Goal: Information Seeking & Learning: Learn about a topic

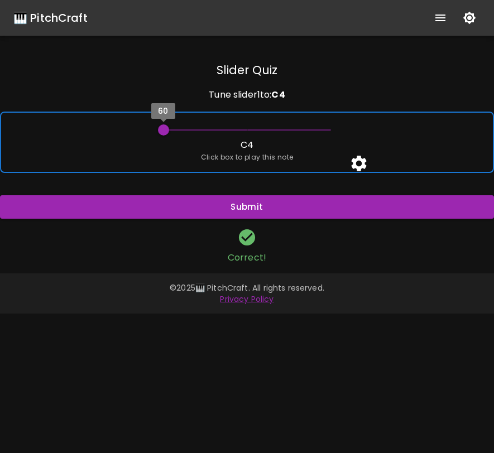
click at [166, 127] on span "60" at bounding box center [163, 129] width 11 height 11
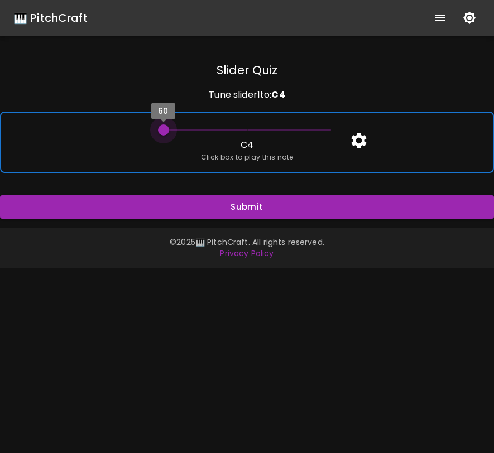
click at [164, 127] on span "60" at bounding box center [163, 129] width 11 height 11
click at [165, 152] on div "60 C 4 Click box to play this note" at bounding box center [247, 142] width 494 height 61
click at [149, 144] on div "60 C 4 Click box to play this note" at bounding box center [247, 142] width 494 height 61
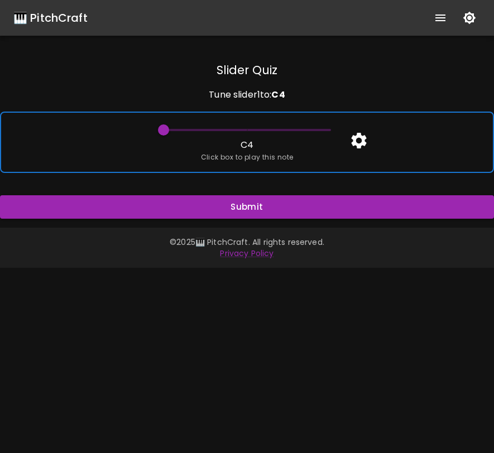
click at [149, 144] on div "60 C 4 Click box to play this note" at bounding box center [247, 142] width 494 height 61
click at [149, 143] on div "60 C 4 Click box to play this note" at bounding box center [247, 142] width 494 height 61
click at [304, 156] on div "60 C 4 Click box to play this note" at bounding box center [247, 142] width 494 height 61
click at [296, 152] on div "60 C 4 Click box to play this note" at bounding box center [247, 142] width 494 height 61
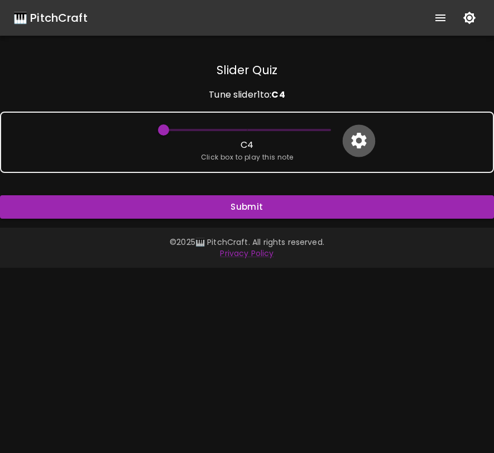
click at [366, 136] on icon "button" at bounding box center [359, 141] width 20 height 20
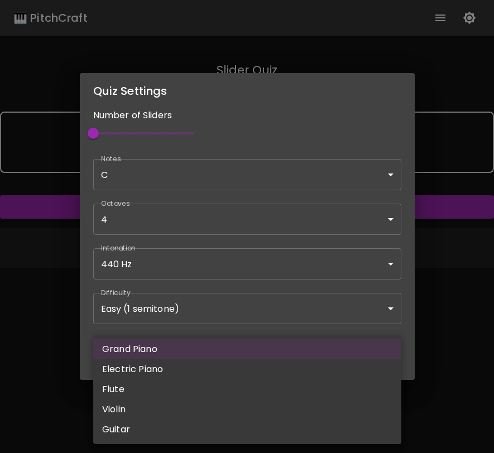
click at [240, 351] on body "🎹 PitchCraft About Badges Wizard Reading Pro Log Out Slider Quiz Tune slider 1 …" at bounding box center [247, 226] width 494 height 453
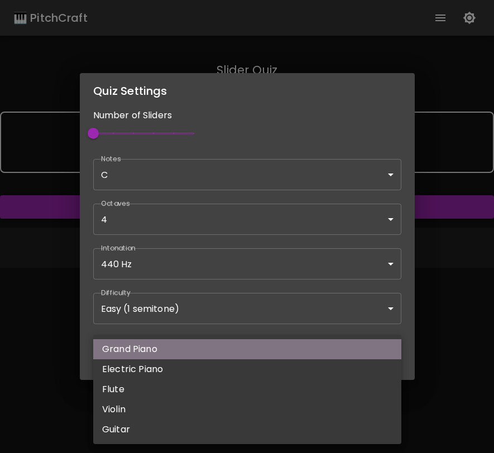
click at [233, 359] on li "Grand Piano" at bounding box center [247, 349] width 308 height 20
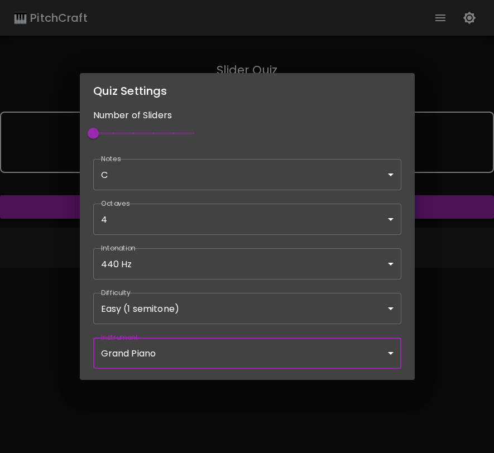
click at [453, 280] on div "Quiz Settings Number of Sliders 1 Notes C C ​ Octaves 4 [4] ​ Intonation 440 Hz…" at bounding box center [247, 226] width 494 height 453
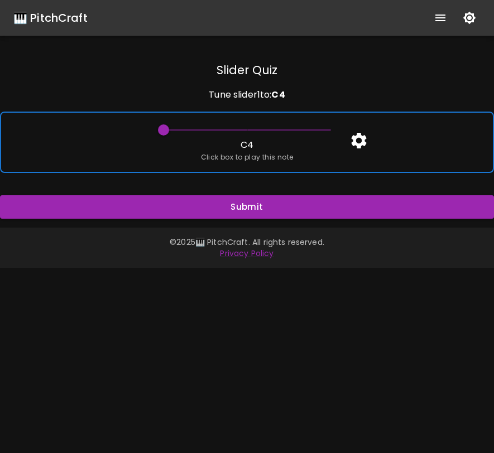
click at [410, 156] on div "60 C 4 Click box to play this note" at bounding box center [247, 142] width 494 height 61
click at [449, 157] on div "60 C 4 Click box to play this note" at bounding box center [247, 142] width 494 height 61
drag, startPoint x: 167, startPoint y: 129, endPoint x: 207, endPoint y: 126, distance: 40.3
click at [207, 126] on span "60" at bounding box center [246, 130] width 167 height 17
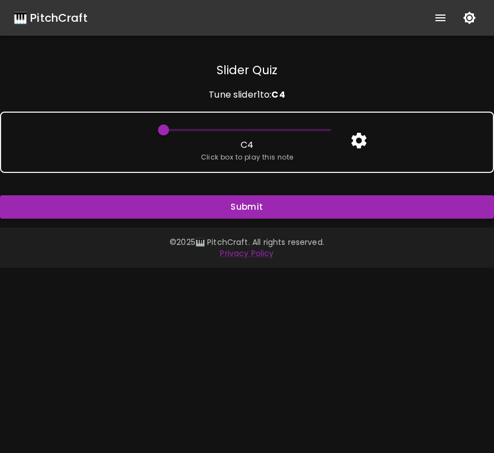
click at [362, 136] on icon "button" at bounding box center [358, 141] width 15 height 16
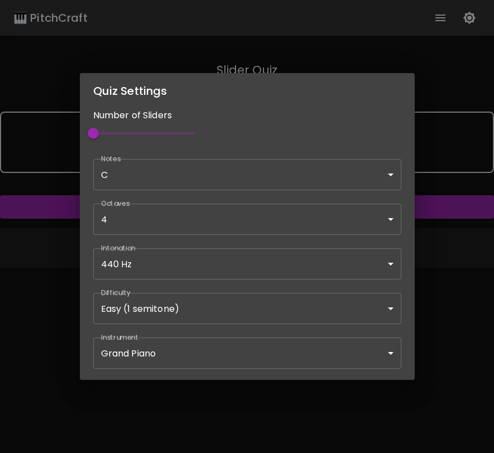
click at [210, 299] on body "🎹 PitchCraft About Badges Wizard Reading Pro Log Out Slider Quiz Tune slider 1 …" at bounding box center [247, 226] width 494 height 453
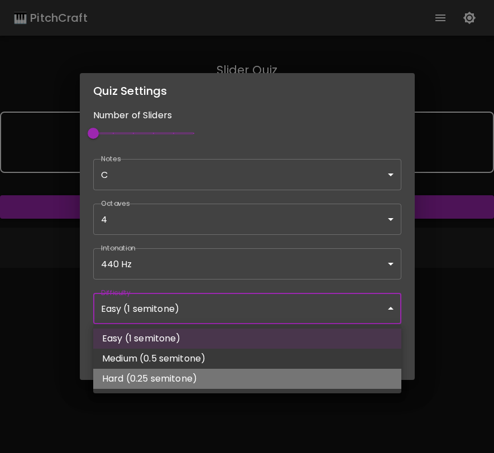
click at [186, 378] on li "Hard (0.25 semitone)" at bounding box center [247, 379] width 308 height 20
type input "Hard (0.25 semitone)"
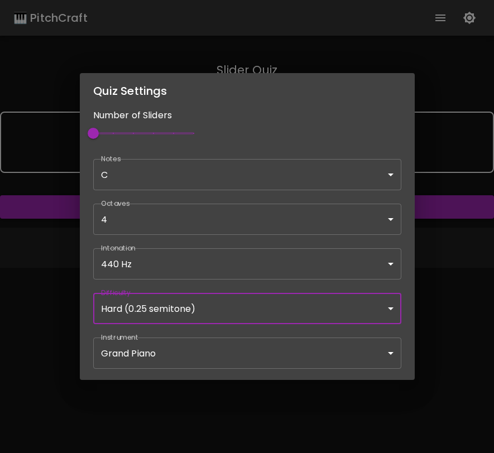
click at [299, 167] on body "🎹 PitchCraft About Badges Wizard Reading Pro Log Out Slider Quiz Tune slider 1 …" at bounding box center [247, 226] width 494 height 453
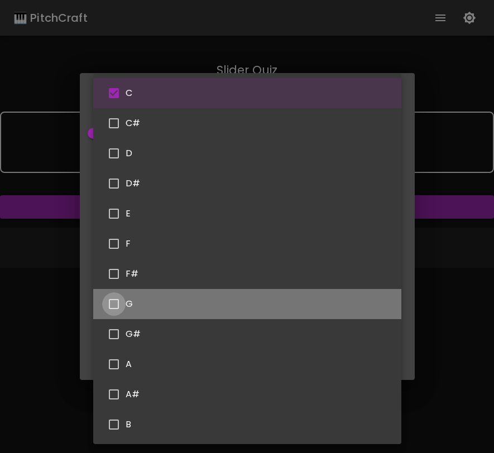
click at [116, 299] on input "checkbox" at bounding box center [113, 303] width 23 height 23
checkbox input "true"
type input "C,G"
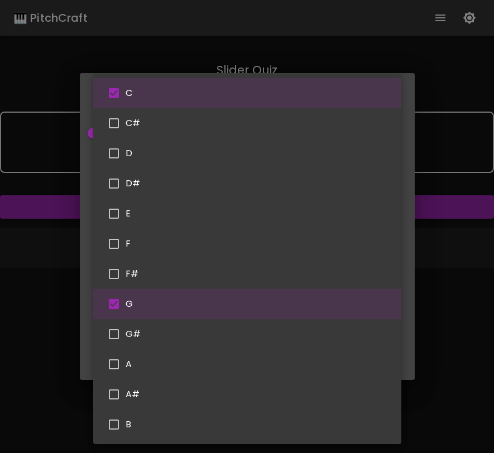
click at [119, 222] on input "checkbox" at bounding box center [113, 213] width 23 height 23
checkbox input "true"
type input "64"
type input "C,G,E"
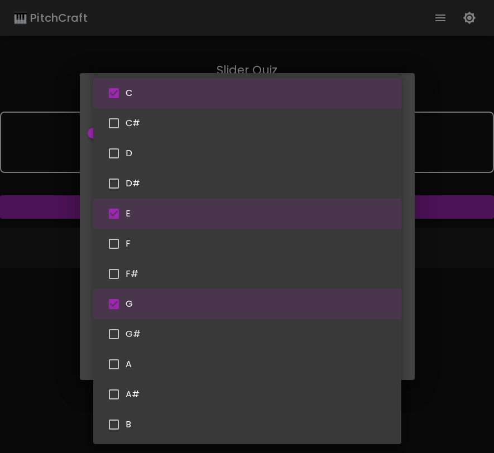
click at [449, 291] on div at bounding box center [247, 226] width 494 height 453
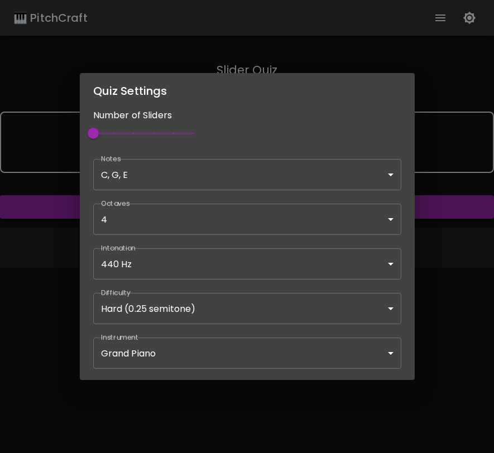
click at [449, 291] on div "Quiz Settings Number of Sliders 1 Notes C, G, E C,G,E ​ Octaves 4 [4] ​ Intonat…" at bounding box center [247, 226] width 494 height 453
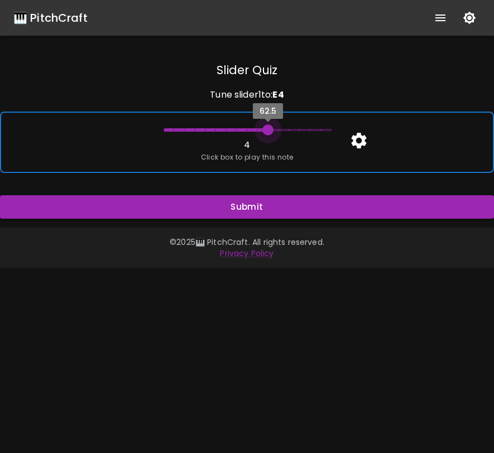
drag, startPoint x: 331, startPoint y: 126, endPoint x: 269, endPoint y: 130, distance: 61.5
click at [269, 130] on span "62.5" at bounding box center [267, 129] width 11 height 11
click at [268, 153] on span "Click box to play this note" at bounding box center [247, 157] width 93 height 11
click at [268, 160] on span "Click box to play this note" at bounding box center [247, 157] width 93 height 11
drag, startPoint x: 268, startPoint y: 126, endPoint x: 277, endPoint y: 126, distance: 8.9
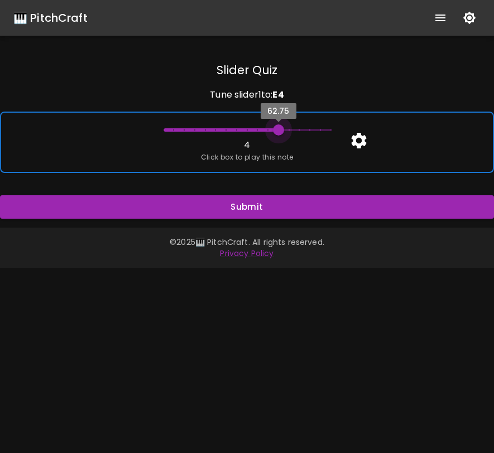
click at [277, 126] on span "62.75" at bounding box center [278, 129] width 11 height 11
type input "63.75"
drag, startPoint x: 278, startPoint y: 126, endPoint x: 325, endPoint y: 129, distance: 46.4
click at [325, 129] on span "64" at bounding box center [330, 129] width 11 height 11
click at [332, 166] on div "63.75 4 Click box to play this note" at bounding box center [247, 142] width 494 height 61
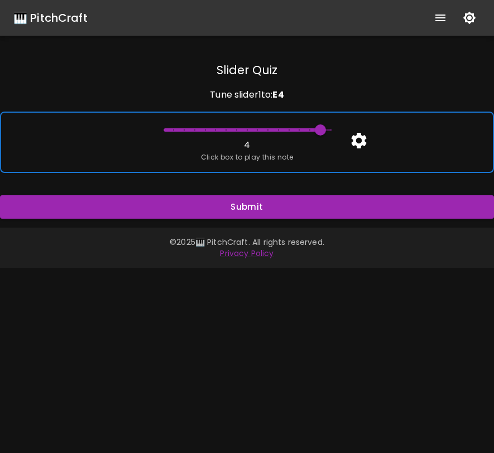
click at [332, 166] on div "63.75 4 Click box to play this note" at bounding box center [247, 142] width 494 height 61
click at [378, 152] on div "60 C 4 Click box to play this note" at bounding box center [247, 142] width 494 height 61
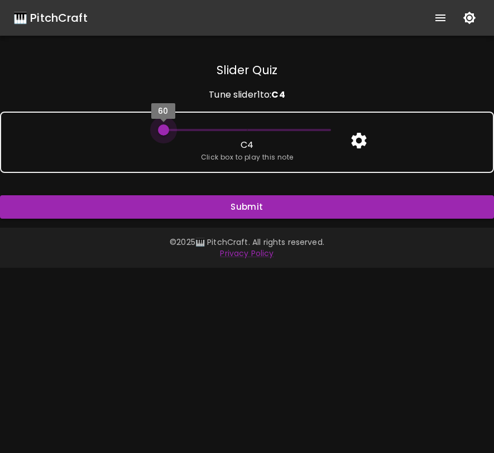
drag, startPoint x: 170, startPoint y: 128, endPoint x: 353, endPoint y: 126, distance: 182.5
click at [353, 126] on div "Slider Quiz Tune slider 1 to: C 4 60 C 4 Click box to play this note Submit" at bounding box center [247, 140] width 494 height 156
click at [363, 146] on icon "button" at bounding box center [359, 141] width 20 height 20
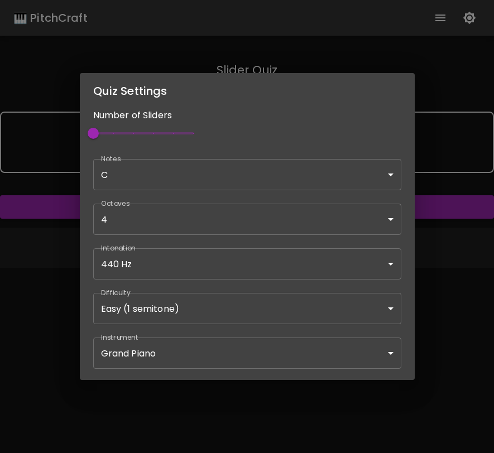
click at [149, 180] on body "🎹 PitchCraft About Badges Wizard Reading Pro Log Out Slider Quiz Tune slider 1 …" at bounding box center [247, 226] width 494 height 453
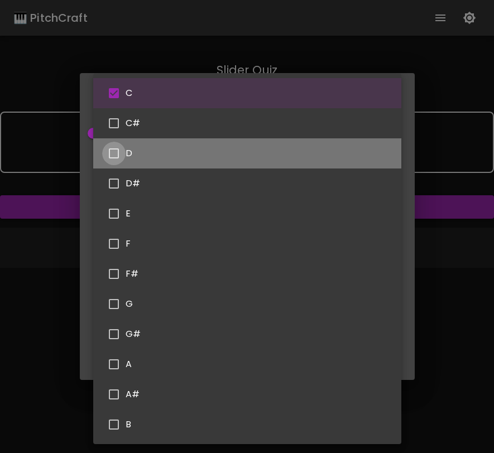
click at [115, 153] on input "checkbox" at bounding box center [113, 153] width 23 height 23
checkbox input "true"
type input "C,D"
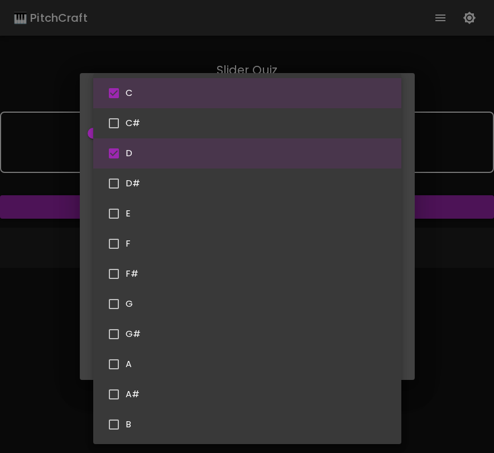
click at [112, 210] on input "checkbox" at bounding box center [113, 213] width 23 height 23
checkbox input "true"
type input "64"
type input "C,D,E"
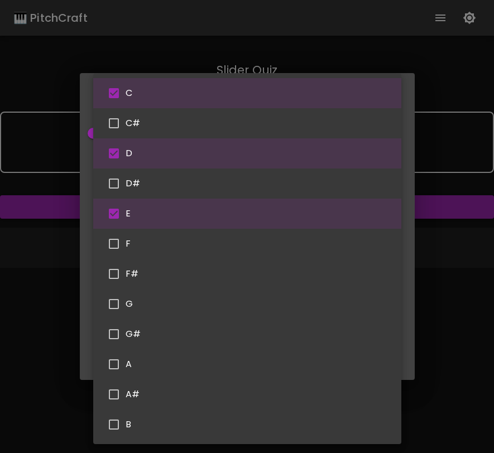
click at [435, 311] on div at bounding box center [247, 226] width 494 height 453
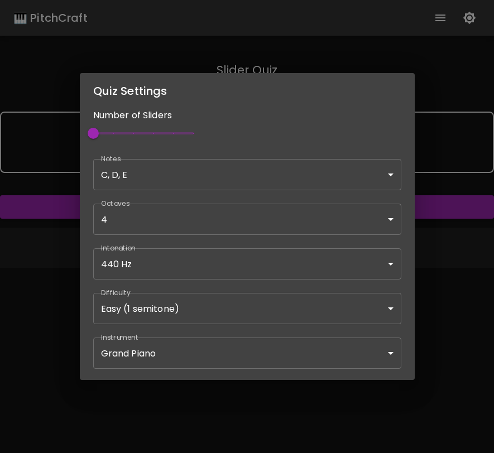
click at [435, 311] on div "Quiz Settings Number of Sliders 1 Notes C, D, E C,D,E ​ Octaves 4 [4] ​ Intonat…" at bounding box center [247, 226] width 494 height 453
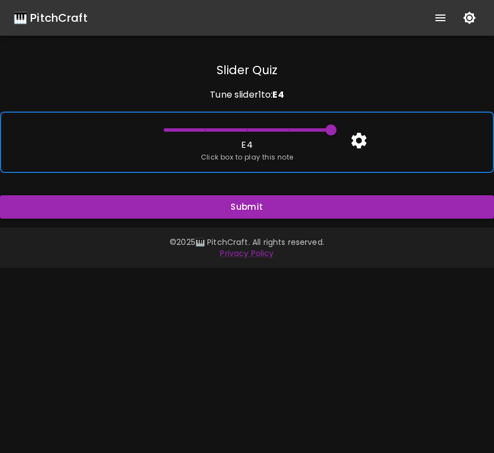
click at [269, 142] on div "64 E 4 Click box to play this note" at bounding box center [247, 142] width 494 height 61
drag, startPoint x: 286, startPoint y: 130, endPoint x: 242, endPoint y: 132, distance: 44.7
click at [242, 131] on span "62" at bounding box center [246, 130] width 167 height 17
drag, startPoint x: 251, startPoint y: 122, endPoint x: 281, endPoint y: 125, distance: 29.7
click at [283, 125] on span "63" at bounding box center [288, 129] width 11 height 11
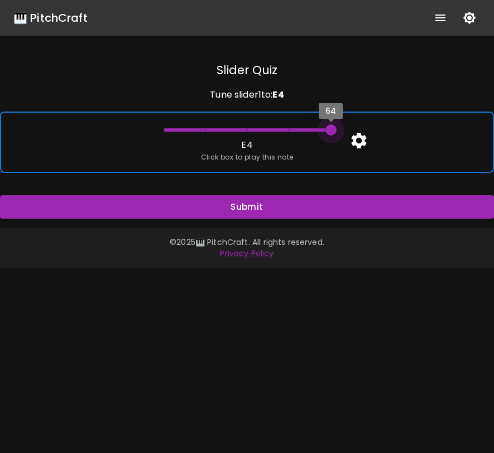
drag, startPoint x: 291, startPoint y: 128, endPoint x: 318, endPoint y: 130, distance: 26.8
click at [318, 130] on span "64" at bounding box center [246, 130] width 167 height 17
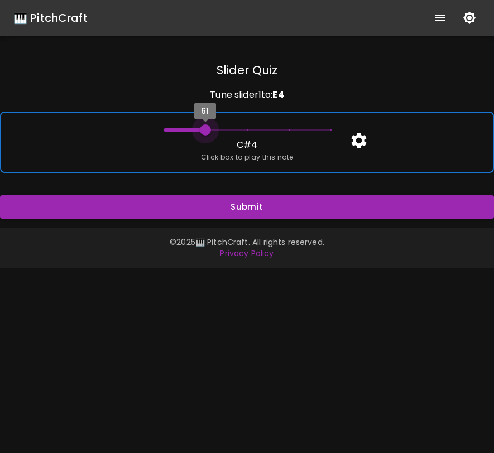
drag, startPoint x: 330, startPoint y: 129, endPoint x: 205, endPoint y: 124, distance: 125.1
click at [205, 124] on span "61" at bounding box center [205, 129] width 11 height 11
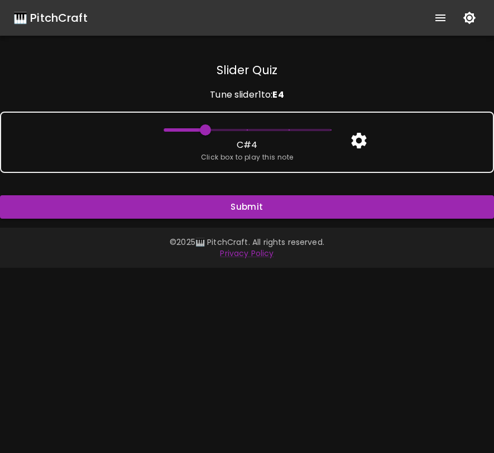
click at [351, 141] on icon "button" at bounding box center [359, 141] width 20 height 20
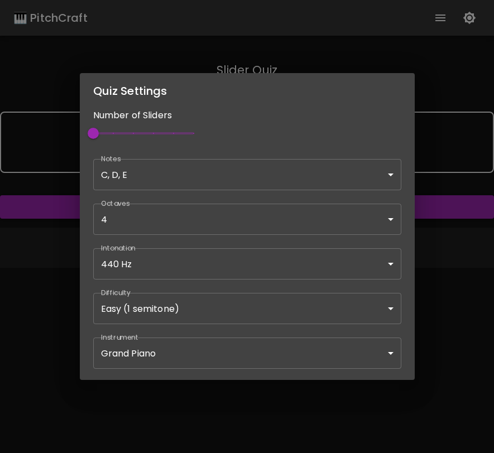
click at [247, 311] on body "🎹 PitchCraft About Badges Wizard Reading Pro Log Out Slider Quiz Tune slider 1 …" at bounding box center [247, 226] width 494 height 453
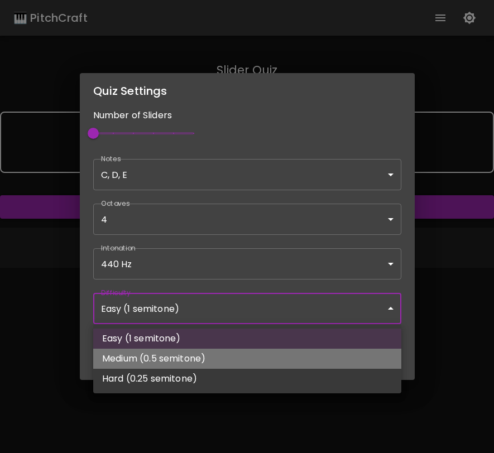
click at [234, 351] on li "Medium (0.5 semitone)" at bounding box center [247, 359] width 308 height 20
type input "64"
type input "Medium (0.5 semitone)"
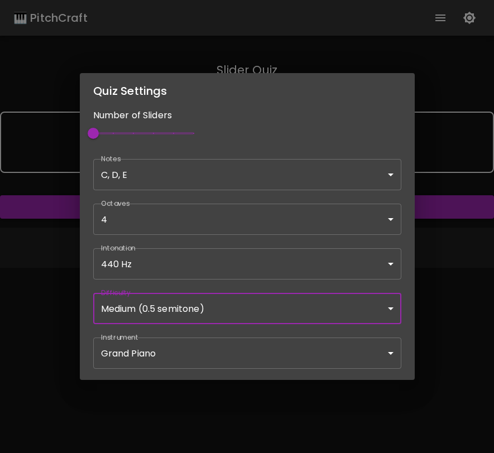
click at [418, 269] on div "Quiz Settings Number of Sliders 1 Notes C, D, E C,D,E ​ Octaves 4 [4] ​ Intonat…" at bounding box center [247, 226] width 494 height 453
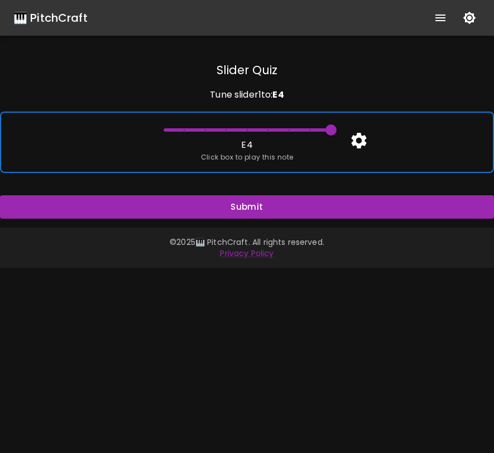
click at [311, 154] on div "64 E 4 Click box to play this note" at bounding box center [247, 142] width 494 height 61
drag, startPoint x: 328, startPoint y: 132, endPoint x: 306, endPoint y: 132, distance: 22.3
click at [306, 132] on span "63.5" at bounding box center [309, 129] width 11 height 11
click at [306, 163] on div "63.5 4 Click box to play this note" at bounding box center [247, 142] width 494 height 61
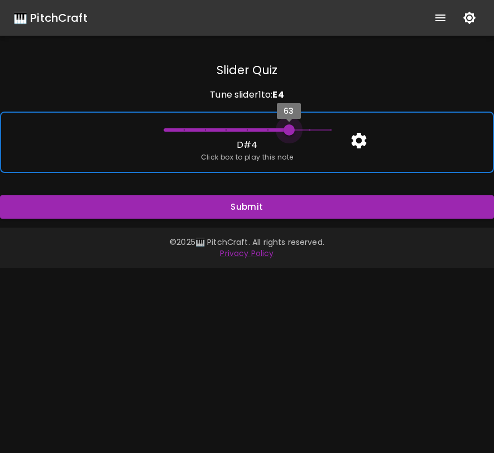
drag, startPoint x: 310, startPoint y: 130, endPoint x: 290, endPoint y: 131, distance: 20.1
click at [290, 131] on span "63" at bounding box center [288, 129] width 11 height 11
drag, startPoint x: 249, startPoint y: 129, endPoint x: 205, endPoint y: 132, distance: 43.6
click at [205, 132] on span "61" at bounding box center [205, 129] width 11 height 11
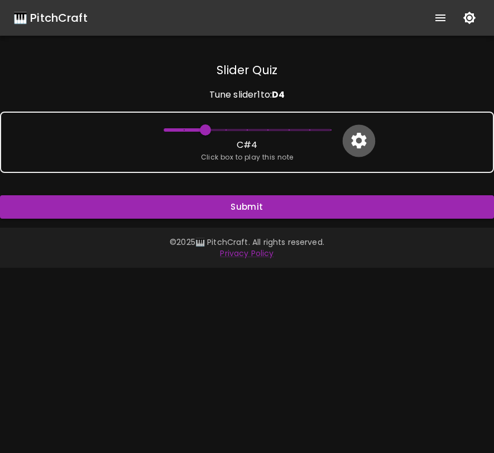
click at [361, 139] on icon "button" at bounding box center [358, 141] width 15 height 16
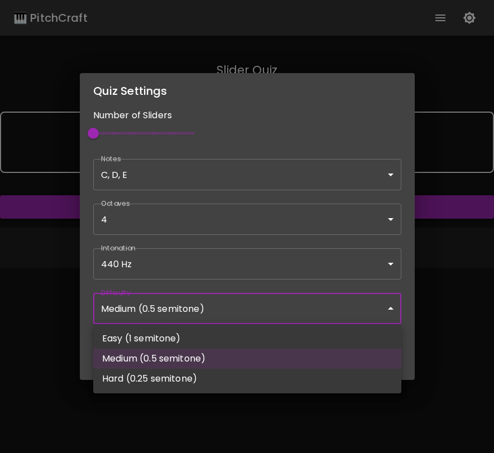
click at [255, 306] on body "🎹 PitchCraft About Badges Wizard Reading Pro Log Out Slider Quiz Tune slider 1 …" at bounding box center [247, 226] width 494 height 453
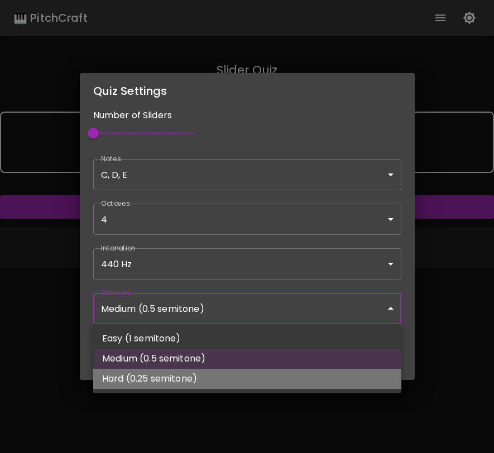
click at [197, 388] on li "Hard (0.25 semitone)" at bounding box center [247, 379] width 308 height 20
type input "64"
type input "Hard (0.25 semitone)"
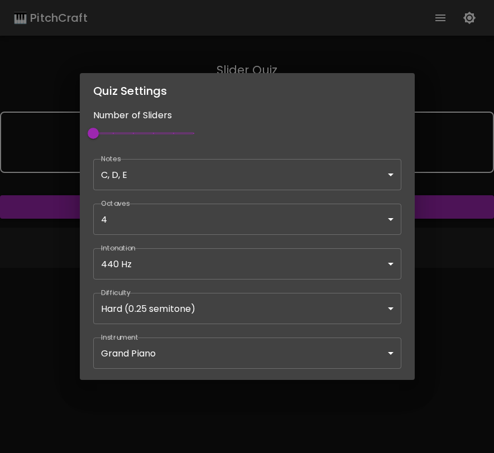
click at [201, 432] on div "Quiz Settings Number of Sliders 1 Notes C, D, E C,D,E ​ Octaves 4 [4] ​ Intonat…" at bounding box center [247, 226] width 494 height 453
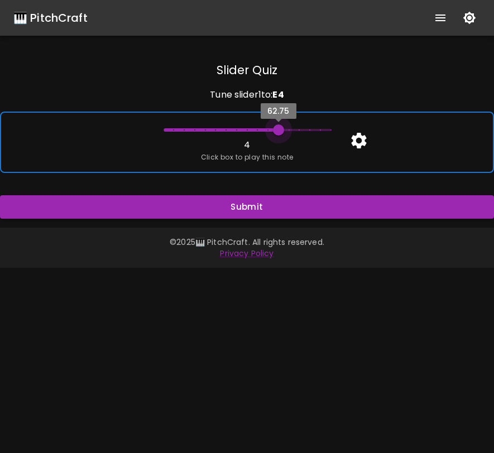
drag, startPoint x: 330, startPoint y: 129, endPoint x: 283, endPoint y: 132, distance: 47.5
click at [283, 132] on span "62.75" at bounding box center [278, 129] width 11 height 11
drag, startPoint x: 280, startPoint y: 129, endPoint x: 246, endPoint y: 129, distance: 34.0
click at [246, 129] on span "62" at bounding box center [247, 129] width 11 height 11
click at [242, 150] on p "D 4" at bounding box center [246, 144] width 13 height 13
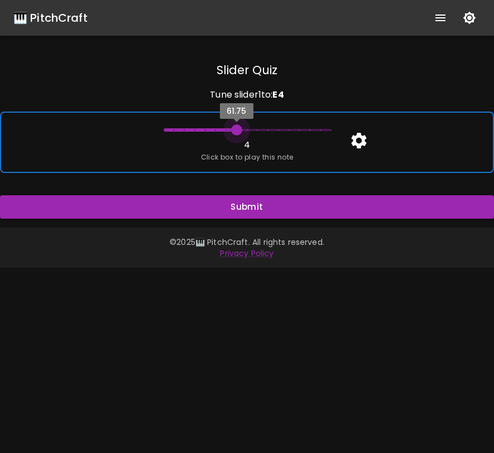
drag, startPoint x: 244, startPoint y: 130, endPoint x: 232, endPoint y: 129, distance: 12.3
click at [232, 129] on span "61.75" at bounding box center [236, 129] width 11 height 11
click at [238, 150] on div "61.75 4 Click box to play this note" at bounding box center [247, 142] width 494 height 61
click at [243, 128] on span "62" at bounding box center [247, 129] width 11 height 11
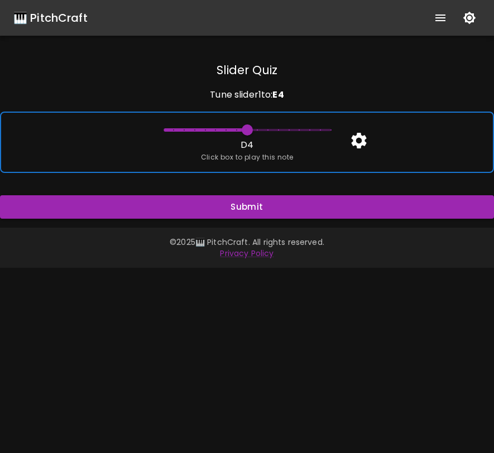
click at [235, 154] on span "Click box to play this note" at bounding box center [247, 157] width 93 height 11
drag, startPoint x: 247, startPoint y: 132, endPoint x: 238, endPoint y: 131, distance: 8.4
click at [238, 131] on span "61.75" at bounding box center [236, 129] width 11 height 11
drag, startPoint x: 238, startPoint y: 131, endPoint x: 229, endPoint y: 131, distance: 8.9
click at [229, 131] on span "61.5" at bounding box center [225, 129] width 11 height 11
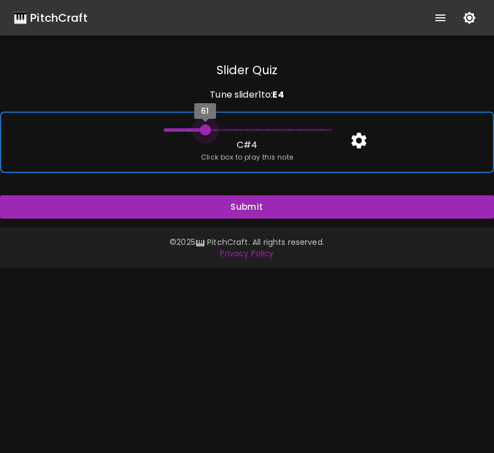
drag, startPoint x: 229, startPoint y: 131, endPoint x: 208, endPoint y: 131, distance: 21.8
click at [208, 130] on span "61" at bounding box center [205, 129] width 11 height 11
click at [207, 152] on span "Click box to play this note" at bounding box center [247, 157] width 93 height 11
drag, startPoint x: 205, startPoint y: 128, endPoint x: 243, endPoint y: 132, distance: 37.5
click at [243, 132] on span "62" at bounding box center [247, 129] width 11 height 11
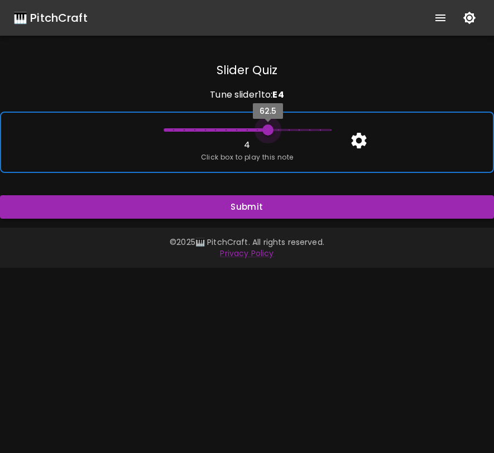
drag, startPoint x: 246, startPoint y: 130, endPoint x: 263, endPoint y: 129, distance: 17.9
click at [264, 129] on span "62.5" at bounding box center [267, 129] width 11 height 11
click at [261, 161] on span "Click box to play this note" at bounding box center [247, 157] width 93 height 11
click at [261, 151] on div "62.5 4 Click box to play this note" at bounding box center [247, 142] width 494 height 61
type input "62"
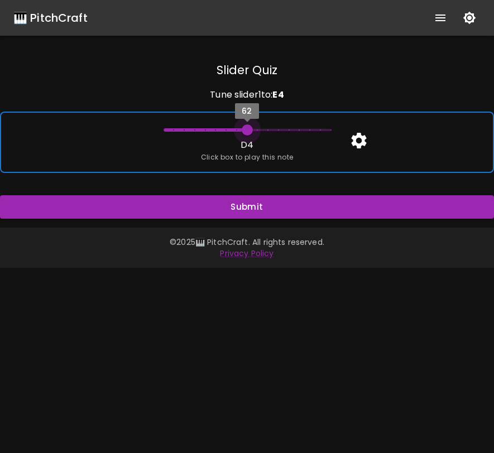
drag, startPoint x: 270, startPoint y: 131, endPoint x: 248, endPoint y: 131, distance: 22.3
click at [248, 131] on span "62" at bounding box center [247, 129] width 11 height 11
click at [248, 157] on span "Click box to play this note" at bounding box center [247, 157] width 93 height 11
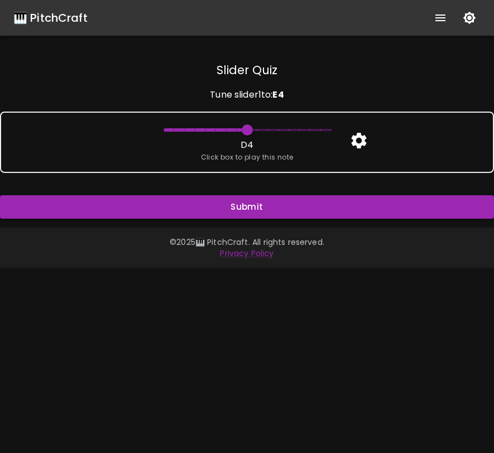
click at [354, 145] on icon "button" at bounding box center [358, 141] width 15 height 16
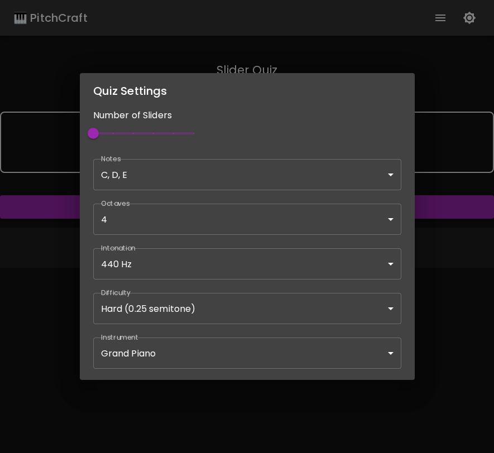
click at [189, 176] on body "🎹 PitchCraft About Badges Wizard Reading Pro Log Out Slider Quiz Tune slider 1 …" at bounding box center [247, 226] width 494 height 453
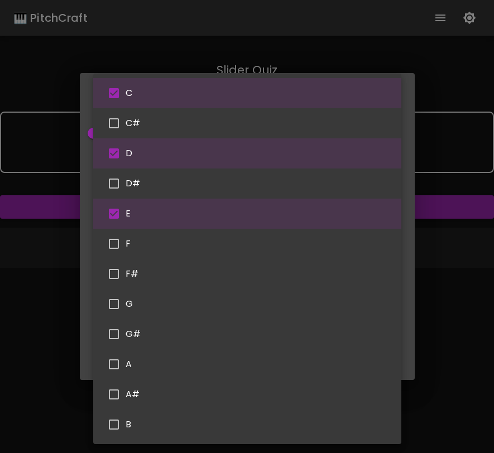
click at [116, 243] on input "checkbox" at bounding box center [113, 243] width 23 height 23
checkbox input "true"
type input "65"
type input "C,D,E,F"
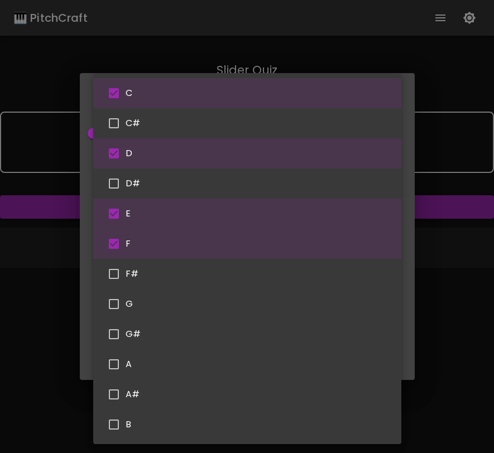
click at [116, 186] on input "checkbox" at bounding box center [113, 183] width 23 height 23
checkbox input "true"
type input "60"
type input "C,D,E,F,D#"
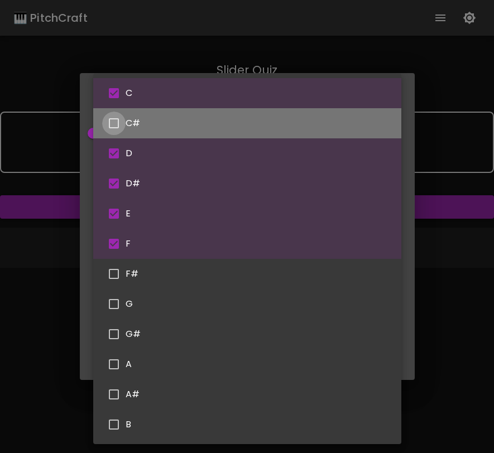
click at [115, 126] on input "checkbox" at bounding box center [113, 123] width 23 height 23
checkbox input "true"
type input "61"
type input "C,D,E,F,D#,C#"
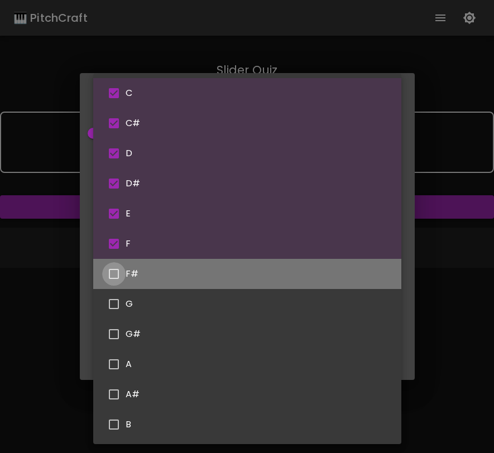
click at [118, 271] on input "checkbox" at bounding box center [113, 273] width 23 height 23
checkbox input "true"
type input "63"
type input "C,D,E,F,D#,C#,F#"
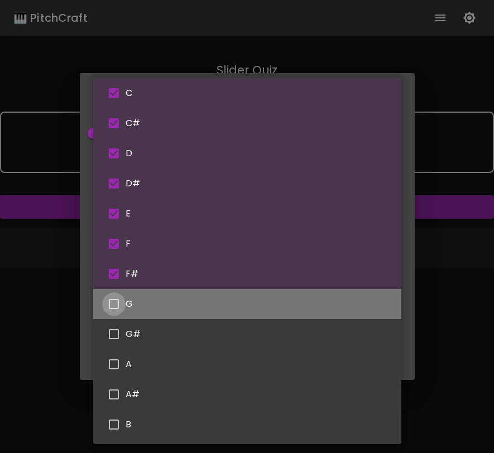
click at [118, 301] on input "checkbox" at bounding box center [113, 303] width 23 height 23
checkbox input "true"
type input "66"
type input "C,D,E,F,D#,C#,F#,G"
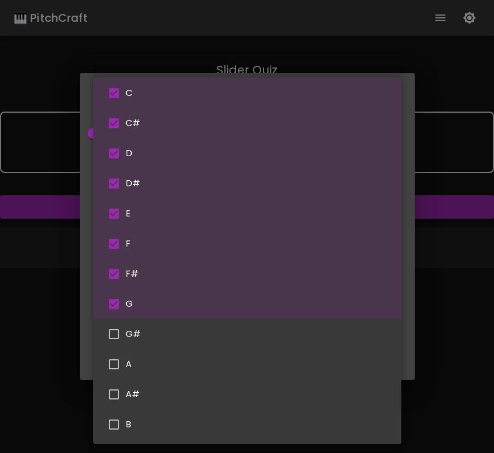
click at [115, 330] on input "checkbox" at bounding box center [113, 334] width 23 height 23
checkbox input "true"
type input "C,D,E,F,D#,C#,F#,G,G#"
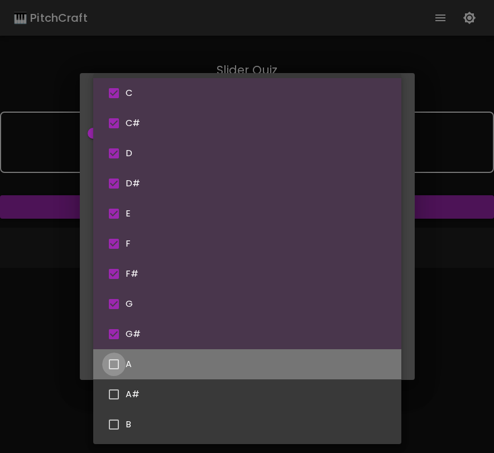
click at [115, 362] on input "checkbox" at bounding box center [113, 364] width 23 height 23
checkbox input "true"
type input "68"
type input "C,D,E,F,D#,C#,F#,G,G#,A"
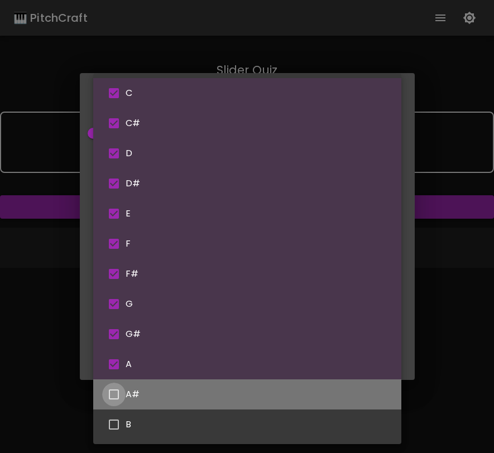
click at [115, 391] on input "checkbox" at bounding box center [113, 394] width 23 height 23
checkbox input "true"
type input "66"
type input "C,D,E,F,D#,C#,F#,G,G#,A,A#"
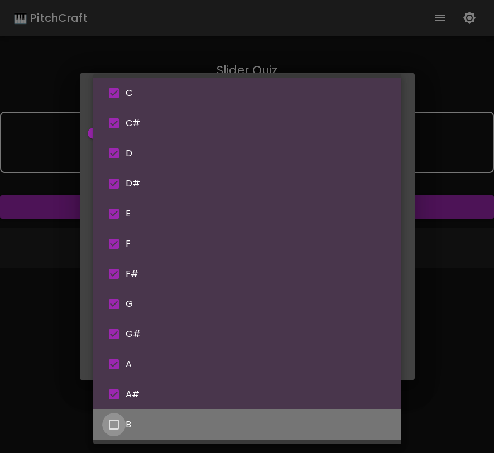
click at [115, 421] on input "checkbox" at bounding box center [113, 424] width 23 height 23
checkbox input "true"
type input "71"
type input "C,D,E,F,D#,C#,F#,G,G#,A,A#,B"
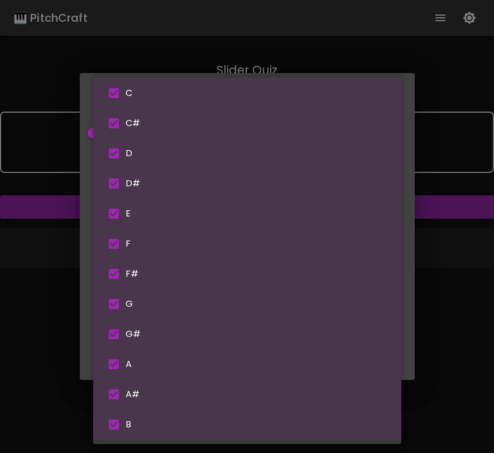
click at [438, 325] on div at bounding box center [247, 226] width 494 height 453
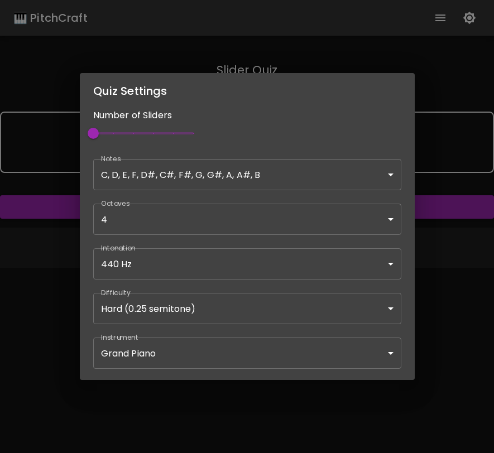
click at [455, 312] on div "Quiz Settings Number of Sliders 1 Notes C, D, E, F, D#, C#, F#, G, G#, A, A#, B…" at bounding box center [247, 226] width 494 height 453
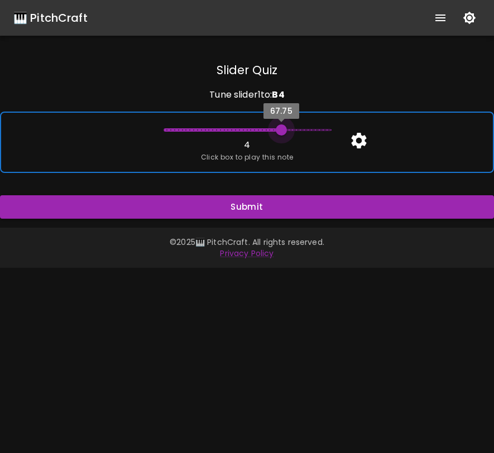
drag, startPoint x: 329, startPoint y: 127, endPoint x: 283, endPoint y: 130, distance: 45.8
click at [283, 130] on span "67.75" at bounding box center [281, 129] width 11 height 11
click at [276, 151] on div "67.75 4 Click box to play this note" at bounding box center [247, 142] width 494 height 61
drag, startPoint x: 280, startPoint y: 132, endPoint x: 271, endPoint y: 132, distance: 8.4
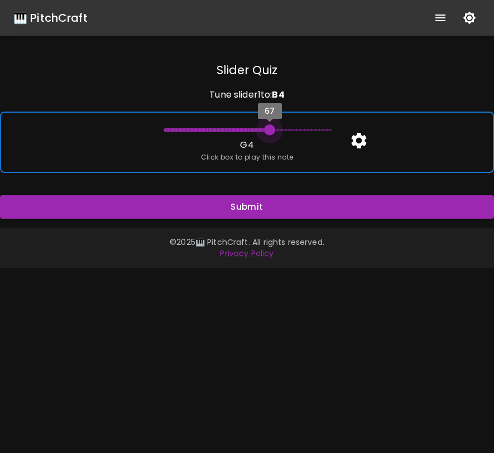
click at [271, 132] on span "67" at bounding box center [269, 129] width 11 height 11
click at [267, 155] on span "Click box to play this note" at bounding box center [247, 157] width 93 height 11
drag, startPoint x: 270, startPoint y: 130, endPoint x: 150, endPoint y: 139, distance: 120.9
click at [150, 139] on div "60 C 4 Click box to play this note" at bounding box center [247, 142] width 494 height 61
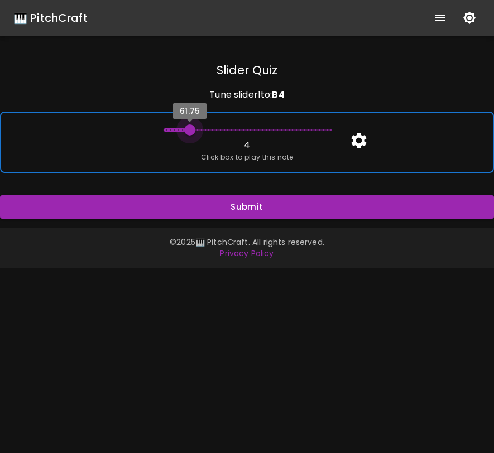
drag, startPoint x: 161, startPoint y: 130, endPoint x: 187, endPoint y: 130, distance: 26.2
click at [189, 130] on span "61.75" at bounding box center [189, 129] width 11 height 11
click at [187, 130] on span "61.75" at bounding box center [189, 129] width 11 height 11
drag, startPoint x: 187, startPoint y: 130, endPoint x: 180, endPoint y: 130, distance: 7.8
click at [180, 130] on span "61" at bounding box center [178, 129] width 11 height 11
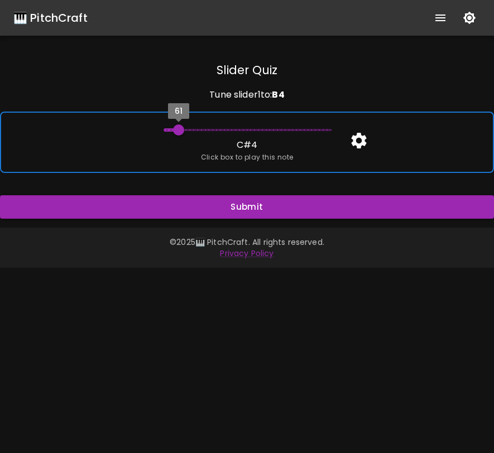
click at [180, 130] on span "61" at bounding box center [178, 129] width 11 height 11
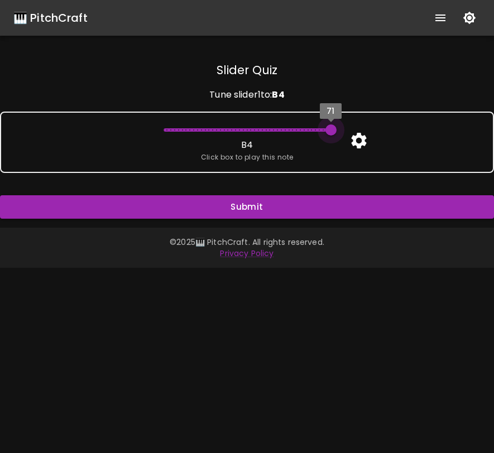
drag, startPoint x: 180, startPoint y: 131, endPoint x: 357, endPoint y: 142, distance: 176.7
click at [357, 142] on div "Slider Quiz Tune slider 1 to: B 4 71 B 4 Click box to play this note Submit" at bounding box center [247, 140] width 494 height 156
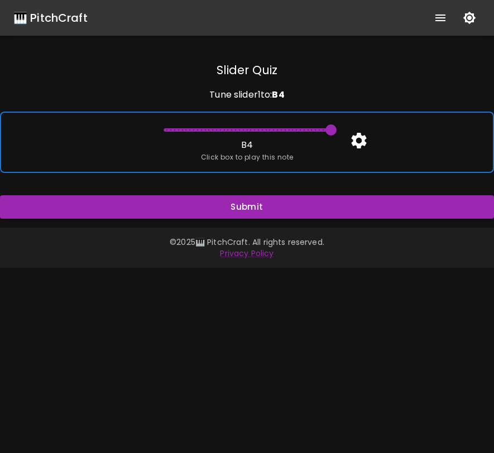
click at [319, 151] on div "71 B 4 Click box to play this note" at bounding box center [247, 142] width 494 height 61
drag, startPoint x: 334, startPoint y: 130, endPoint x: 302, endPoint y: 128, distance: 31.8
click at [302, 128] on span "69" at bounding box center [300, 129] width 11 height 11
click at [302, 128] on span "69.25" at bounding box center [304, 129] width 11 height 11
click at [301, 128] on span "69" at bounding box center [300, 129] width 11 height 11
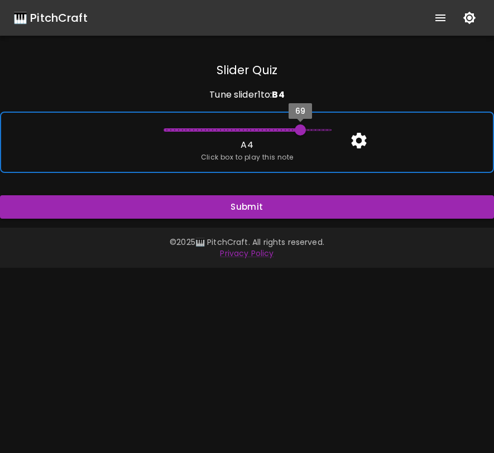
click at [301, 128] on span "69" at bounding box center [300, 129] width 11 height 11
drag, startPoint x: 301, startPoint y: 128, endPoint x: 285, endPoint y: 128, distance: 15.6
click at [285, 128] on span "68" at bounding box center [285, 129] width 11 height 11
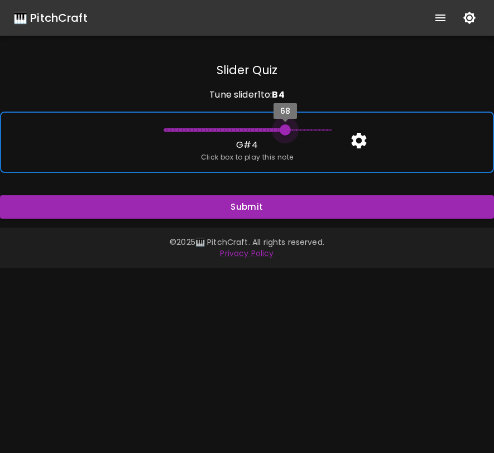
click at [285, 128] on span "68" at bounding box center [285, 129] width 11 height 11
click at [282, 128] on span "67.75" at bounding box center [281, 129] width 11 height 11
type input "67"
drag, startPoint x: 282, startPoint y: 128, endPoint x: 269, endPoint y: 128, distance: 12.8
click at [269, 128] on span "67" at bounding box center [269, 129] width 11 height 11
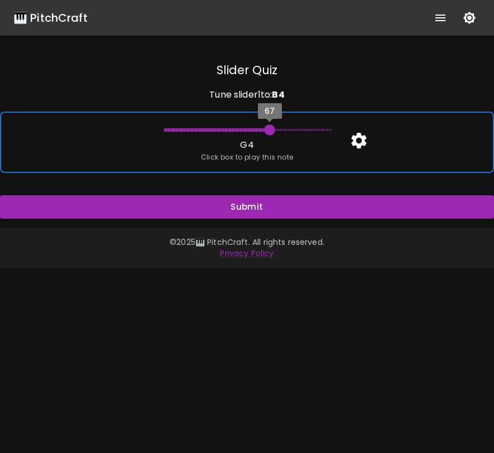
click at [269, 128] on span "67" at bounding box center [269, 129] width 11 height 11
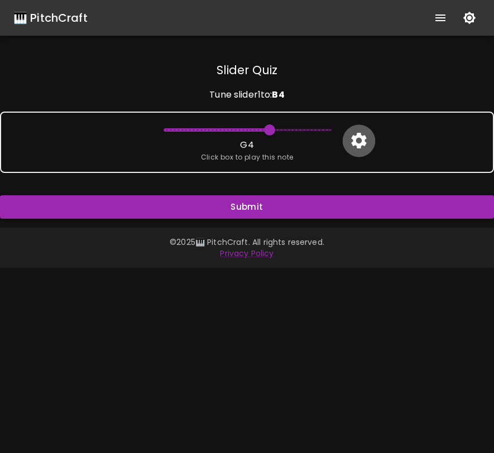
click at [360, 136] on icon "button" at bounding box center [358, 141] width 15 height 16
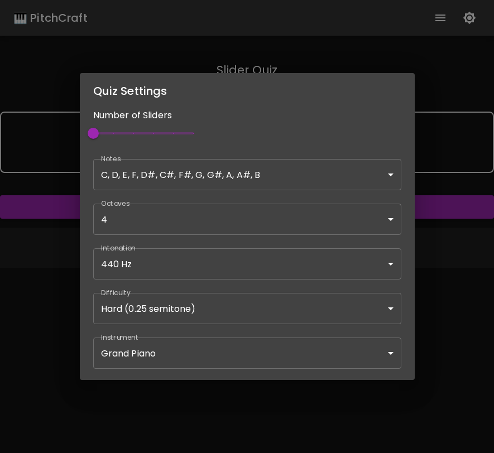
click at [262, 343] on body "🎹 PitchCraft About Badges Wizard Reading Pro Log Out Slider Quiz Tune slider 1 …" at bounding box center [247, 226] width 494 height 453
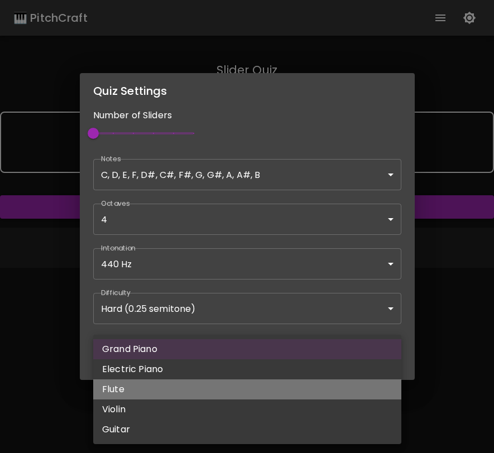
click at [235, 384] on li "Flute" at bounding box center [247, 389] width 308 height 20
type input "flute"
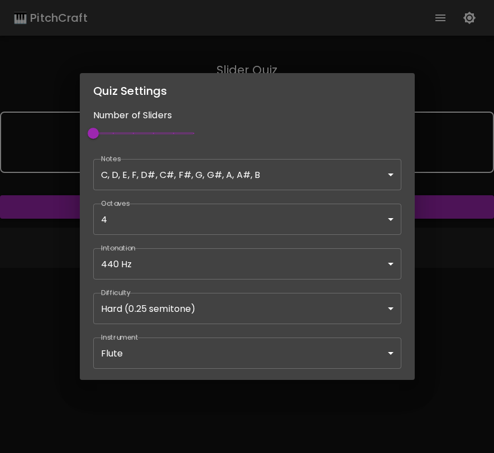
click at [446, 226] on div "Quiz Settings Number of Sliders 1 Notes C, D, E, F, D#, C#, F#, G, G#, A, A#, B…" at bounding box center [247, 226] width 494 height 453
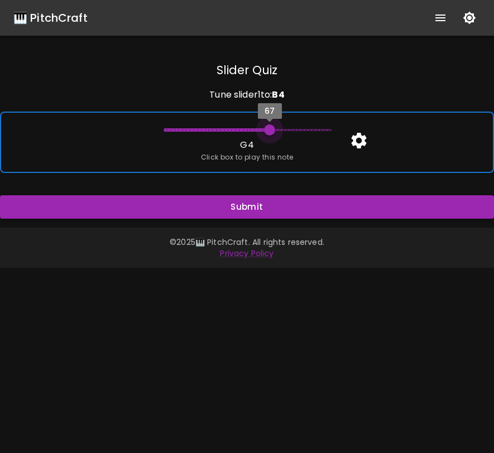
click at [271, 129] on span "67" at bounding box center [269, 129] width 11 height 11
drag, startPoint x: 271, startPoint y: 129, endPoint x: 255, endPoint y: 128, distance: 16.2
click at [255, 128] on span "66" at bounding box center [254, 129] width 11 height 11
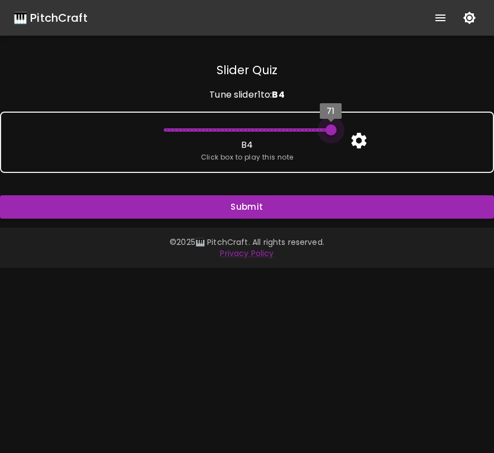
drag, startPoint x: 256, startPoint y: 132, endPoint x: 346, endPoint y: 133, distance: 90.4
click at [346, 133] on div "Slider Quiz Tune slider 1 to: B 4 71 B 4 Click box to play this note Submit" at bounding box center [247, 140] width 494 height 156
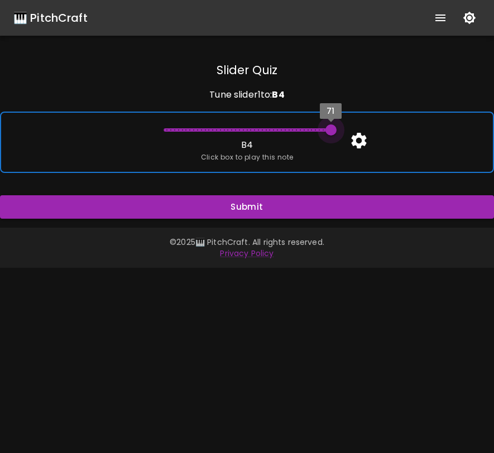
click at [335, 132] on span "71" at bounding box center [330, 129] width 11 height 11
click at [317, 153] on div "71 B 4 Click box to play this note" at bounding box center [247, 142] width 494 height 61
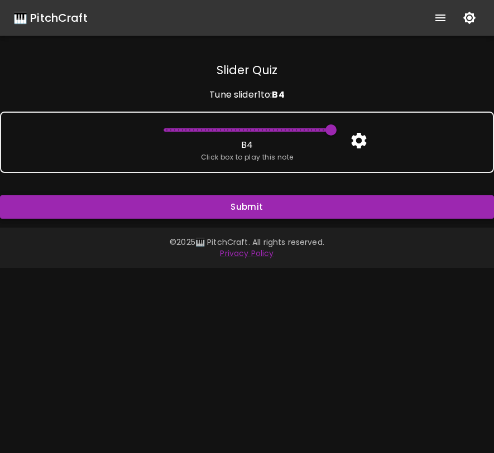
click at [301, 208] on button "Submit" at bounding box center [247, 206] width 494 height 23
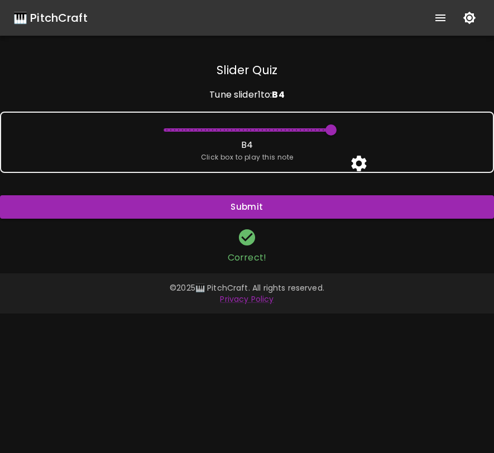
click at [299, 246] on div "Correct!" at bounding box center [247, 246] width 494 height 37
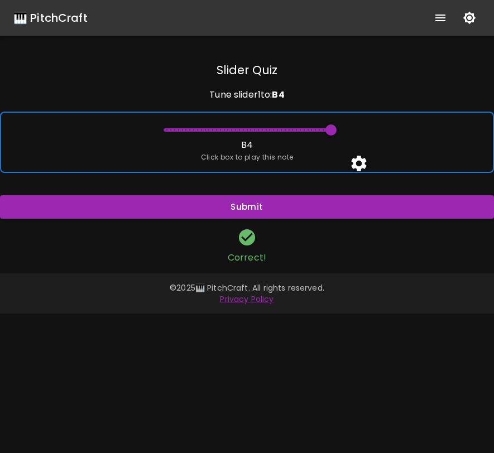
click at [303, 162] on div "71 B 4 Click box to play this note" at bounding box center [247, 142] width 494 height 61
click at [240, 152] on span "Click box to play this note" at bounding box center [247, 157] width 93 height 11
drag, startPoint x: 329, startPoint y: 129, endPoint x: 335, endPoint y: 128, distance: 6.2
click at [335, 128] on span "71" at bounding box center [330, 129] width 11 height 11
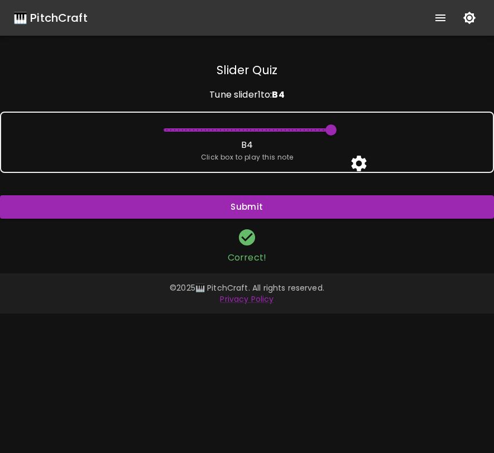
click at [361, 162] on icon "button" at bounding box center [358, 164] width 15 height 16
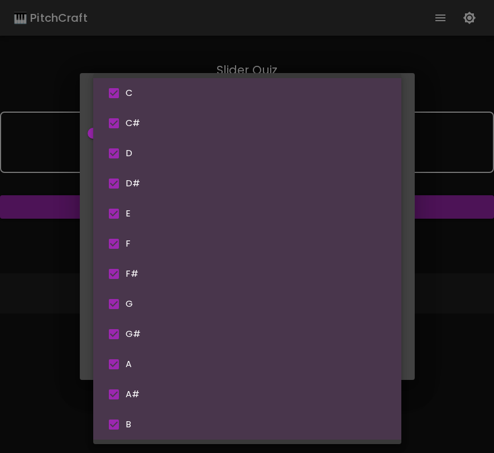
click at [351, 174] on body "🎹 PitchCraft About Badges Wizard Reading Pro Log Out Slider Quiz Tune slider 1 …" at bounding box center [247, 226] width 494 height 453
click at [430, 172] on div at bounding box center [247, 226] width 494 height 453
click at [365, 169] on body "🎹 PitchCraft About Badges Wizard Reading Pro Log Out Slider Quiz Tune slider 1 …" at bounding box center [247, 226] width 494 height 453
click at [447, 177] on div at bounding box center [247, 226] width 494 height 453
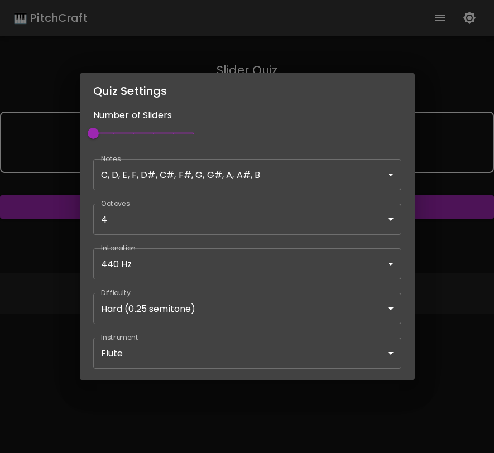
type input "68"
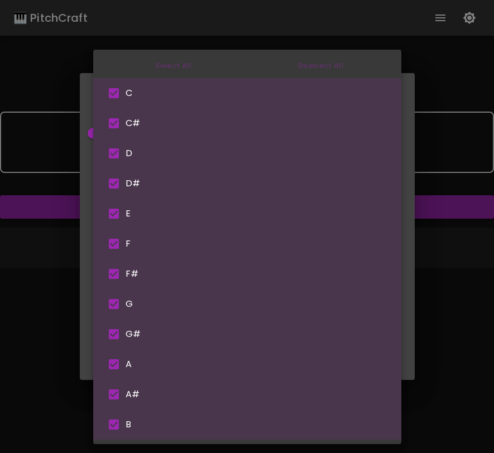
click at [376, 180] on body "🎹 PitchCraft About Badges Wizard Reading Pro Log Out Slider Quiz Tune slider 1 …" at bounding box center [247, 226] width 494 height 453
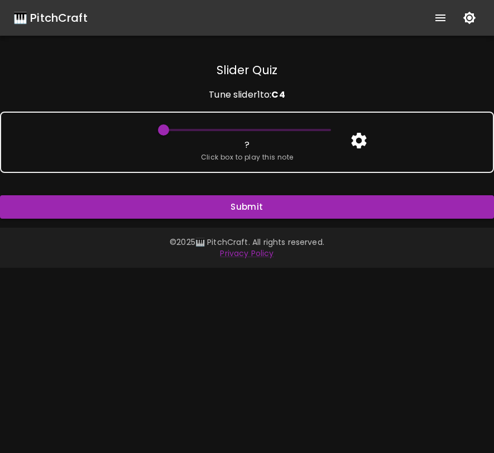
click at [362, 142] on icon "button" at bounding box center [358, 141] width 15 height 16
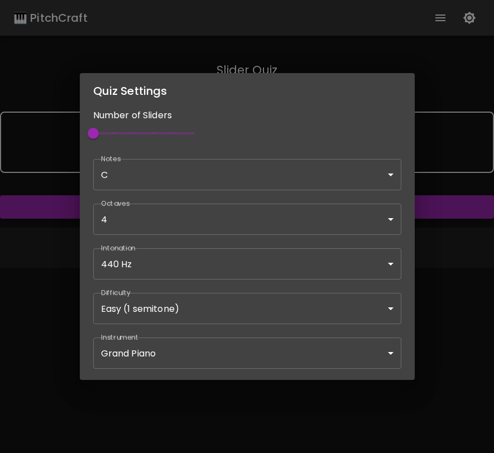
click at [307, 177] on body "🎹 PitchCraft About Badges Wizard Reading Pro Log Out Slider Quiz Tune slider 1 …" at bounding box center [247, 226] width 494 height 453
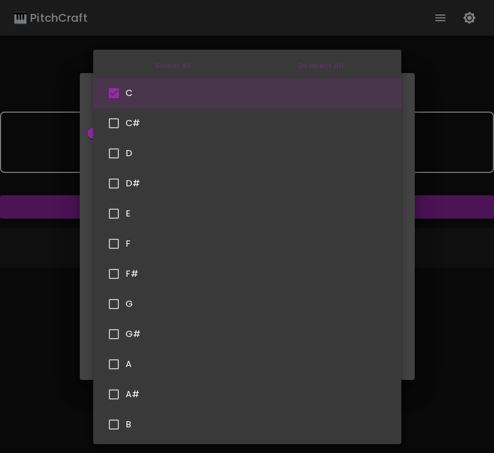
click at [176, 69] on ul "Select All Deselect All C C# D D# E F F# G G# A A# B" at bounding box center [247, 247] width 308 height 394
click at [175, 65] on ul "Select All Deselect All C C# D D# E F F# G G# A A# B" at bounding box center [247, 247] width 308 height 394
click at [174, 83] on li "C" at bounding box center [247, 93] width 308 height 30
checkbox input "false"
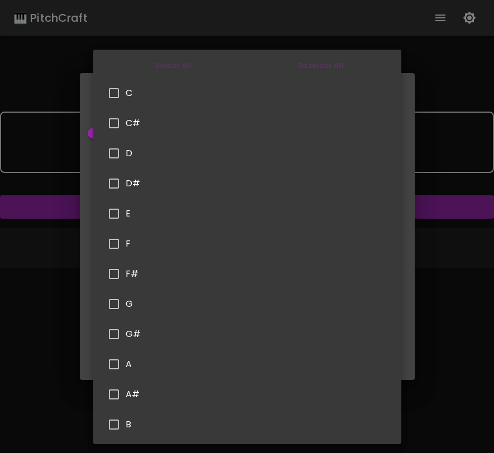
click at [176, 65] on ul "Select All Deselect All C C# D D# E F F# G G# A A# B" at bounding box center [247, 247] width 308 height 394
click at [169, 65] on ul "Select All Deselect All C C# D D# E F F# G G# A A# B" at bounding box center [247, 247] width 308 height 394
drag, startPoint x: 169, startPoint y: 65, endPoint x: 436, endPoint y: 151, distance: 280.0
click at [434, 147] on div "Select All Deselect All C C# D D# E F F# G G# A A# B" at bounding box center [247, 226] width 494 height 453
click at [323, 60] on ul "Select All Deselect All C C# D D# E F F# G G# A A# B" at bounding box center [247, 247] width 308 height 394
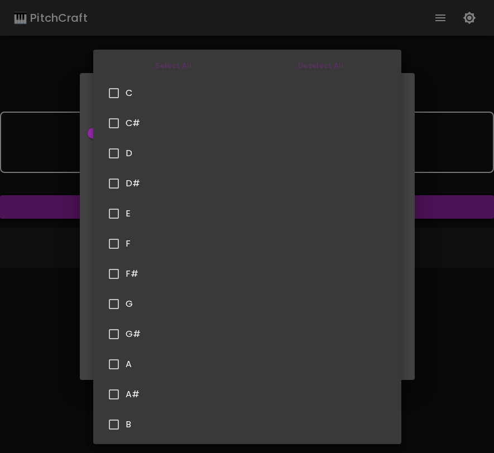
click at [117, 182] on input "checkbox" at bounding box center [113, 183] width 23 height 23
checkbox input "true"
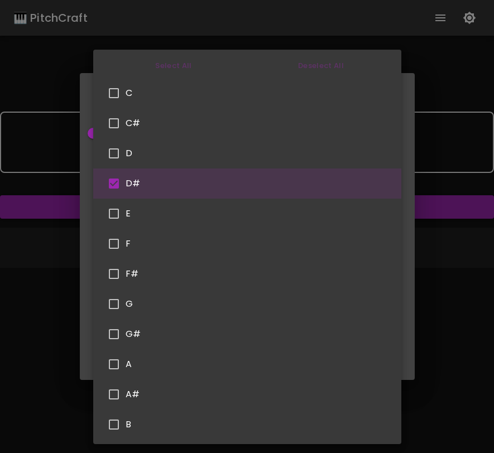
click at [118, 105] on li "C" at bounding box center [247, 93] width 308 height 30
type input "D#,C"
checkbox input "true"
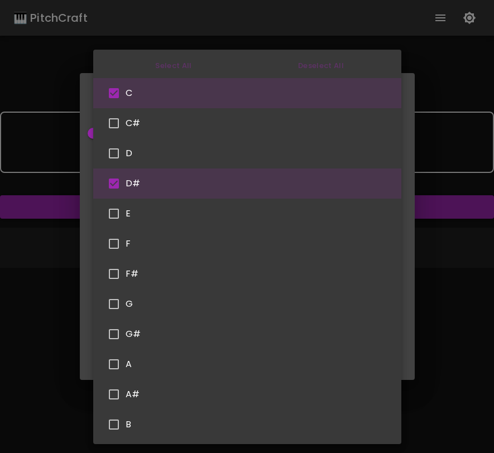
click at [172, 62] on ul "Select All Deselect All C C# D D# E F F# G G# A A# B" at bounding box center [247, 247] width 308 height 394
click at [429, 211] on div at bounding box center [247, 226] width 494 height 453
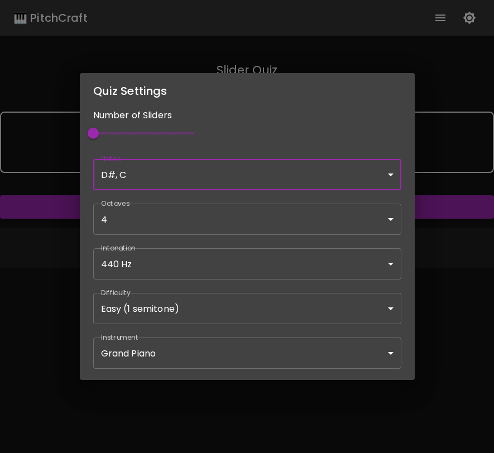
click at [471, 296] on div "Quiz Settings Number of Sliders 1 Notes D#, C D#,C ​ Octaves 4 [4] ​ Intonation…" at bounding box center [247, 226] width 494 height 453
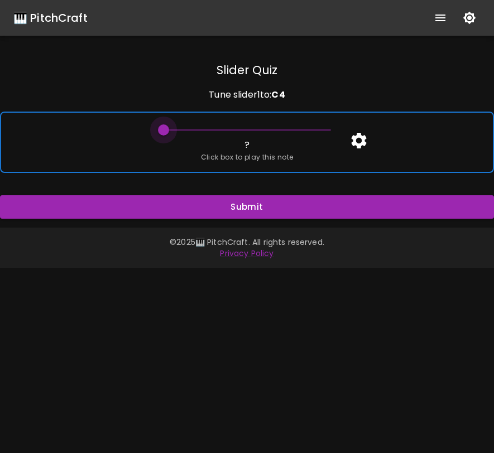
drag, startPoint x: 163, startPoint y: 130, endPoint x: 323, endPoint y: 141, distance: 159.4
click at [323, 141] on div "? Click box to play this note" at bounding box center [247, 142] width 494 height 61
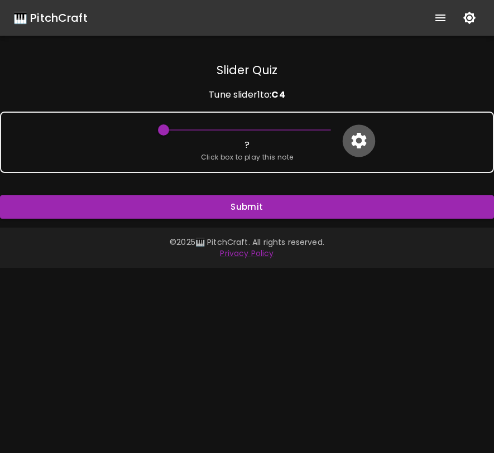
click at [358, 139] on icon "button" at bounding box center [359, 141] width 20 height 20
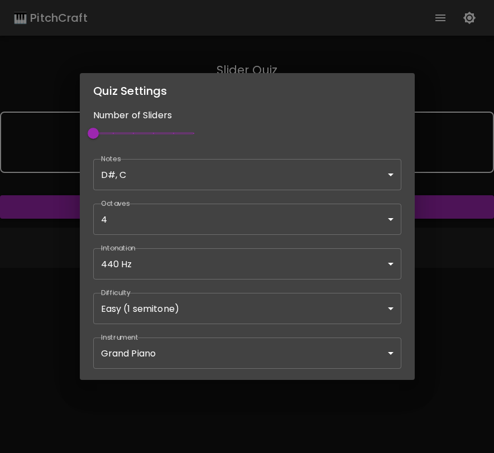
click at [211, 171] on body "🎹 PitchCraft About Badges Wizard Reading Pro Log Out Slider Quiz Tune slider 1 …" at bounding box center [247, 226] width 494 height 453
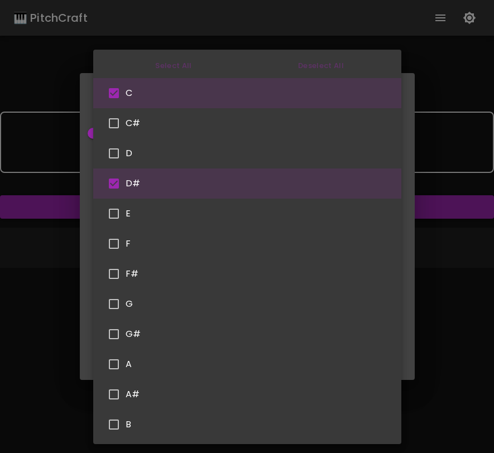
click at [116, 155] on input "checkbox" at bounding box center [113, 153] width 23 height 23
checkbox input "true"
type input "D#,C,D"
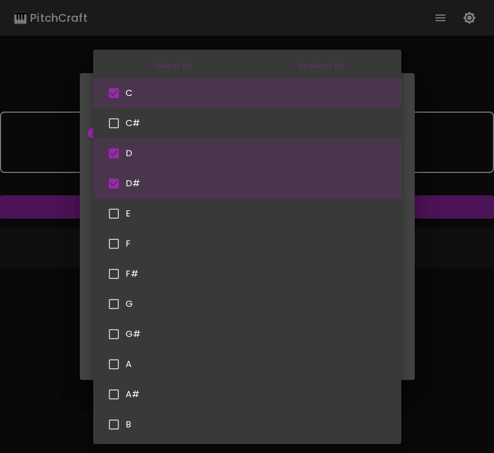
click at [116, 124] on input "checkbox" at bounding box center [113, 123] width 23 height 23
checkbox input "true"
type input "D#,C,D,C#"
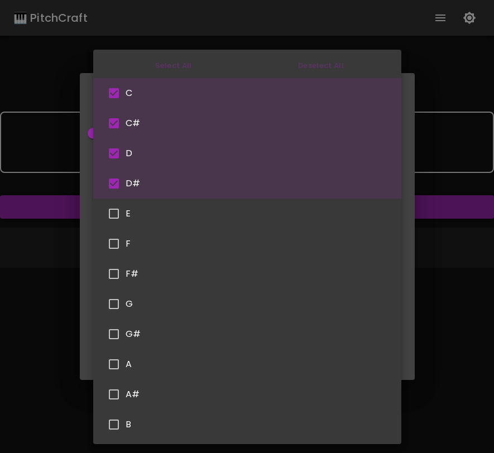
click at [114, 212] on input "checkbox" at bounding box center [113, 213] width 23 height 23
checkbox input "true"
type input "D#,C,D,C#,E"
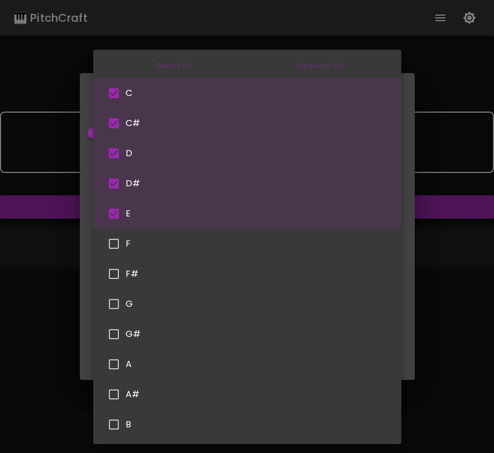
click at [450, 291] on div at bounding box center [247, 226] width 494 height 453
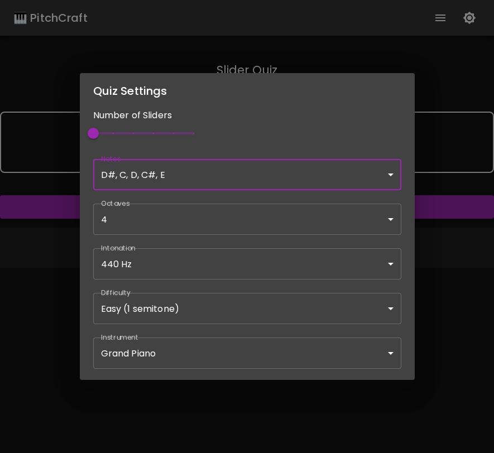
click at [435, 264] on div "Quiz Settings Number of Sliders 1 Notes D#, C, D, C#, E D#,C,D,C#,E ​ Octaves 4…" at bounding box center [247, 226] width 494 height 453
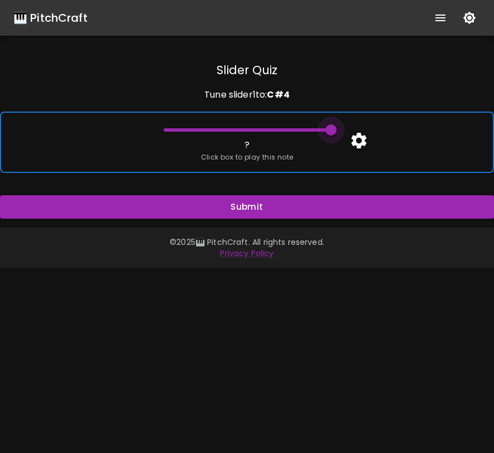
type input "63"
drag, startPoint x: 162, startPoint y: 130, endPoint x: 192, endPoint y: 125, distance: 30.0
click at [192, 125] on span at bounding box center [246, 130] width 167 height 17
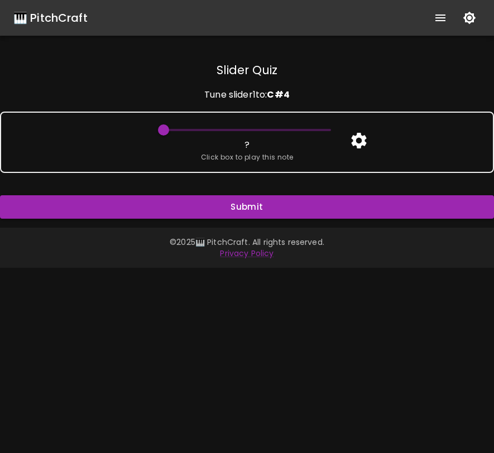
click at [358, 141] on icon "button" at bounding box center [359, 141] width 20 height 20
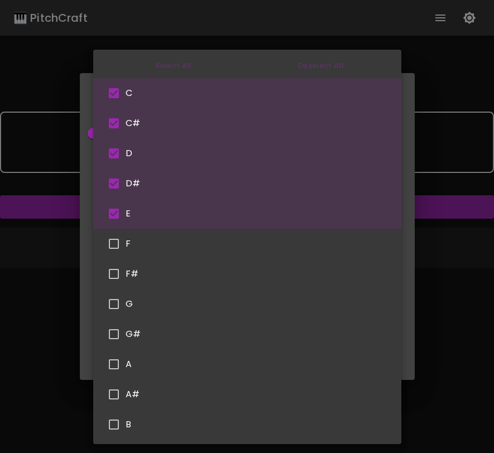
click at [268, 175] on body "🎹 PitchCraft About Badges Wizard Reading Pro Log Out Slider Quiz Tune slider 1 …" at bounding box center [247, 226] width 494 height 453
click at [177, 70] on ul "Select All Deselect All C C# D D# E F F# G G# A A# B" at bounding box center [247, 247] width 308 height 394
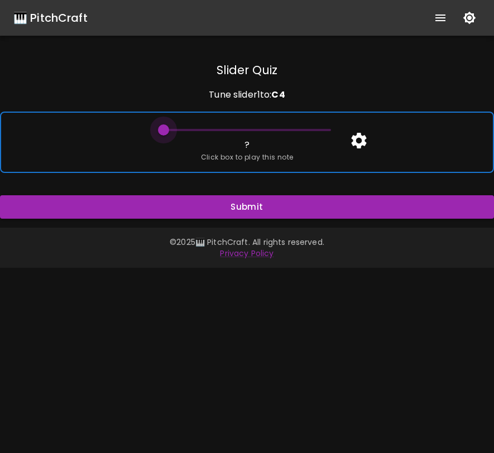
drag, startPoint x: 202, startPoint y: 133, endPoint x: 328, endPoint y: 133, distance: 126.1
click at [328, 133] on span at bounding box center [246, 130] width 167 height 17
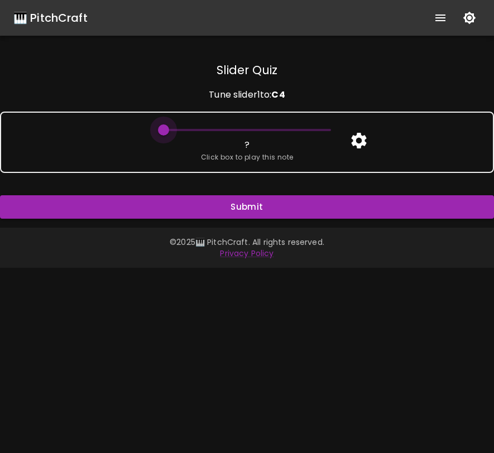
drag, startPoint x: 166, startPoint y: 132, endPoint x: 348, endPoint y: 139, distance: 182.1
click at [350, 138] on div "Slider Quiz Tune slider 1 to: C 4 ? Click box to play this note Submit" at bounding box center [247, 140] width 494 height 156
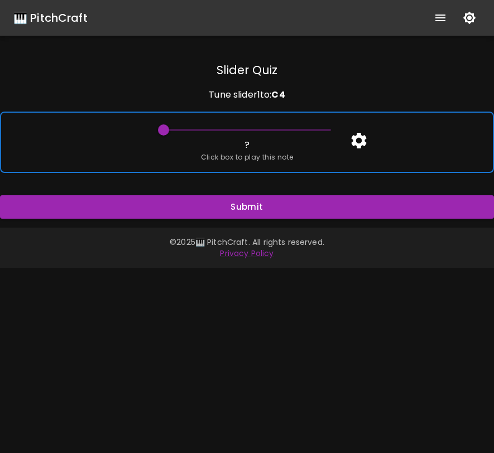
click at [323, 156] on div "? Click box to play this note" at bounding box center [247, 142] width 494 height 61
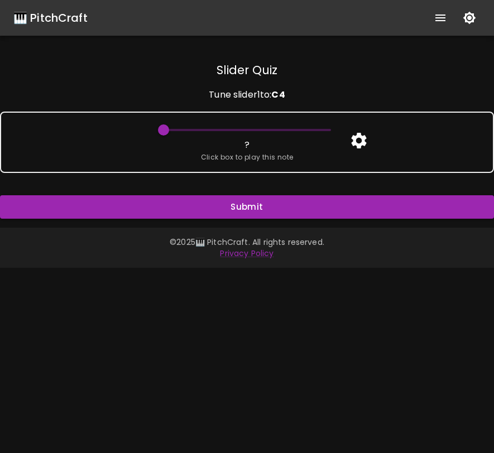
click at [360, 136] on icon "button" at bounding box center [358, 141] width 15 height 16
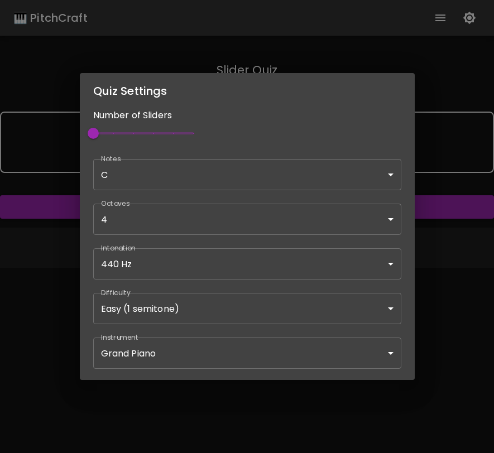
click at [215, 178] on body "🎹 PitchCraft About Badges Wizard Reading Pro Log Out Slider Quiz Tune slider 1 …" at bounding box center [247, 226] width 494 height 453
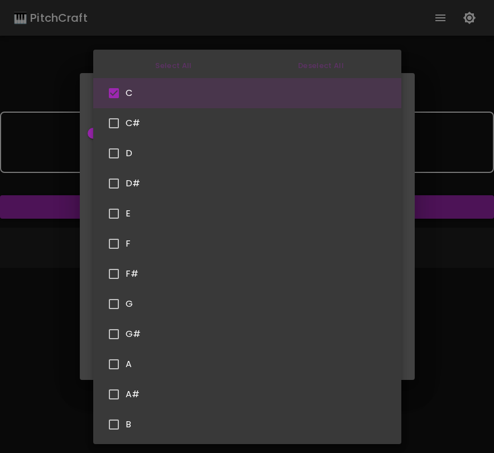
click at [175, 63] on ul "Select All Deselect All C C# D D# E F F# G G# A A# B" at bounding box center [247, 247] width 308 height 394
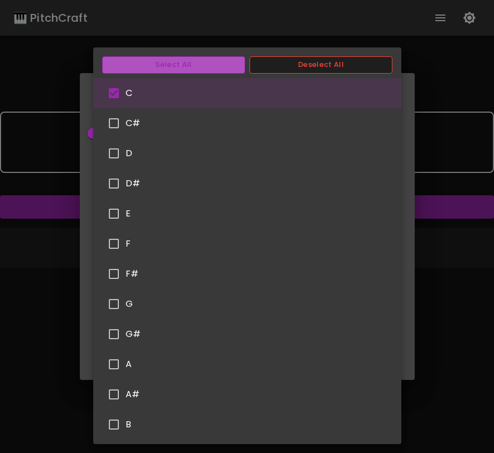
click at [192, 66] on button "Select All" at bounding box center [173, 64] width 143 height 17
type input "61"
type input "C,C#,D,D#,E,F,F#,G,G#,A,A#,B"
checkbox input "true"
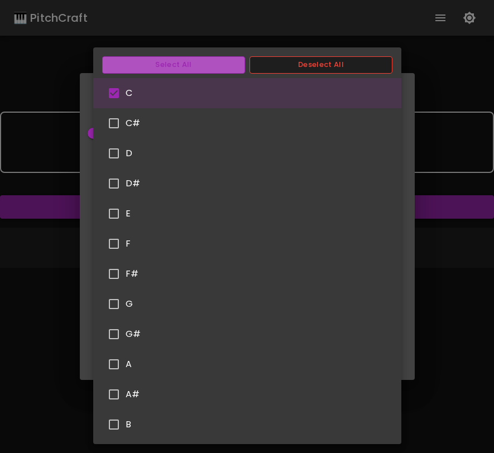
checkbox input "true"
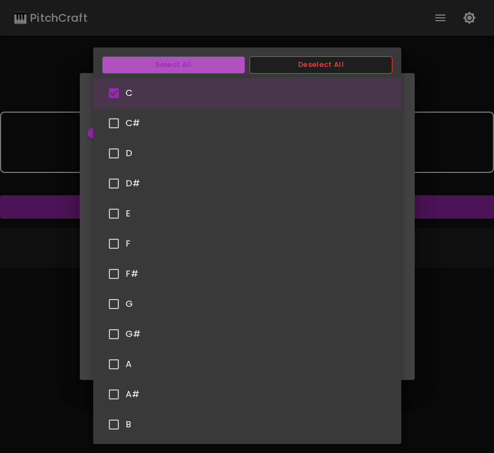
checkbox input "true"
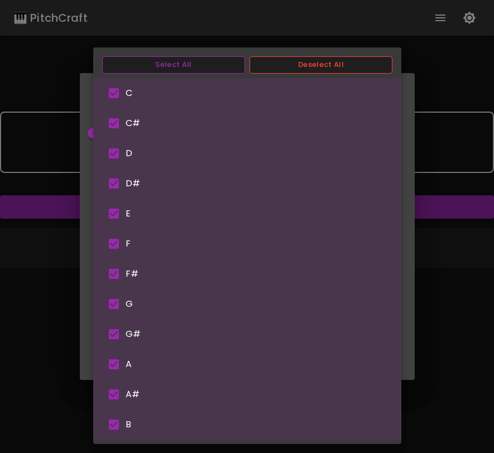
click at [449, 185] on div at bounding box center [247, 226] width 494 height 453
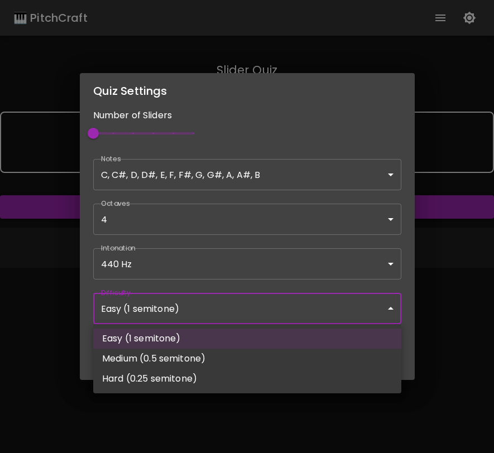
click at [351, 317] on body "🎹 PitchCraft About Badges Wizard Reading Pro Log Out Slider Quiz Tune slider 1 …" at bounding box center [247, 226] width 494 height 453
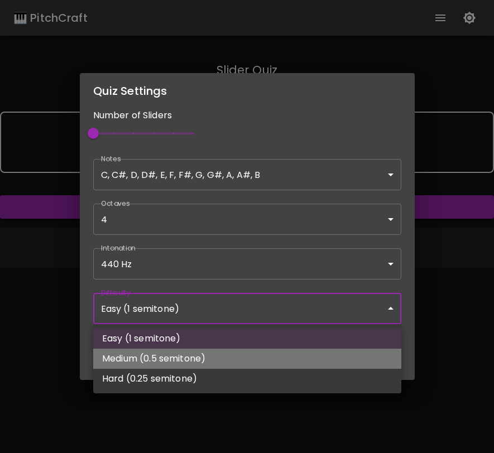
click at [326, 364] on li "Medium (0.5 semitone)" at bounding box center [247, 359] width 308 height 20
type input "64"
type input "Medium (0.5 semitone)"
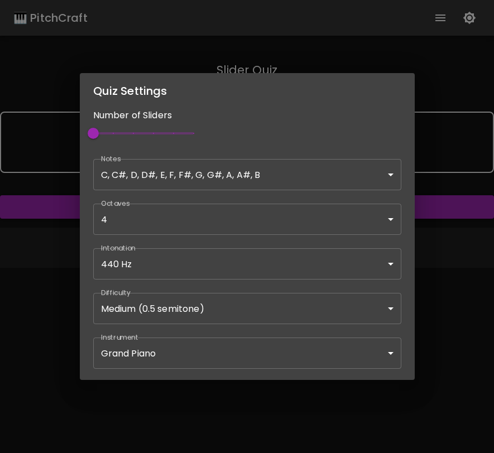
click at [463, 310] on div "Quiz Settings Number of Sliders 1 Notes C, C#, D, D#, E, F, F#, G, G#, A, A#, B…" at bounding box center [247, 226] width 494 height 453
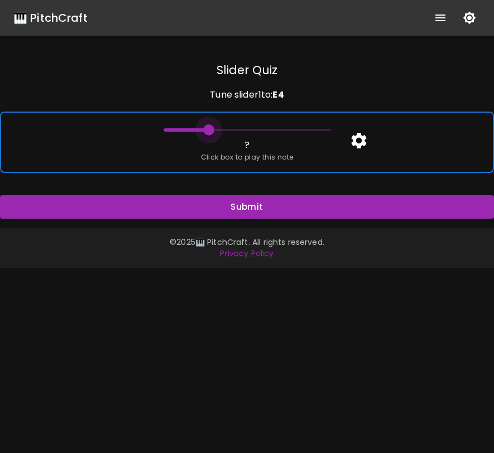
drag, startPoint x: 227, startPoint y: 129, endPoint x: 205, endPoint y: 131, distance: 22.3
click at [205, 131] on span at bounding box center [208, 129] width 11 height 11
drag, startPoint x: 205, startPoint y: 131, endPoint x: 213, endPoint y: 132, distance: 7.9
click at [213, 132] on span at bounding box center [208, 129] width 11 height 11
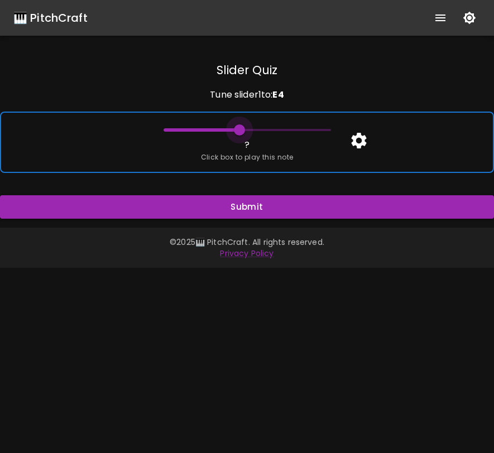
drag, startPoint x: 213, startPoint y: 132, endPoint x: 235, endPoint y: 132, distance: 22.9
click at [237, 133] on span at bounding box center [239, 129] width 11 height 11
click at [233, 131] on span at bounding box center [231, 129] width 11 height 11
drag, startPoint x: 233, startPoint y: 131, endPoint x: 226, endPoint y: 131, distance: 7.3
click at [225, 131] on span at bounding box center [224, 129] width 11 height 11
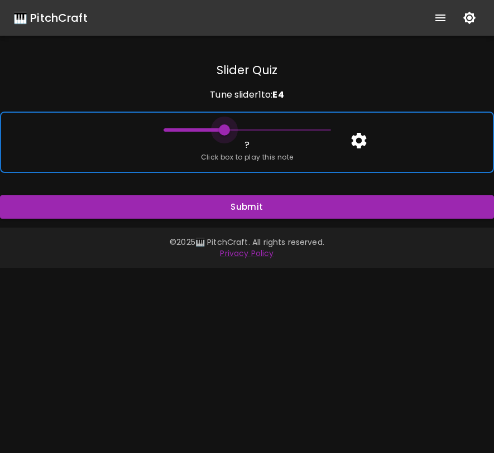
click at [226, 131] on span at bounding box center [224, 129] width 11 height 11
click at [232, 131] on span at bounding box center [231, 129] width 11 height 11
drag, startPoint x: 231, startPoint y: 131, endPoint x: 240, endPoint y: 129, distance: 9.1
click at [240, 129] on span at bounding box center [239, 129] width 11 height 11
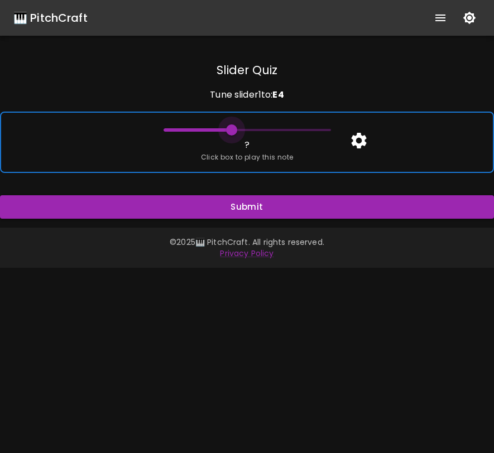
type input "64"
drag, startPoint x: 240, startPoint y: 129, endPoint x: 227, endPoint y: 132, distance: 13.1
click at [227, 132] on span at bounding box center [224, 129] width 11 height 11
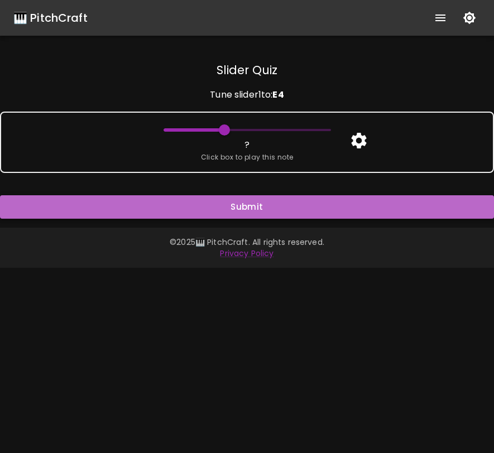
click at [257, 201] on button "Submit" at bounding box center [247, 206] width 494 height 23
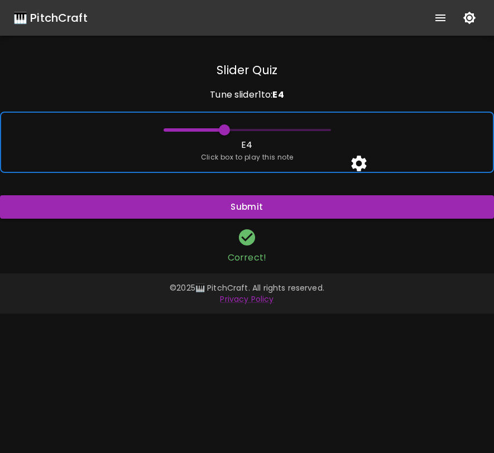
click at [367, 137] on div "E4 Click box to play this note" at bounding box center [247, 142] width 494 height 61
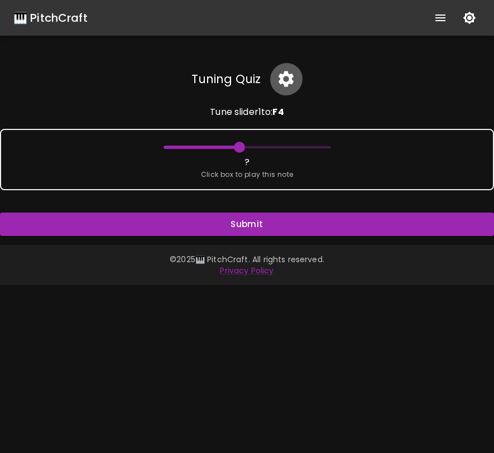
click at [287, 76] on icon "button" at bounding box center [285, 79] width 15 height 16
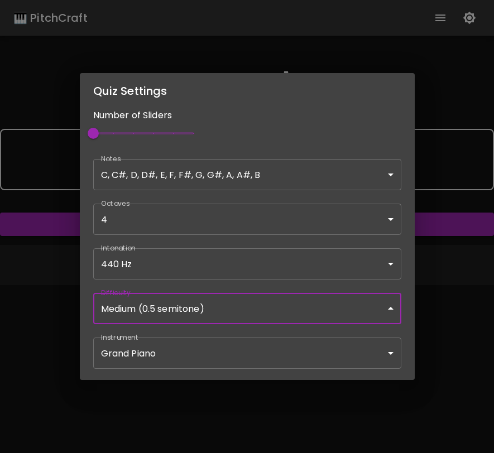
click at [330, 314] on body "🎹 PitchCraft About Badges Wizard Reading Pro Log Out Tuning Quiz Tune slider 1 …" at bounding box center [247, 226] width 494 height 453
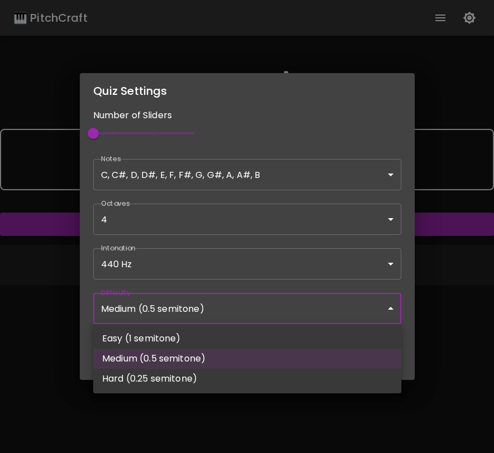
click at [289, 370] on li "Hard (0.25 semitone)" at bounding box center [247, 379] width 308 height 20
type input "67"
type input "Hard (0.25 semitone)"
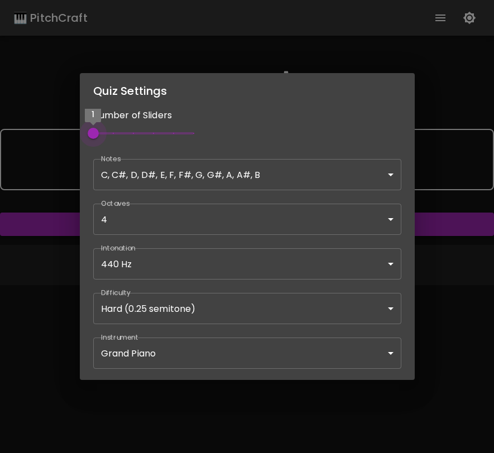
type input "2"
type input "61"
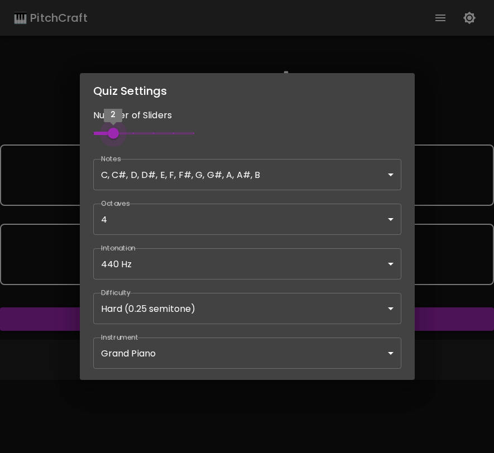
type input "1"
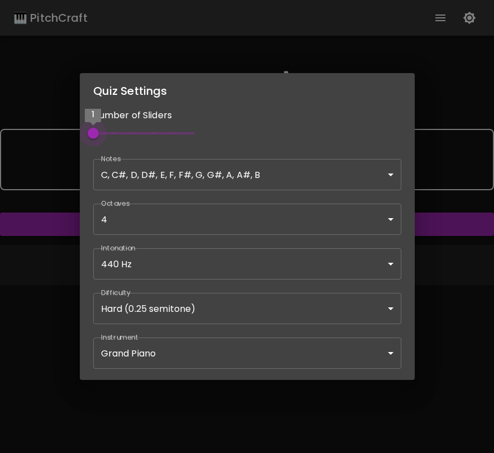
click at [95, 131] on span "1" at bounding box center [93, 133] width 11 height 11
click at [445, 287] on div "Quiz Settings Number of Sliders 1 Notes C, C#, D, D#, E, F, F#, G, G#, A, A#, B…" at bounding box center [247, 226] width 494 height 453
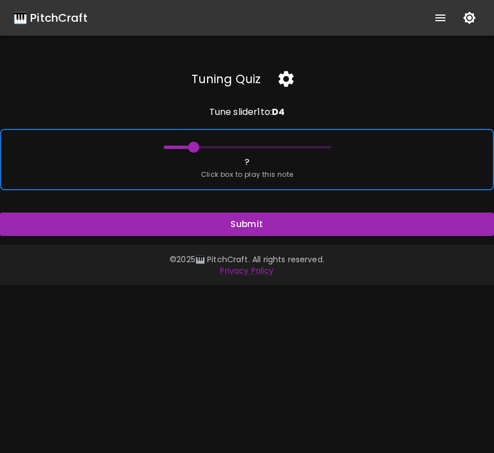
click at [315, 163] on div "? Click box to play this note" at bounding box center [247, 159] width 494 height 61
drag, startPoint x: 194, startPoint y: 147, endPoint x: 228, endPoint y: 148, distance: 34.1
click at [228, 148] on span at bounding box center [227, 147] width 11 height 11
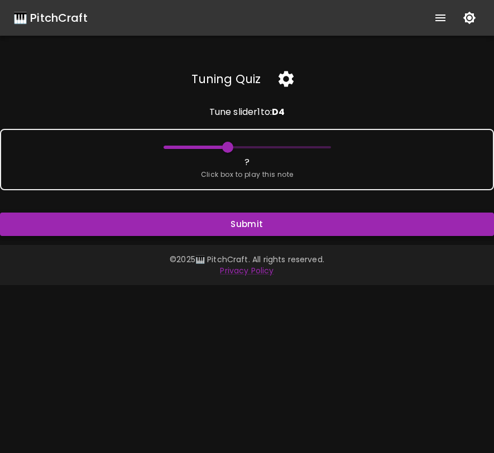
click at [216, 223] on button "Submit" at bounding box center [247, 224] width 494 height 23
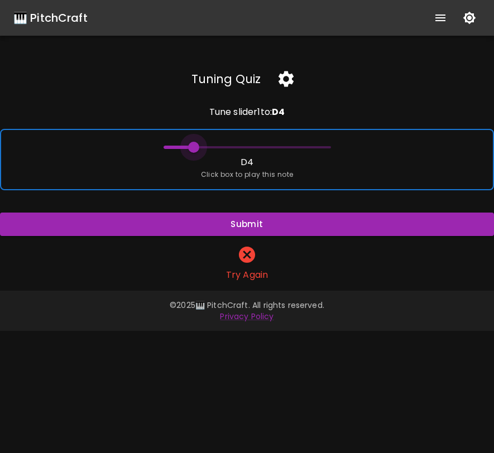
drag, startPoint x: 226, startPoint y: 147, endPoint x: 194, endPoint y: 149, distance: 32.4
click at [194, 149] on span at bounding box center [193, 147] width 11 height 11
click at [204, 160] on div "D4 Click box to play this note" at bounding box center [247, 159] width 494 height 61
click at [196, 150] on span at bounding box center [197, 147] width 11 height 11
click at [190, 176] on div "undefined4 Click box to play this note" at bounding box center [247, 159] width 494 height 61
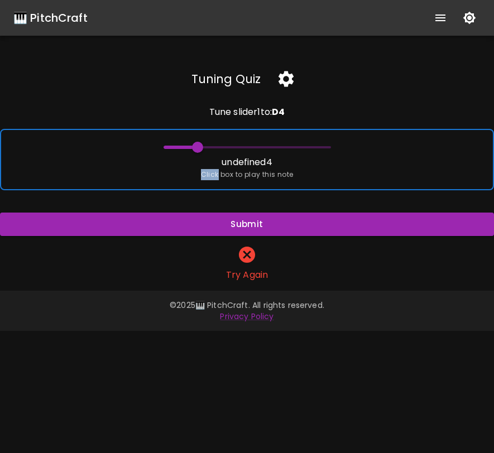
click at [190, 176] on div "undefined4 Click box to play this note" at bounding box center [247, 159] width 494 height 61
click at [194, 147] on span at bounding box center [193, 147] width 11 height 11
drag, startPoint x: 191, startPoint y: 146, endPoint x: 182, endPoint y: 146, distance: 8.9
click at [182, 146] on span at bounding box center [182, 147] width 11 height 11
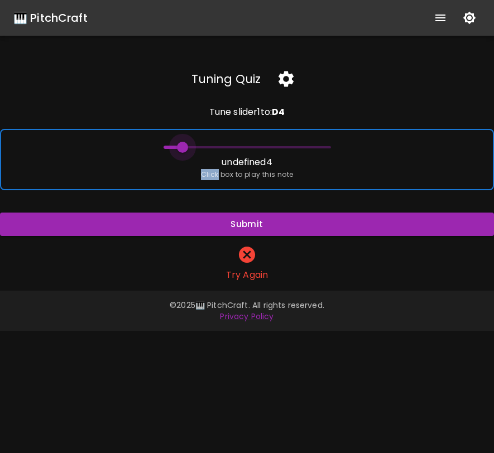
click at [182, 146] on span at bounding box center [182, 147] width 11 height 11
click at [177, 146] on span at bounding box center [178, 147] width 11 height 11
drag, startPoint x: 177, startPoint y: 146, endPoint x: 162, endPoint y: 147, distance: 15.1
click at [161, 147] on span at bounding box center [163, 147] width 11 height 11
click at [162, 147] on span at bounding box center [163, 147] width 11 height 11
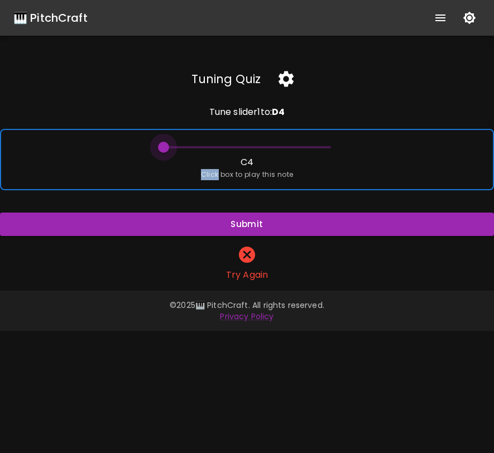
click at [162, 147] on span at bounding box center [163, 147] width 11 height 11
drag, startPoint x: 166, startPoint y: 143, endPoint x: 239, endPoint y: 150, distance: 73.4
click at [239, 150] on span at bounding box center [239, 147] width 11 height 11
drag, startPoint x: 239, startPoint y: 150, endPoint x: 249, endPoint y: 149, distance: 10.1
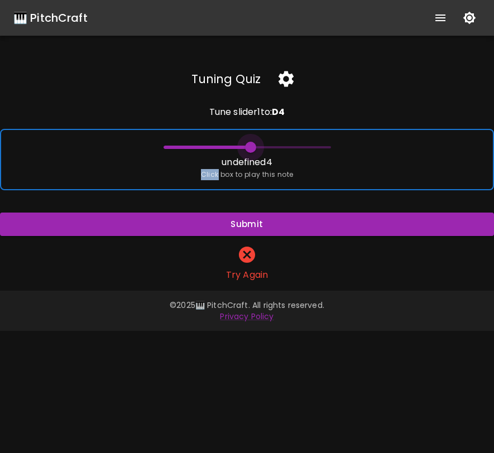
click at [249, 149] on span at bounding box center [250, 147] width 11 height 11
drag, startPoint x: 249, startPoint y: 149, endPoint x: 255, endPoint y: 147, distance: 6.5
click at [255, 147] on span at bounding box center [254, 147] width 11 height 11
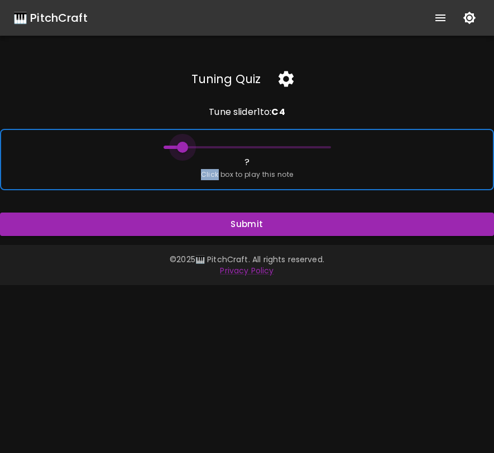
drag, startPoint x: 163, startPoint y: 148, endPoint x: 183, endPoint y: 148, distance: 19.5
click at [183, 148] on span at bounding box center [182, 147] width 11 height 11
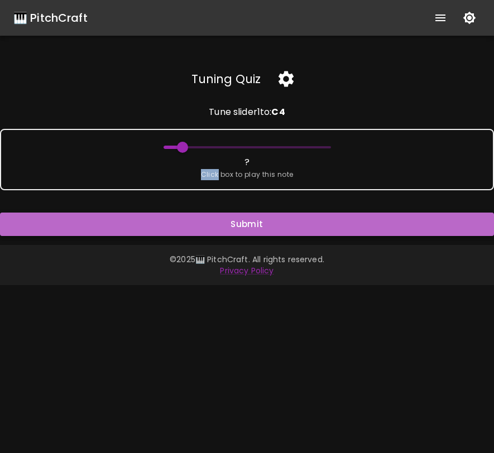
click at [191, 220] on button "Submit" at bounding box center [247, 224] width 494 height 23
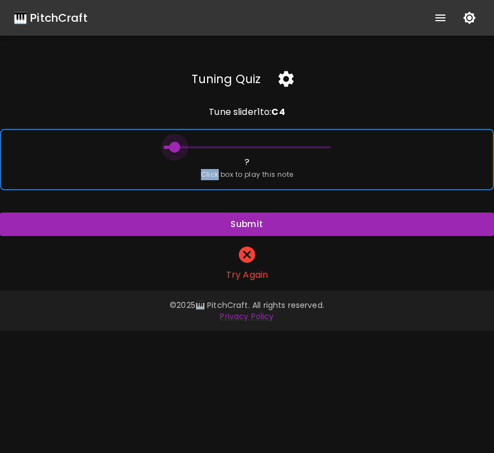
type input "60"
drag, startPoint x: 179, startPoint y: 146, endPoint x: 146, endPoint y: 152, distance: 33.0
click at [146, 152] on div "? Click box to play this note" at bounding box center [247, 159] width 494 height 61
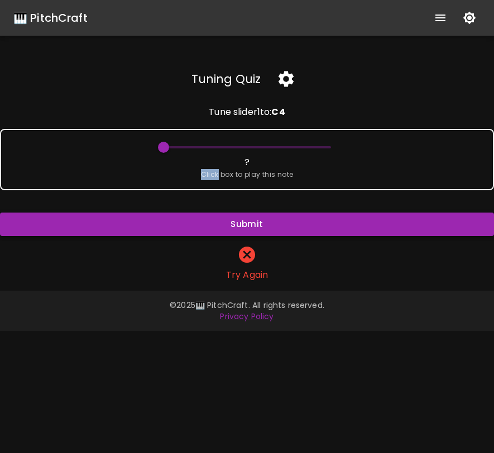
click at [163, 226] on button "Submit" at bounding box center [247, 224] width 494 height 23
type input "68"
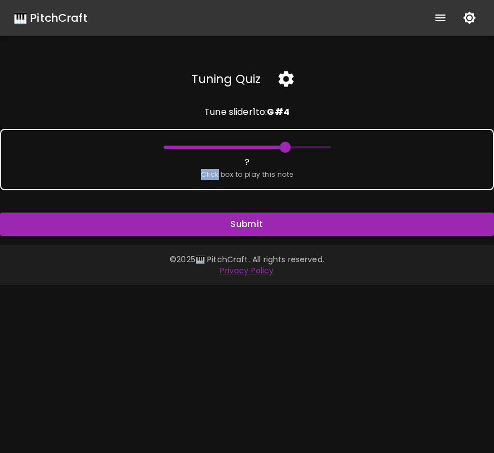
click at [290, 78] on icon "button" at bounding box center [285, 79] width 15 height 16
click at [287, 78] on icon "button" at bounding box center [286, 79] width 20 height 20
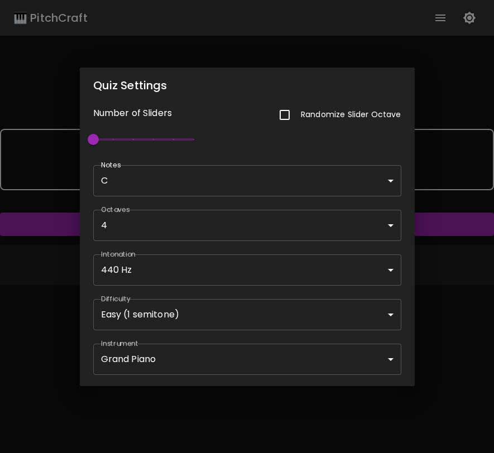
click at [282, 114] on input "checkbox" at bounding box center [284, 114] width 23 height 23
checkbox input "true"
click at [338, 180] on body "🎹 PitchCraft About Badges Wizard Reading Pro Log Out Tuning Quiz Tune slider 1 …" at bounding box center [247, 226] width 494 height 453
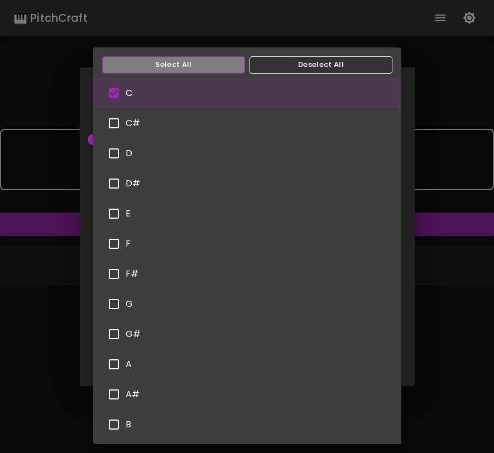
click at [218, 62] on button "Select All" at bounding box center [173, 64] width 143 height 17
type input "C,C#,D,D#,E,F,F#,G,G#,A,A#,B"
checkbox input "true"
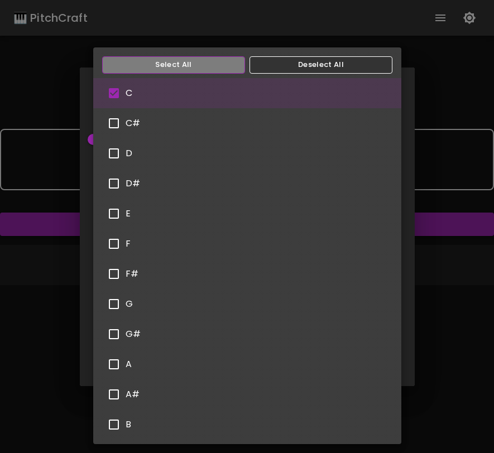
checkbox input "true"
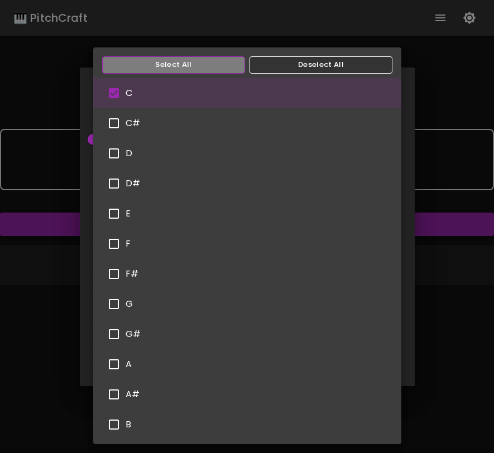
checkbox input "true"
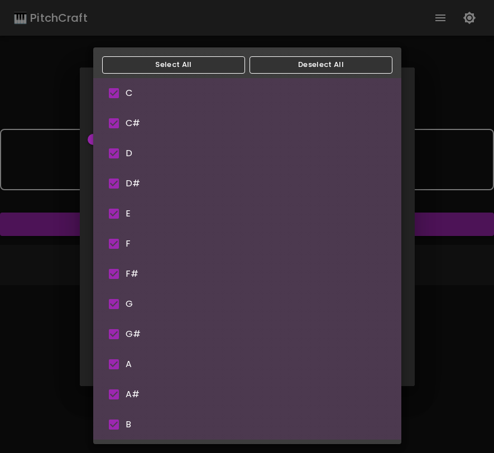
click at [421, 214] on div at bounding box center [247, 226] width 494 height 453
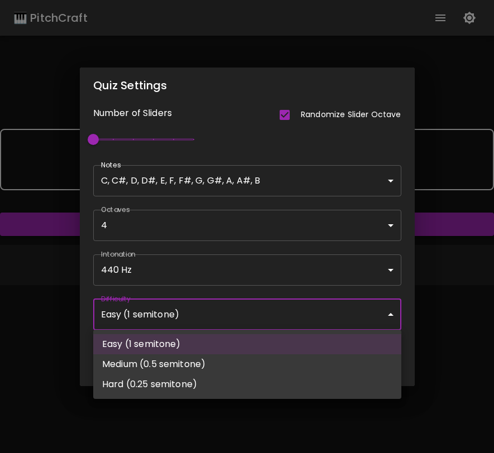
click at [285, 315] on body "🎹 PitchCraft About Badges Wizard Reading Pro Log Out Tuning Quiz Tune slider 1 …" at bounding box center [247, 226] width 494 height 453
click at [253, 377] on li "Hard (0.25 semitone)" at bounding box center [247, 384] width 308 height 20
type input "62"
type input "Hard (0.25 semitone)"
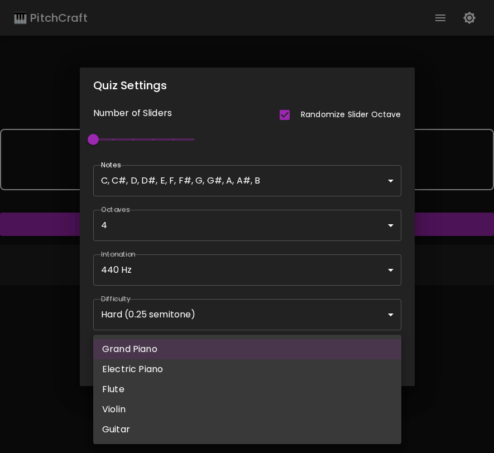
click at [361, 356] on body "🎹 PitchCraft About Badges Wizard Reading Pro Log Out Tuning Quiz Tune slider 1 …" at bounding box center [247, 226] width 494 height 453
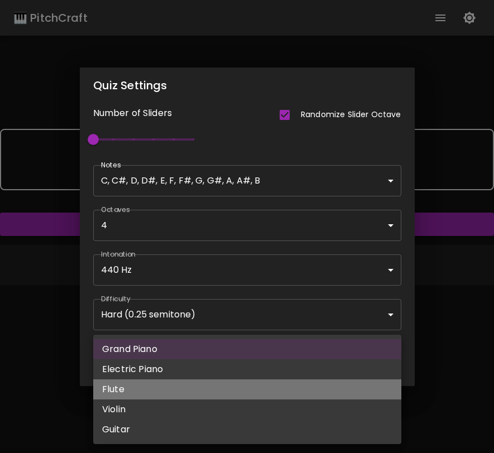
click at [342, 385] on li "Flute" at bounding box center [247, 389] width 308 height 20
type input "flute"
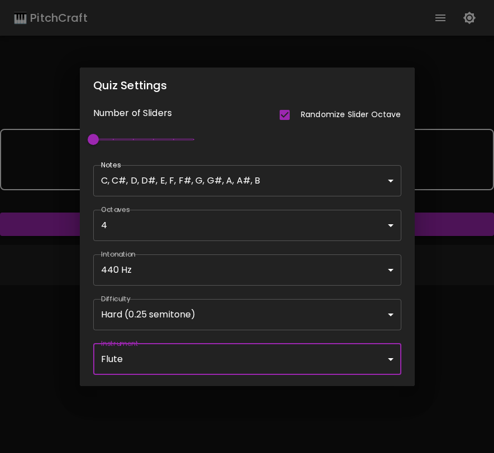
click at [471, 336] on div "Quiz Settings Number of Sliders Randomize Slider Octave 1 Notes C, C#, D, D#, E…" at bounding box center [247, 226] width 494 height 453
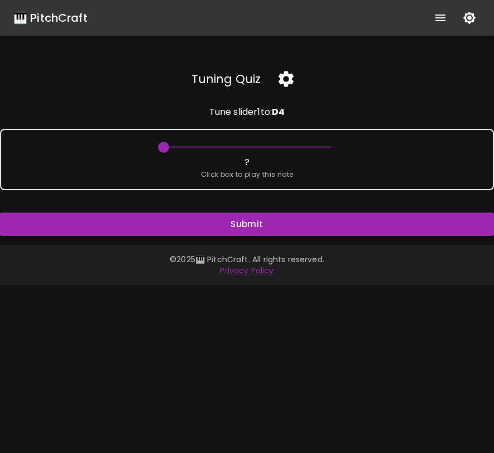
click at [334, 229] on button "Submit" at bounding box center [247, 224] width 494 height 23
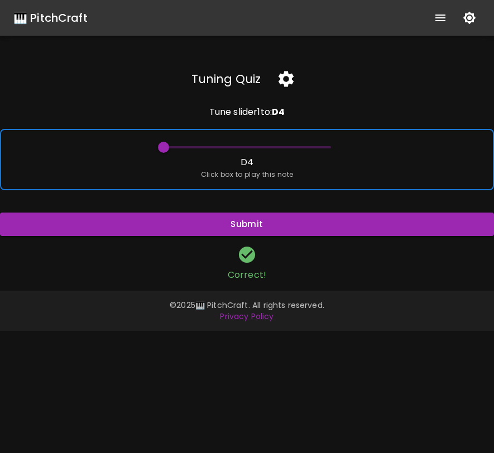
click at [341, 163] on div "D4 Click box to play this note" at bounding box center [247, 159] width 494 height 61
type input "62"
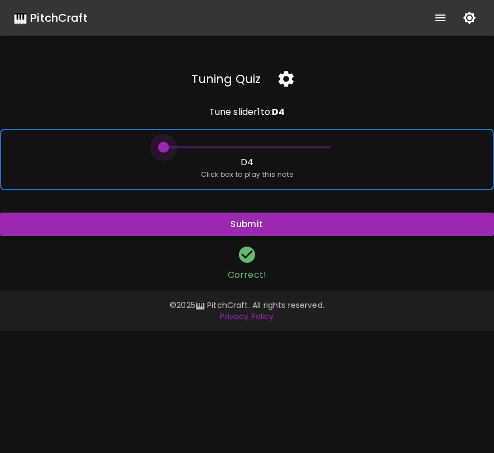
drag, startPoint x: 160, startPoint y: 147, endPoint x: 123, endPoint y: 149, distance: 37.5
click at [123, 149] on div "D4 Click box to play this note" at bounding box center [247, 159] width 494 height 61
click at [173, 177] on div "D4 Click box to play this note" at bounding box center [247, 159] width 494 height 61
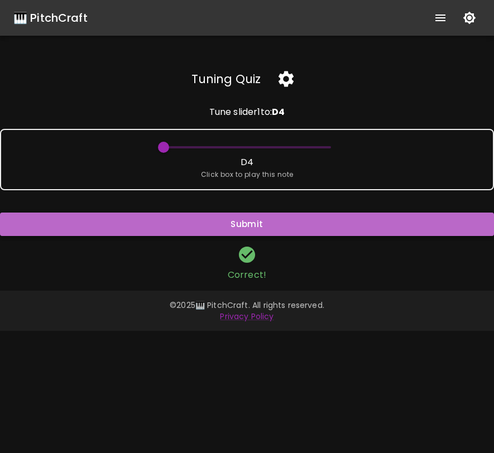
click at [229, 227] on button "Submit" at bounding box center [247, 224] width 494 height 23
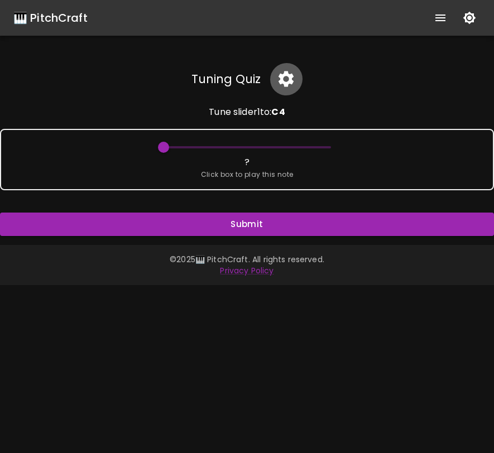
click at [286, 82] on icon "button" at bounding box center [285, 79] width 15 height 16
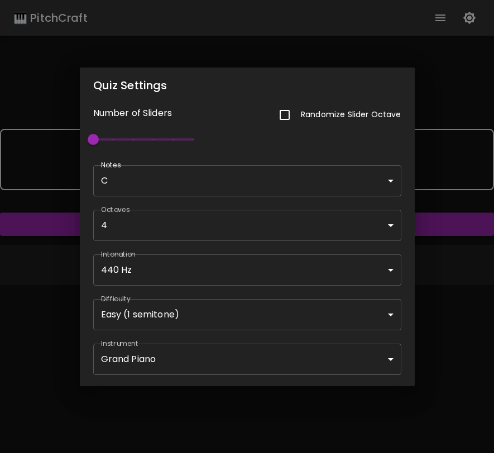
click at [288, 114] on input "checkbox" at bounding box center [284, 114] width 23 height 23
checkbox input "true"
click at [228, 175] on body "🎹 PitchCraft About Badges Wizard Reading Pro Log Out Tuning Quiz Tune slider 1 …" at bounding box center [247, 226] width 494 height 453
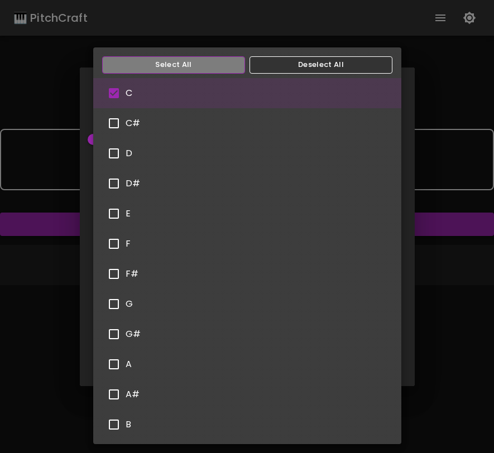
click at [214, 68] on button "Select All" at bounding box center [173, 64] width 143 height 17
type input "C,C#,D,D#,E,F,F#,G,G#,A,A#,B"
checkbox input "true"
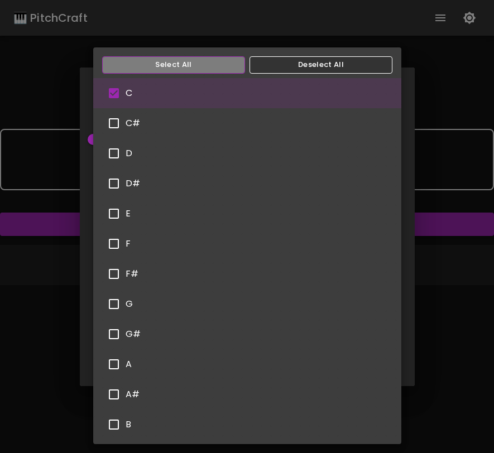
checkbox input "true"
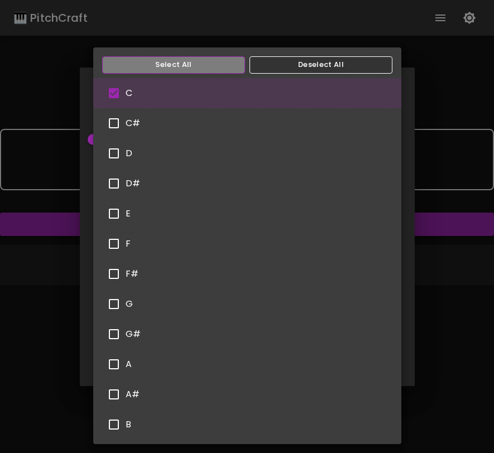
checkbox input "true"
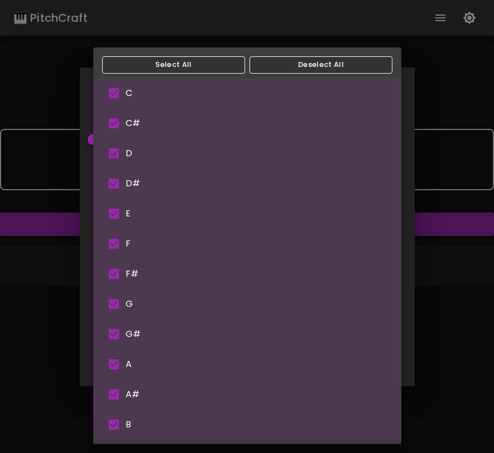
click at [402, 137] on div at bounding box center [247, 226] width 494 height 453
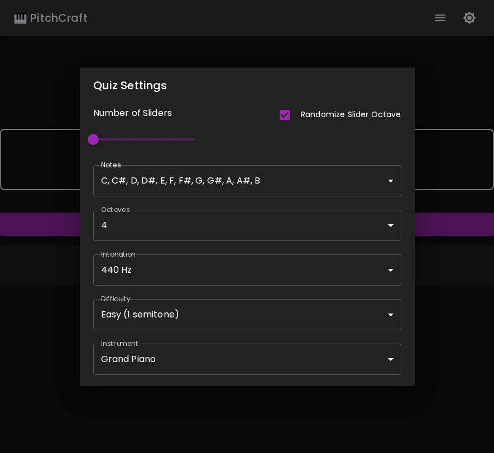
click at [430, 201] on div "Quiz Settings Number of Sliders Randomize Slider Octave 1 Notes C, C#, D, D#, E…" at bounding box center [247, 226] width 494 height 453
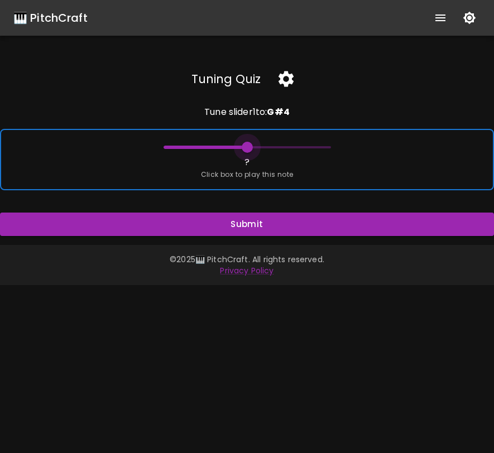
type input "75"
drag, startPoint x: 163, startPoint y: 147, endPoint x: 255, endPoint y: 147, distance: 91.5
click at [253, 148] on span at bounding box center [247, 147] width 11 height 11
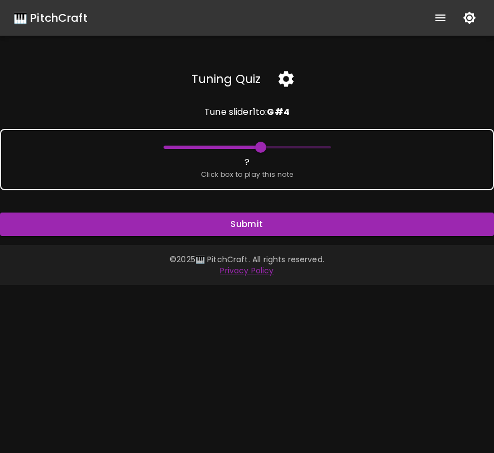
click at [283, 80] on icon "button" at bounding box center [286, 79] width 20 height 20
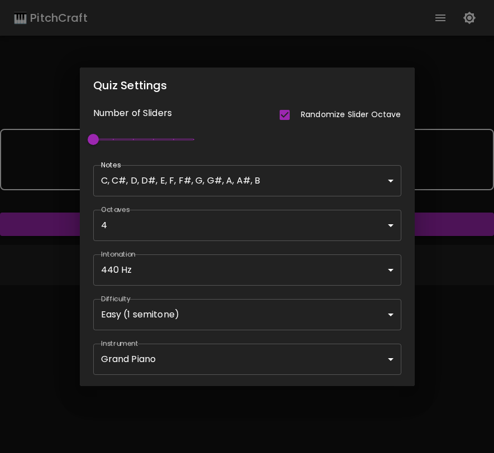
click at [246, 364] on body "🎹 PitchCraft About Badges Wizard Reading Pro Log Out Tuning Quiz Tune slider 1 …" at bounding box center [247, 226] width 494 height 453
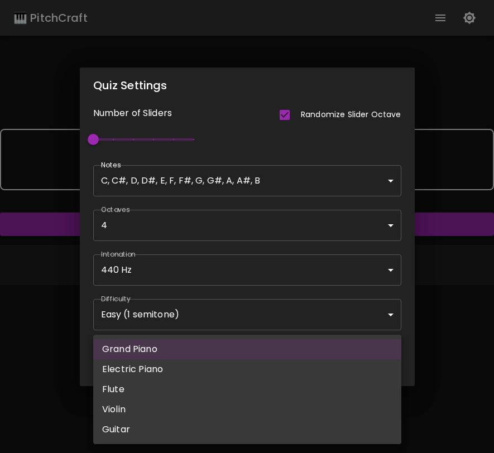
click at [225, 389] on li "Flute" at bounding box center [247, 389] width 308 height 20
type input "flute"
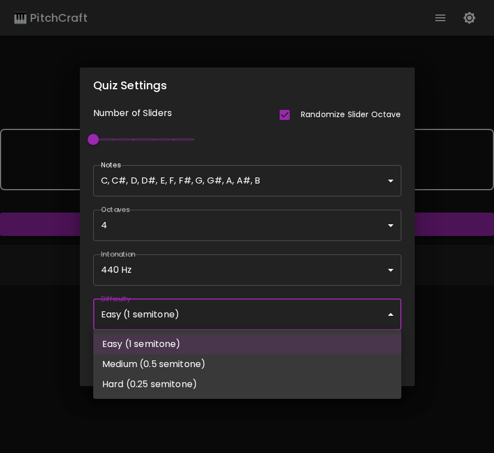
click at [243, 312] on body "🎹 PitchCraft About Badges Wizard Reading Pro Log Out Tuning Quiz Tune slider 1 …" at bounding box center [247, 226] width 494 height 453
click at [223, 380] on li "Hard (0.25 semitone)" at bounding box center [247, 384] width 308 height 20
type input "63"
type input "Hard (0.25 semitone)"
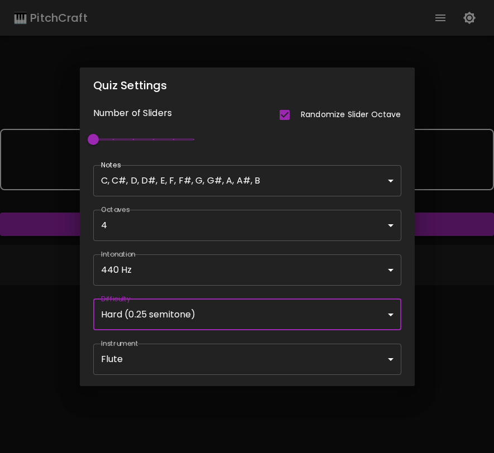
click at [466, 256] on div "Quiz Settings Number of Sliders Randomize Slider Octave 1 Notes C, C#, D, D#, E…" at bounding box center [247, 226] width 494 height 453
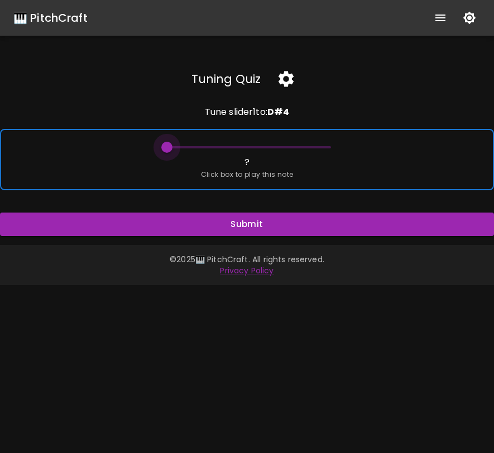
type input "63"
click at [165, 147] on span at bounding box center [163, 147] width 11 height 11
click at [148, 169] on div "? Click box to play this note" at bounding box center [247, 159] width 494 height 61
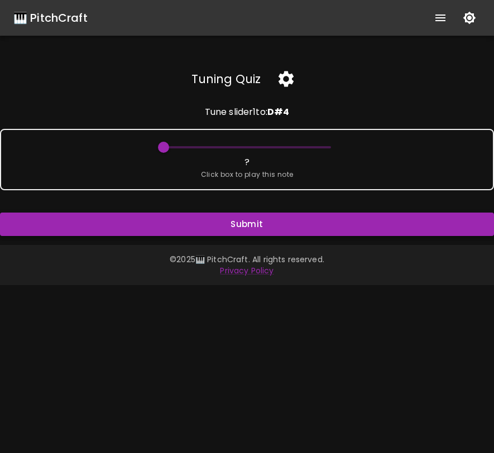
click at [159, 225] on button "Submit" at bounding box center [247, 224] width 494 height 23
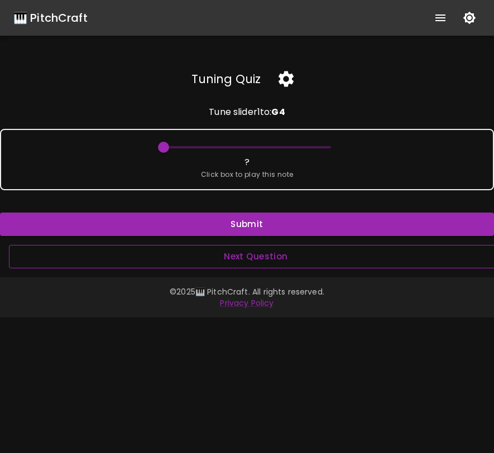
click at [324, 258] on button "Next Question" at bounding box center [256, 256] width 494 height 23
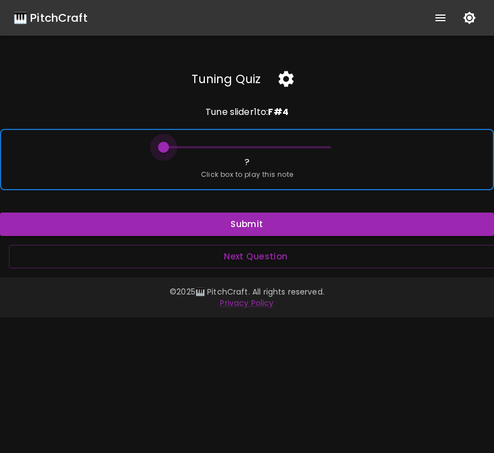
click at [162, 147] on span at bounding box center [163, 147] width 11 height 11
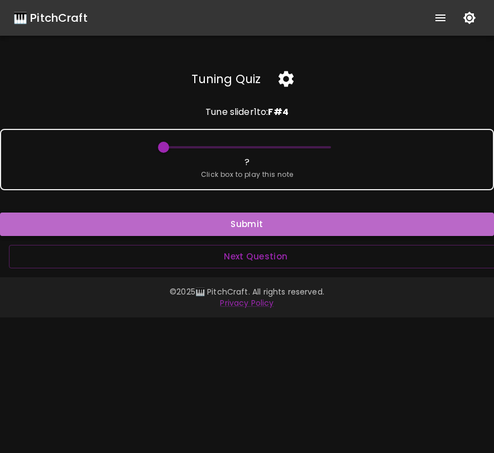
click at [185, 220] on button "Submit" at bounding box center [247, 224] width 494 height 23
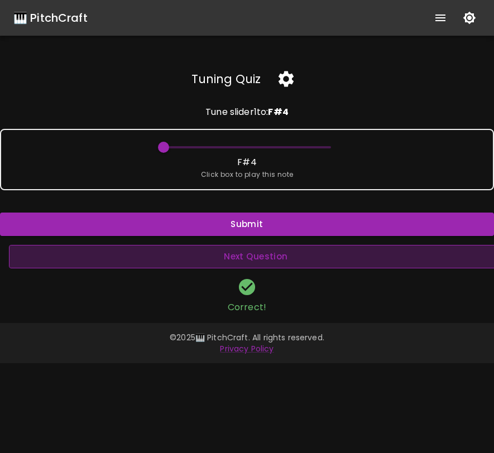
click at [216, 261] on button "Next Question" at bounding box center [256, 256] width 494 height 23
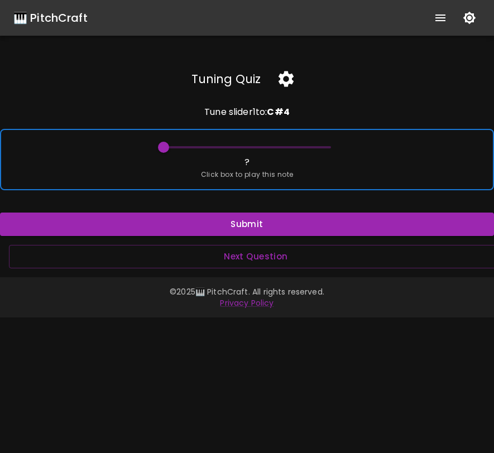
click at [246, 170] on span "Click box to play this note" at bounding box center [247, 174] width 93 height 11
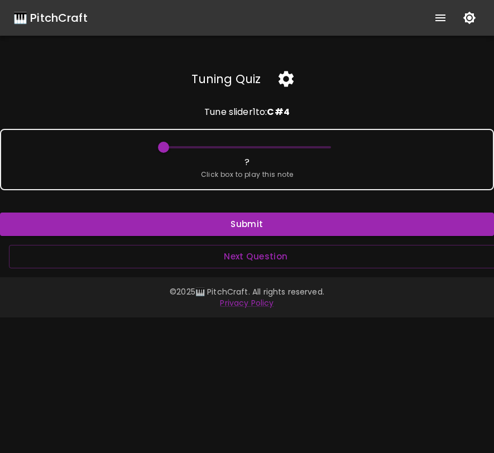
click at [285, 85] on icon "button" at bounding box center [285, 79] width 15 height 16
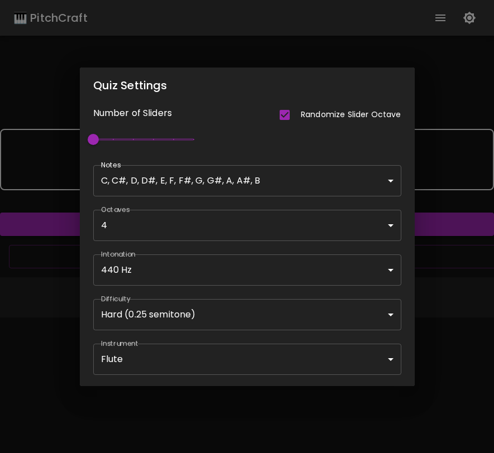
click at [466, 264] on div "Quiz Settings Number of Sliders Randomize Slider Octave 1 Notes C, C#, D, D#, E…" at bounding box center [247, 226] width 494 height 453
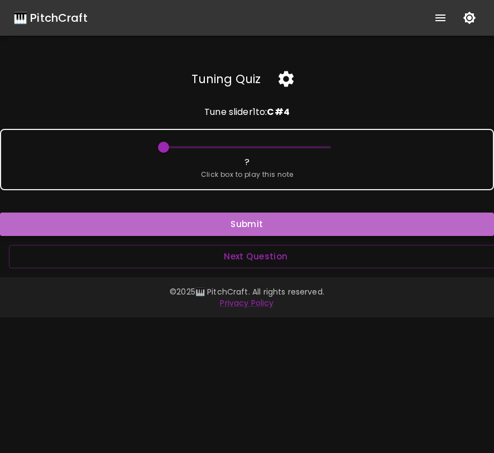
click at [284, 228] on button "Submit" at bounding box center [247, 224] width 494 height 23
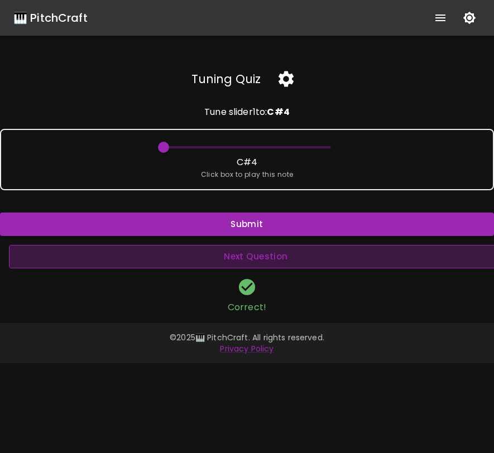
click at [285, 256] on button "Next Question" at bounding box center [256, 256] width 494 height 23
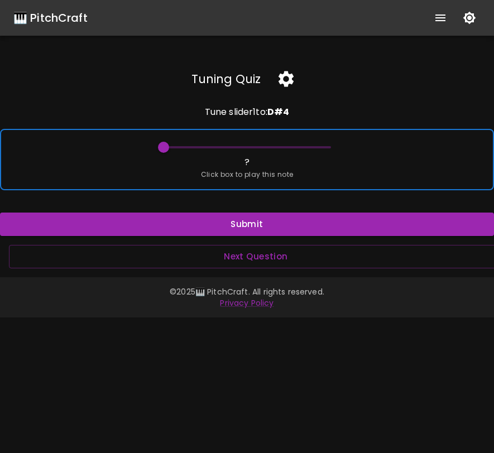
click at [302, 172] on div "? Click box to play this note" at bounding box center [247, 159] width 494 height 61
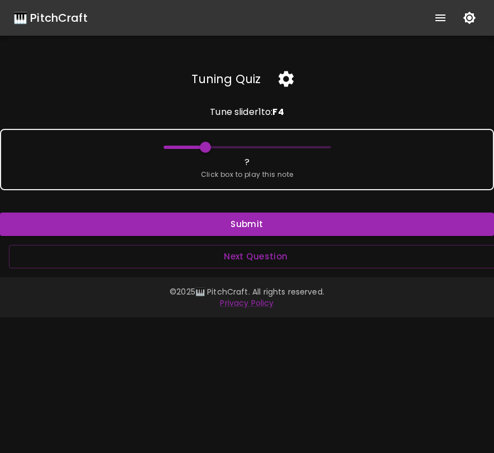
click at [288, 81] on icon "button" at bounding box center [285, 79] width 15 height 16
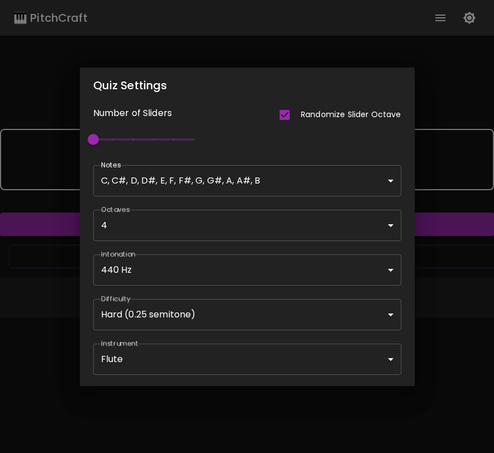
click at [469, 249] on div "Quiz Settings Number of Sliders Randomize Slider Octave 1 Notes C, C#, D, D#, E…" at bounding box center [247, 226] width 494 height 453
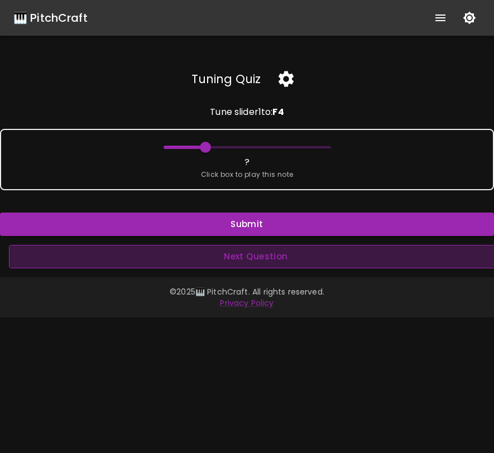
click at [282, 259] on button "Next Question" at bounding box center [256, 256] width 494 height 23
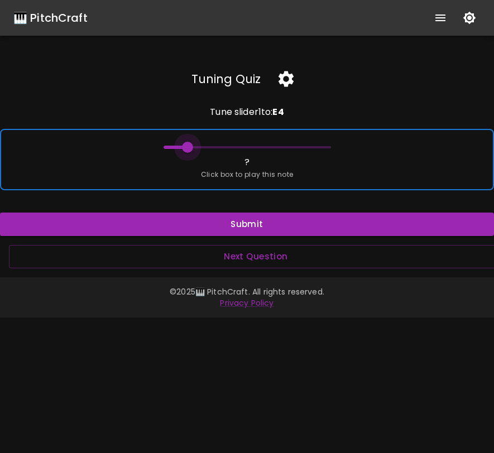
click at [189, 145] on span at bounding box center [187, 147] width 11 height 11
drag, startPoint x: 189, startPoint y: 146, endPoint x: 158, endPoint y: 146, distance: 30.7
click at [158, 146] on span at bounding box center [163, 147] width 11 height 11
click at [169, 174] on div "? Click box to play this note" at bounding box center [247, 159] width 494 height 61
drag, startPoint x: 164, startPoint y: 145, endPoint x: 179, endPoint y: 147, distance: 14.6
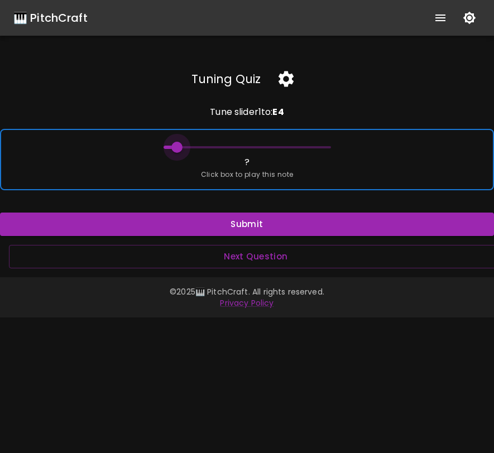
click at [179, 147] on span at bounding box center [176, 147] width 11 height 11
click at [196, 182] on div "? Click box to play this note" at bounding box center [247, 159] width 494 height 61
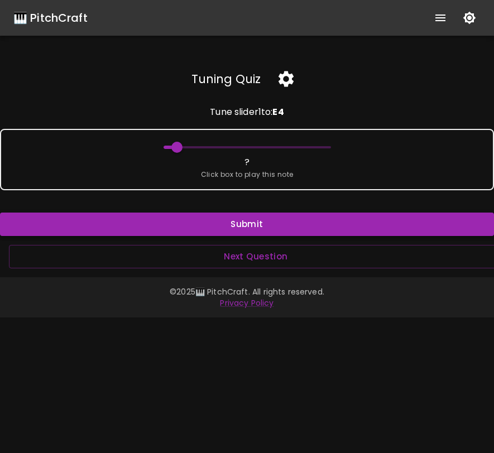
click at [205, 227] on button "Submit" at bounding box center [247, 224] width 494 height 23
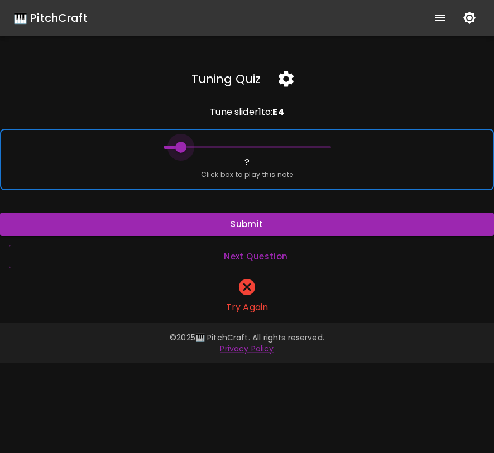
click at [180, 145] on span at bounding box center [180, 147] width 11 height 11
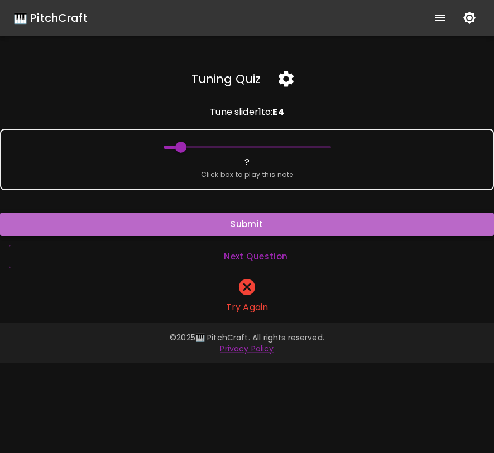
click at [192, 225] on button "Submit" at bounding box center [247, 224] width 494 height 23
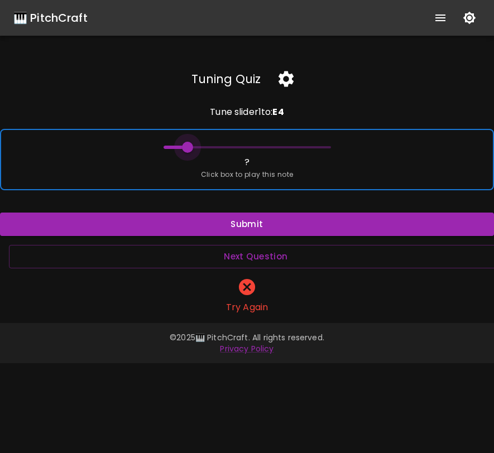
click at [187, 143] on span at bounding box center [187, 147] width 11 height 11
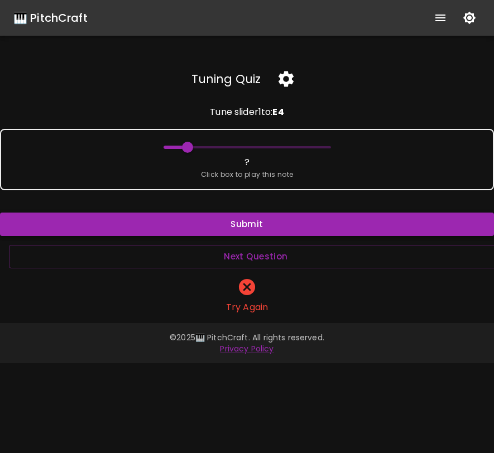
click at [225, 228] on button "Submit" at bounding box center [247, 224] width 494 height 23
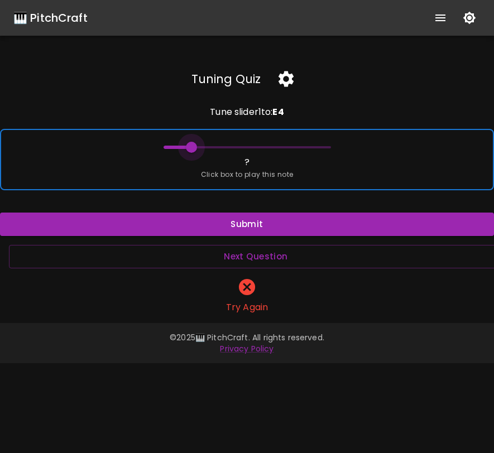
click at [192, 148] on span at bounding box center [191, 147] width 11 height 11
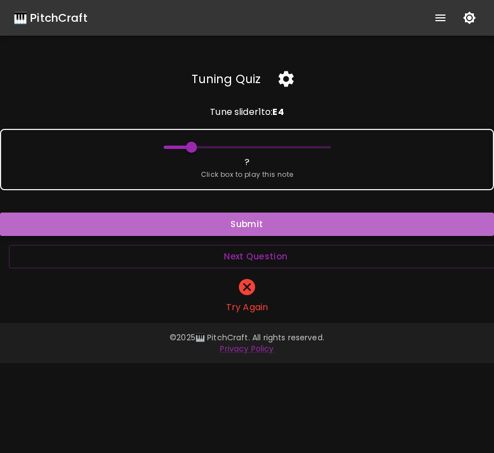
click at [236, 233] on button "Submit" at bounding box center [247, 224] width 494 height 23
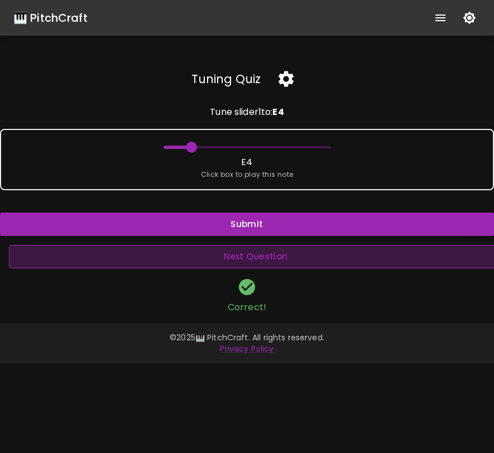
click at [252, 257] on button "Next Question" at bounding box center [256, 256] width 494 height 23
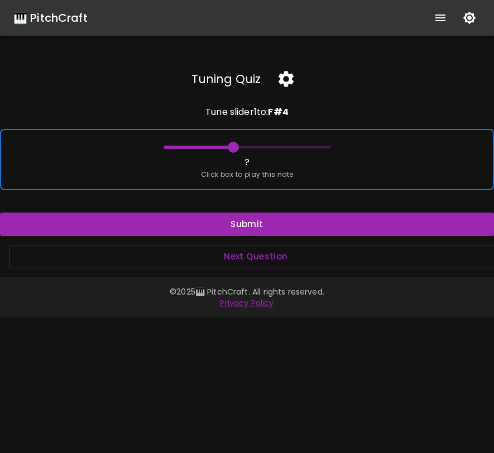
click at [205, 163] on div "? Click box to play this note" at bounding box center [247, 159] width 494 height 61
drag, startPoint x: 231, startPoint y: 148, endPoint x: 150, endPoint y: 151, distance: 81.5
click at [150, 151] on div "? Click box to play this note" at bounding box center [247, 159] width 494 height 61
click at [165, 165] on div "? Click box to play this note" at bounding box center [247, 159] width 494 height 61
drag, startPoint x: 164, startPoint y: 142, endPoint x: 230, endPoint y: 147, distance: 66.0
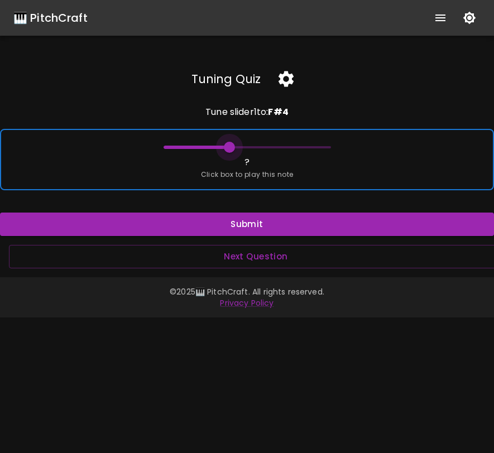
click at [230, 147] on span at bounding box center [229, 147] width 11 height 11
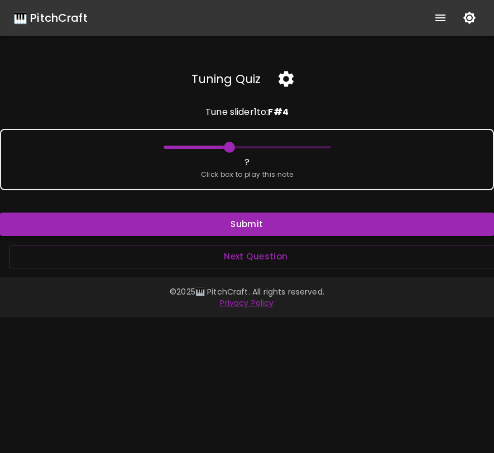
click at [232, 219] on button "Submit" at bounding box center [247, 224] width 494 height 23
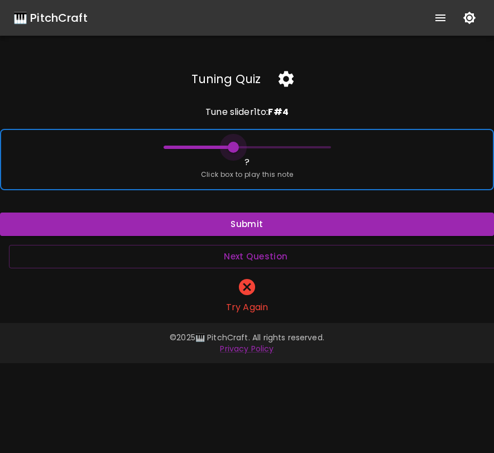
click at [232, 146] on span at bounding box center [233, 147] width 11 height 11
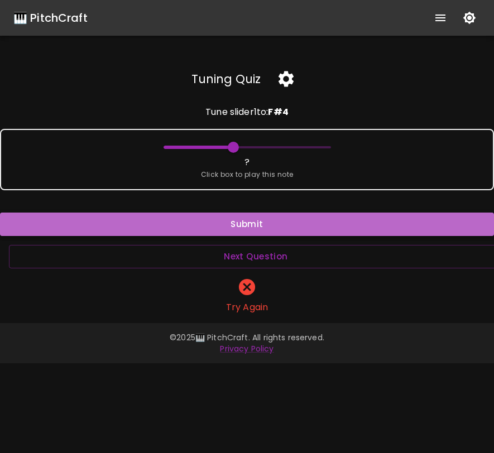
click at [243, 221] on button "Submit" at bounding box center [247, 224] width 494 height 23
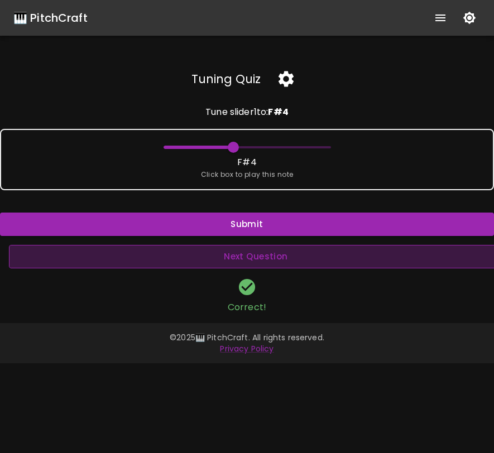
click at [254, 256] on button "Next Question" at bounding box center [256, 256] width 494 height 23
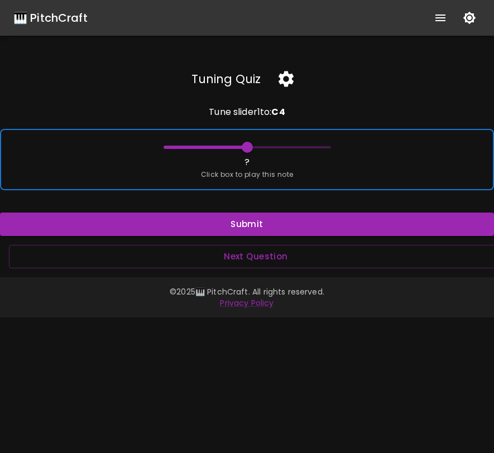
click at [276, 174] on span "Click box to play this note" at bounding box center [247, 174] width 93 height 11
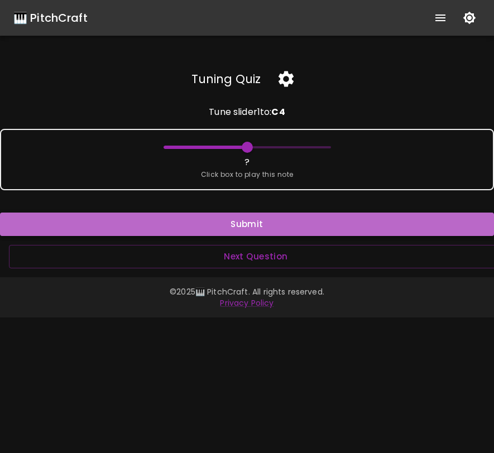
click at [257, 227] on button "Submit" at bounding box center [247, 224] width 494 height 23
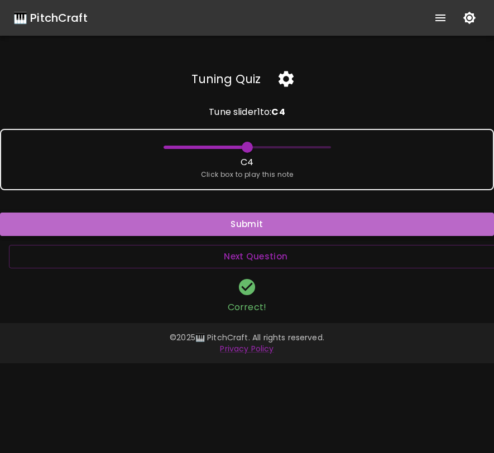
click at [257, 227] on button "Submit" at bounding box center [247, 224] width 494 height 23
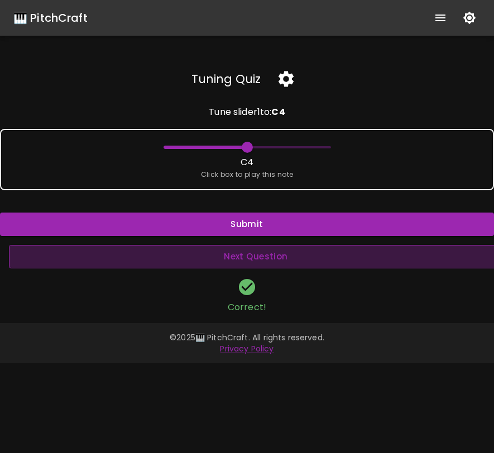
click at [256, 254] on button "Next Question" at bounding box center [256, 256] width 494 height 23
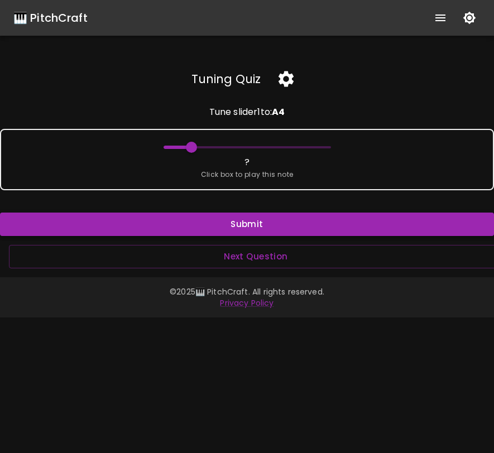
click at [252, 224] on button "Submit" at bounding box center [247, 224] width 494 height 23
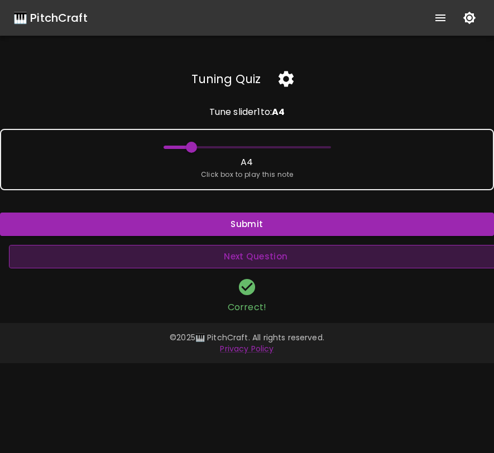
click at [259, 261] on button "Next Question" at bounding box center [256, 256] width 494 height 23
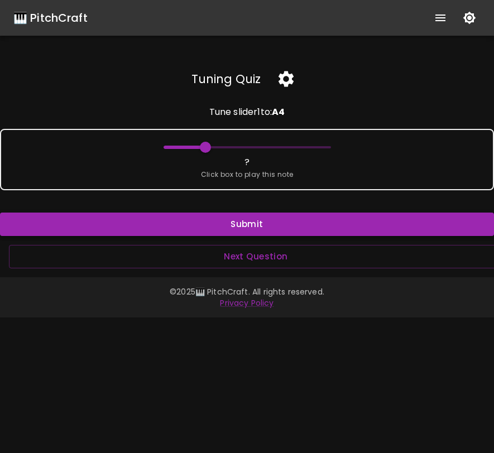
click at [260, 226] on button "Submit" at bounding box center [247, 224] width 494 height 23
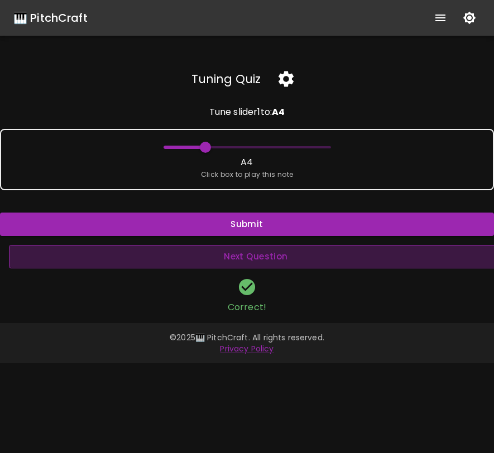
click at [263, 259] on button "Next Question" at bounding box center [256, 256] width 494 height 23
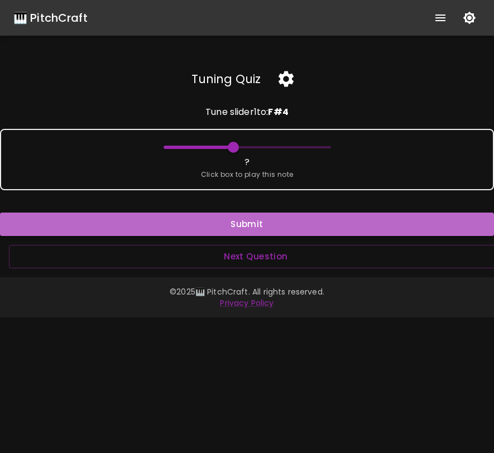
click at [267, 223] on button "Submit" at bounding box center [247, 224] width 494 height 23
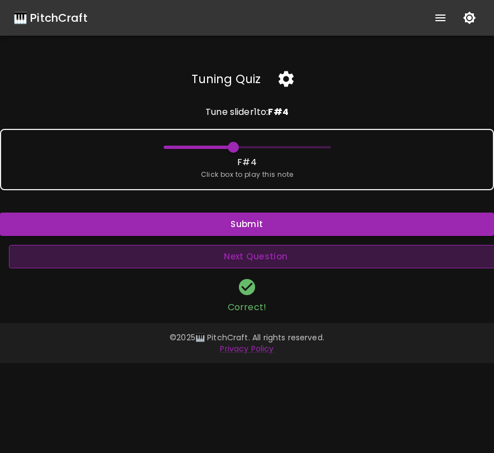
click at [269, 259] on button "Next Question" at bounding box center [256, 256] width 494 height 23
type input "61"
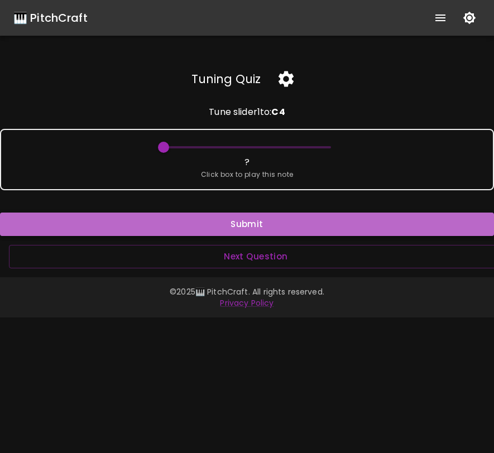
click at [278, 229] on button "Submit" at bounding box center [247, 224] width 494 height 23
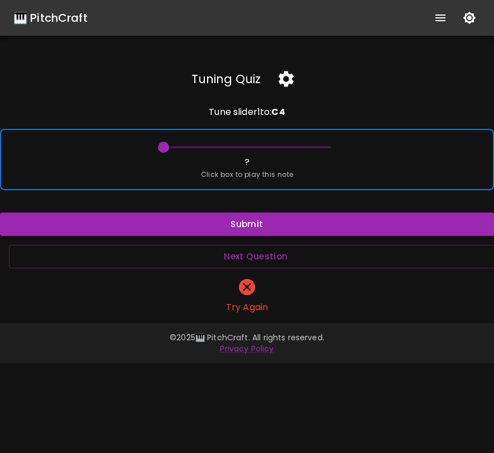
click at [272, 164] on div "? Click box to play this note" at bounding box center [247, 159] width 494 height 61
drag, startPoint x: 165, startPoint y: 148, endPoint x: 233, endPoint y: 145, distance: 68.7
click at [233, 145] on span at bounding box center [233, 147] width 11 height 11
drag, startPoint x: 234, startPoint y: 145, endPoint x: 275, endPoint y: 149, distance: 40.9
click at [275, 149] on span at bounding box center [274, 147] width 11 height 11
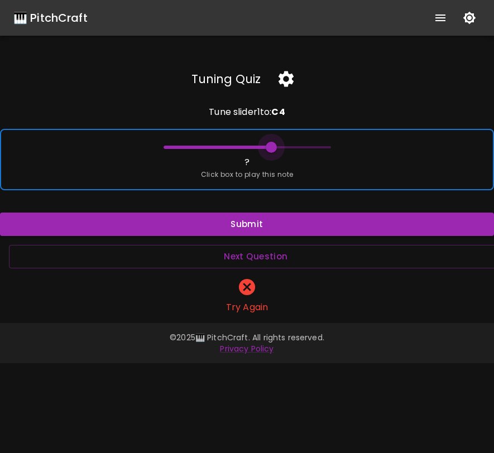
click at [272, 150] on span at bounding box center [271, 147] width 11 height 11
click at [272, 149] on span at bounding box center [271, 147] width 11 height 11
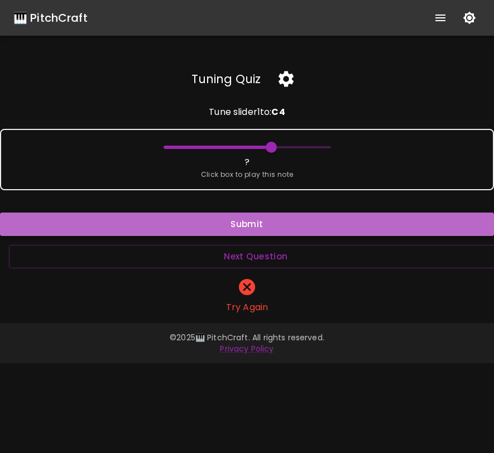
click at [258, 220] on button "Submit" at bounding box center [247, 224] width 494 height 23
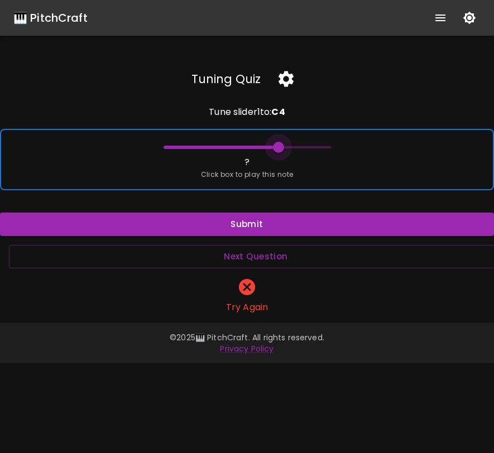
drag, startPoint x: 270, startPoint y: 145, endPoint x: 279, endPoint y: 146, distance: 9.1
click at [279, 146] on span at bounding box center [278, 147] width 11 height 11
drag, startPoint x: 279, startPoint y: 147, endPoint x: 267, endPoint y: 147, distance: 12.3
click at [267, 147] on span at bounding box center [267, 147] width 11 height 11
click at [266, 147] on span at bounding box center [264, 147] width 11 height 11
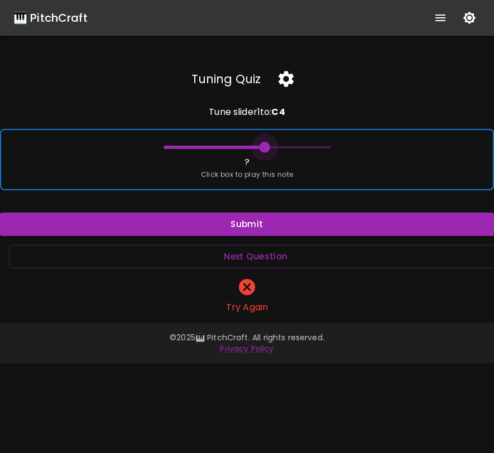
click at [266, 147] on span at bounding box center [264, 147] width 11 height 11
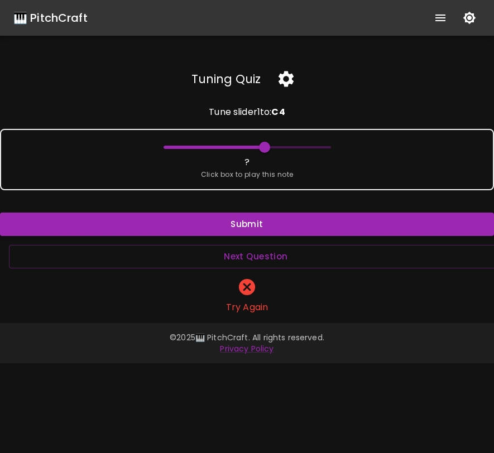
click at [258, 226] on button "Submit" at bounding box center [247, 224] width 494 height 23
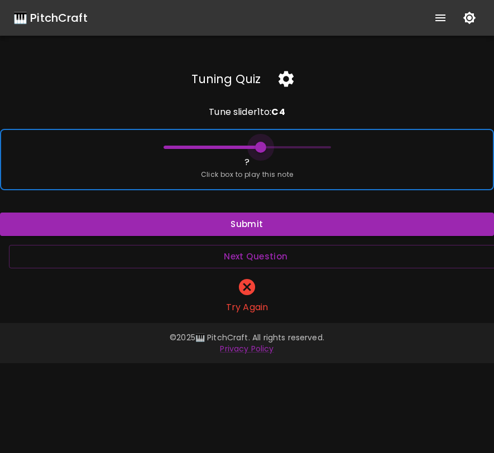
click at [262, 147] on span at bounding box center [260, 147] width 11 height 11
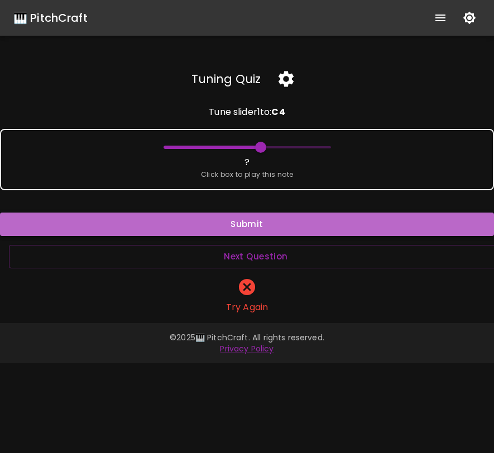
click at [259, 222] on button "Submit" at bounding box center [247, 224] width 494 height 23
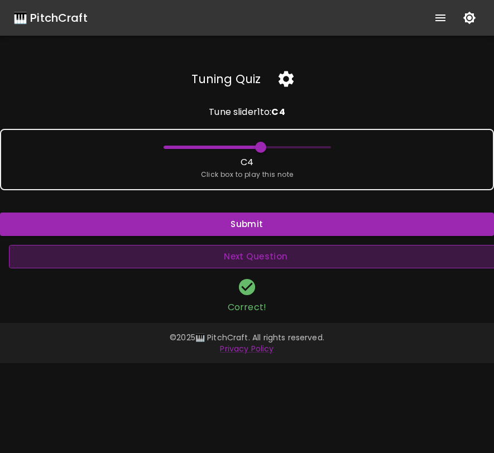
click at [251, 251] on button "Next Question" at bounding box center [256, 256] width 494 height 23
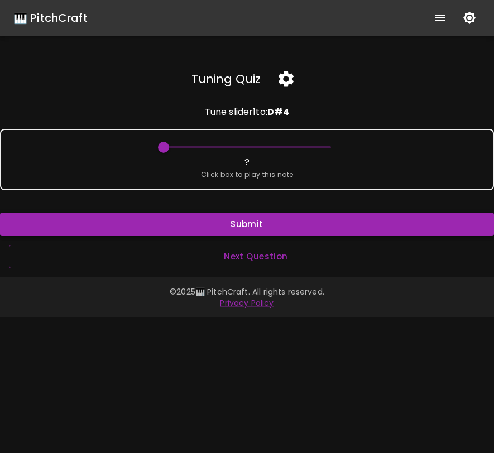
click at [233, 215] on button "Submit" at bounding box center [247, 224] width 494 height 23
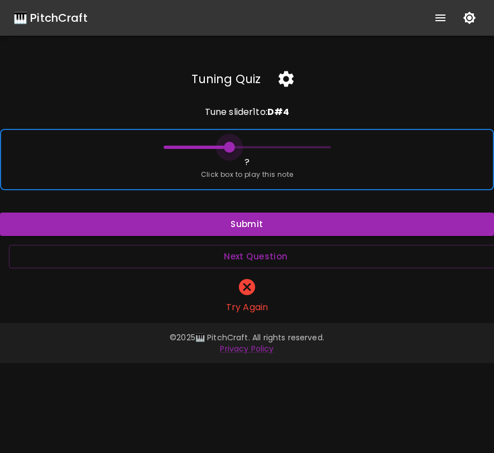
click at [230, 145] on span at bounding box center [246, 147] width 167 height 17
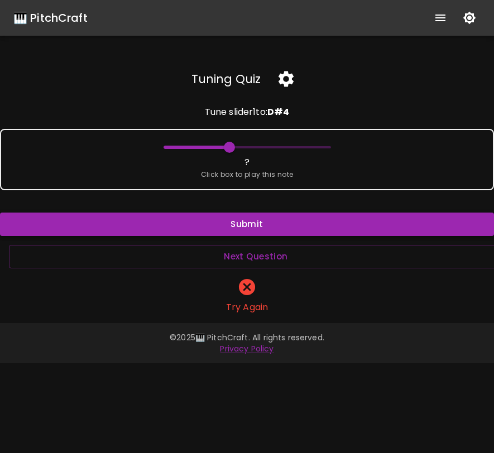
click at [239, 227] on button "Submit" at bounding box center [247, 224] width 494 height 23
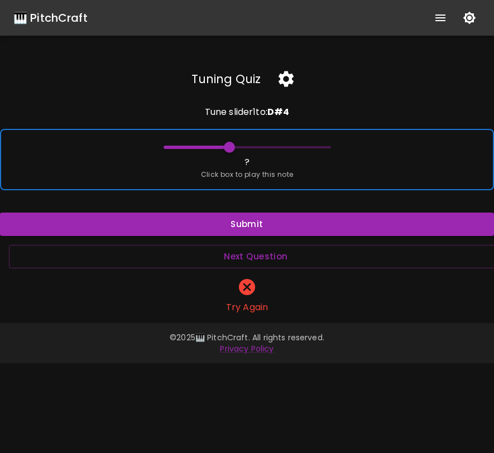
click at [250, 176] on span "Click box to play this note" at bounding box center [247, 174] width 93 height 11
click at [214, 146] on span at bounding box center [246, 147] width 167 height 17
click at [204, 146] on span at bounding box center [205, 147] width 11 height 11
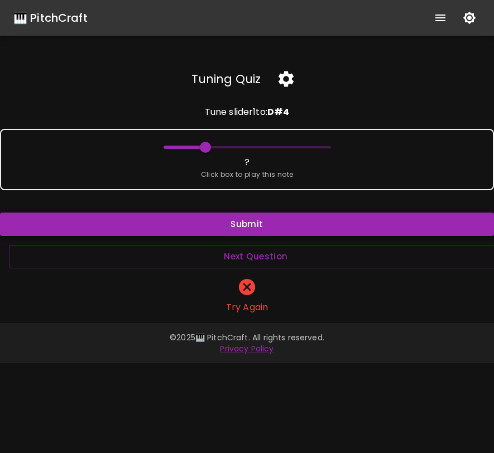
click at [266, 228] on button "Submit" at bounding box center [247, 224] width 494 height 23
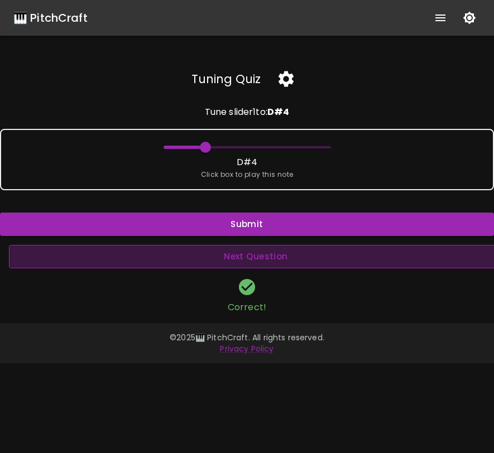
click at [253, 264] on button "Next Question" at bounding box center [256, 256] width 494 height 23
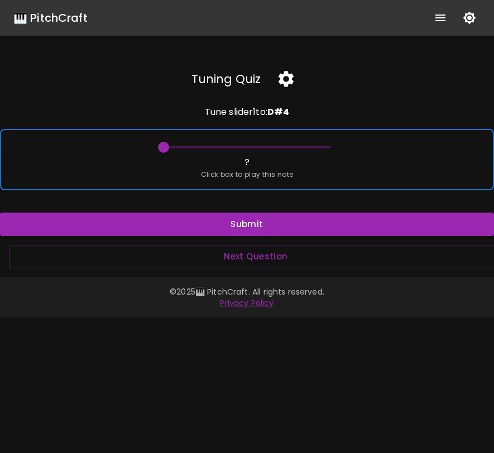
click at [199, 145] on span at bounding box center [246, 147] width 167 height 17
drag, startPoint x: 273, startPoint y: 143, endPoint x: 280, endPoint y: 143, distance: 6.2
click at [276, 143] on span at bounding box center [246, 147] width 167 height 17
click at [263, 145] on span at bounding box center [264, 147] width 11 height 11
click at [267, 147] on span at bounding box center [267, 147] width 11 height 11
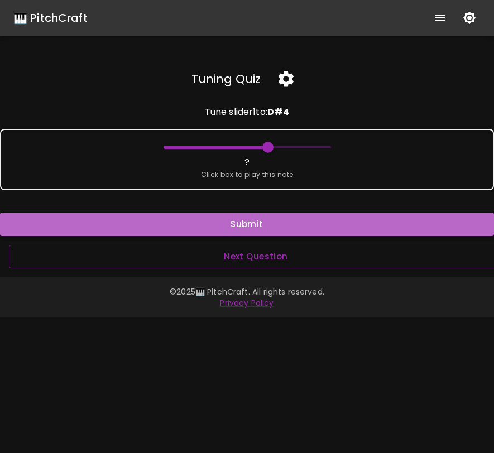
click at [257, 222] on button "Submit" at bounding box center [247, 224] width 494 height 23
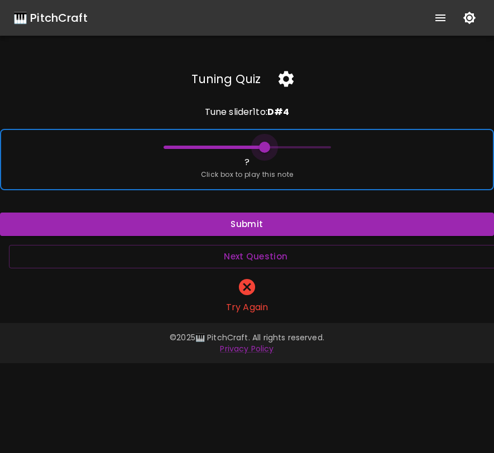
click at [263, 148] on span at bounding box center [264, 147] width 11 height 11
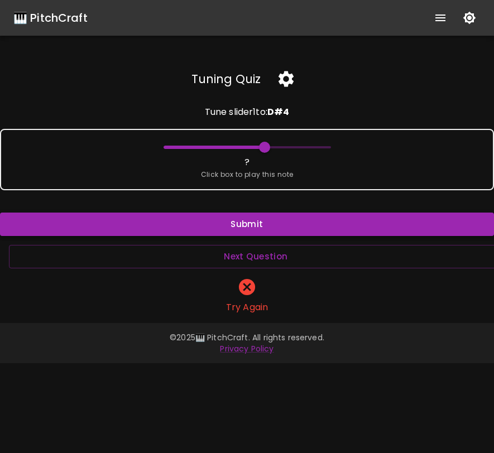
click at [259, 225] on button "Submit" at bounding box center [247, 224] width 494 height 23
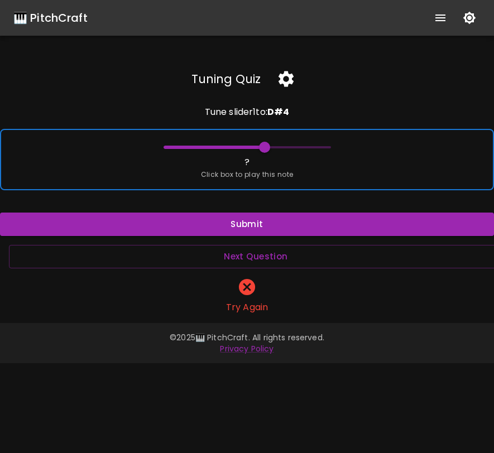
click at [259, 148] on span at bounding box center [264, 147] width 11 height 11
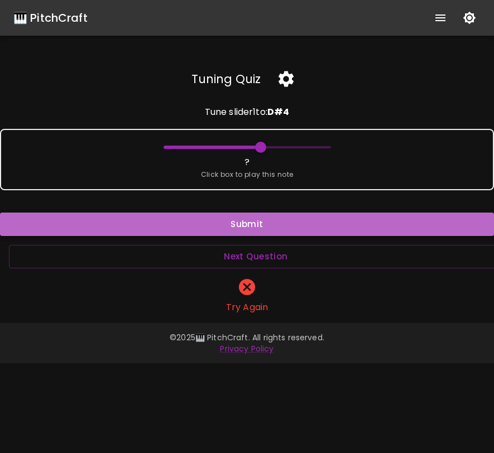
click at [253, 222] on button "Submit" at bounding box center [247, 224] width 494 height 23
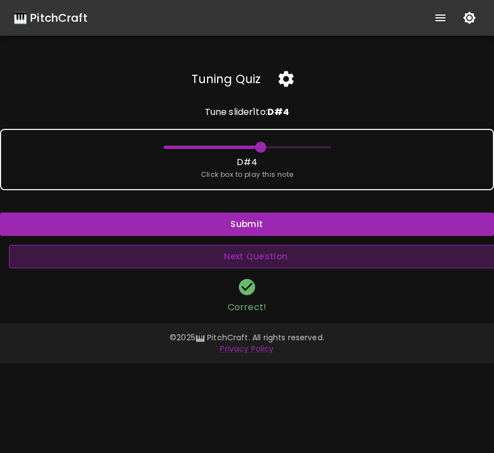
click at [261, 262] on button "Next Question" at bounding box center [256, 256] width 494 height 23
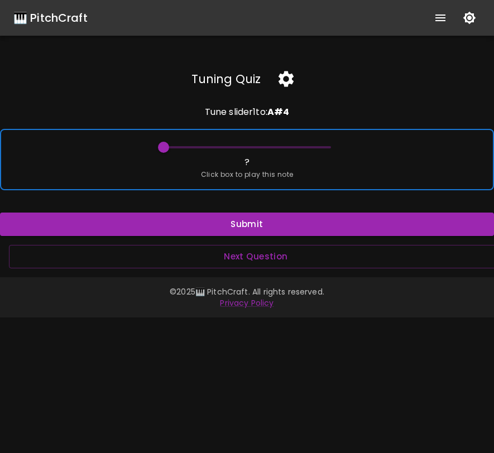
click at [211, 138] on div "? Click box to play this note" at bounding box center [247, 159] width 494 height 61
click at [217, 146] on span at bounding box center [246, 147] width 167 height 17
click at [242, 147] on span at bounding box center [246, 147] width 167 height 17
click at [234, 148] on span at bounding box center [233, 147] width 11 height 11
click at [215, 147] on span at bounding box center [246, 147] width 167 height 17
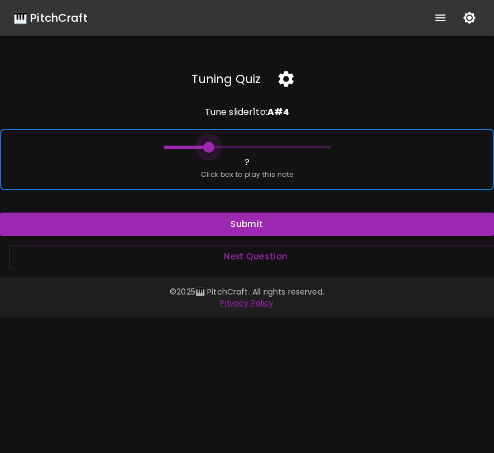
click at [207, 150] on span at bounding box center [208, 147] width 11 height 11
click at [202, 148] on span at bounding box center [201, 147] width 11 height 11
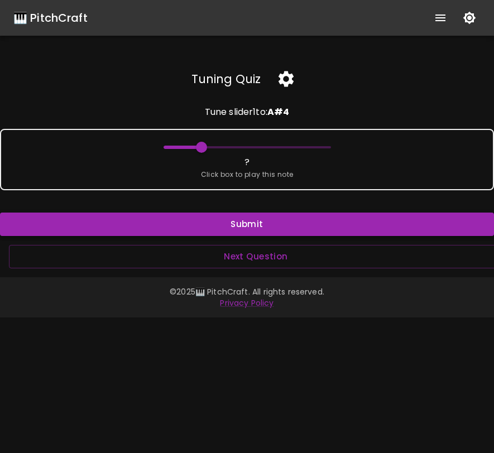
click at [236, 216] on button "Submit" at bounding box center [247, 224] width 494 height 23
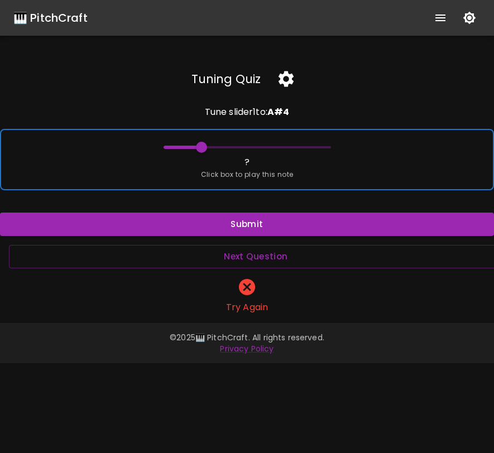
click at [198, 146] on span at bounding box center [201, 147] width 11 height 11
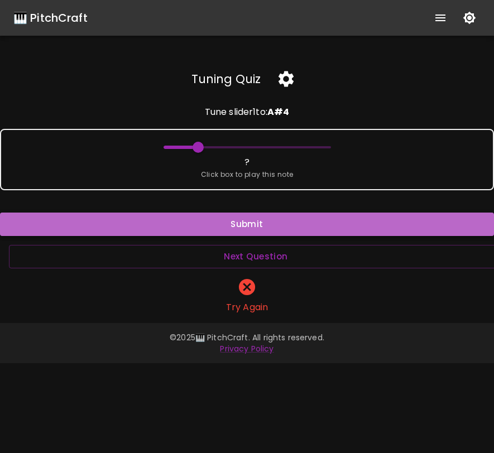
click at [209, 219] on button "Submit" at bounding box center [247, 224] width 494 height 23
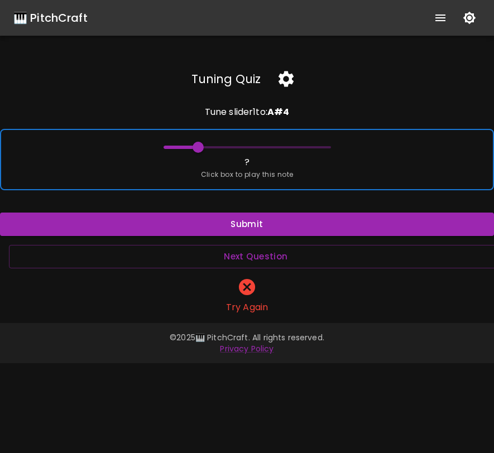
click at [194, 148] on span at bounding box center [197, 147] width 11 height 11
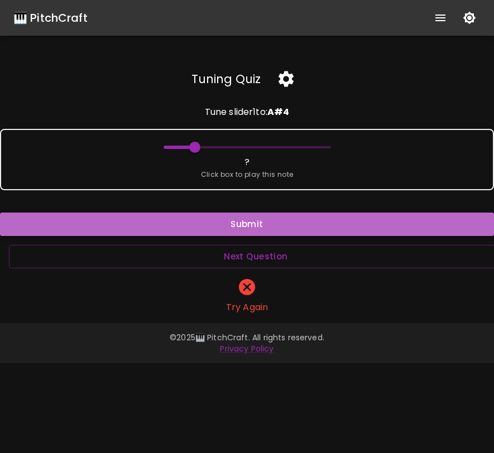
click at [227, 228] on button "Submit" at bounding box center [247, 224] width 494 height 23
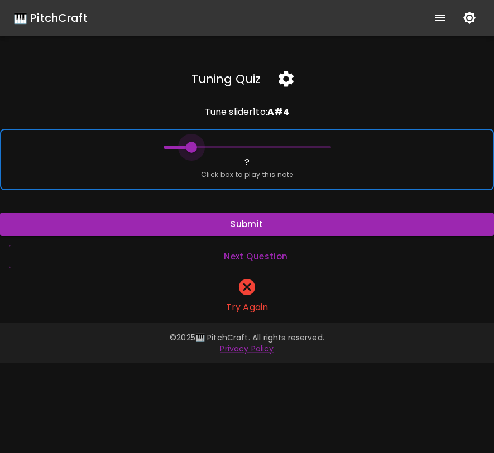
click at [190, 149] on span at bounding box center [191, 147] width 11 height 11
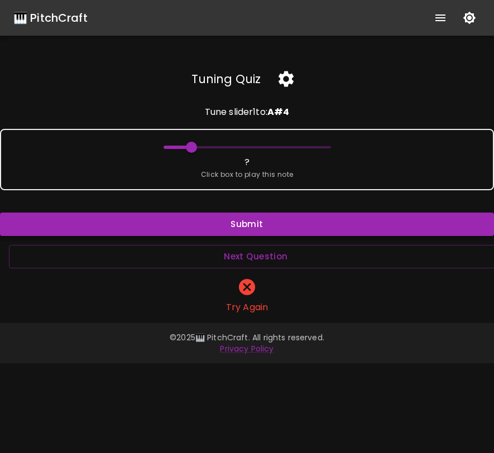
click at [209, 219] on button "Submit" at bounding box center [247, 224] width 494 height 23
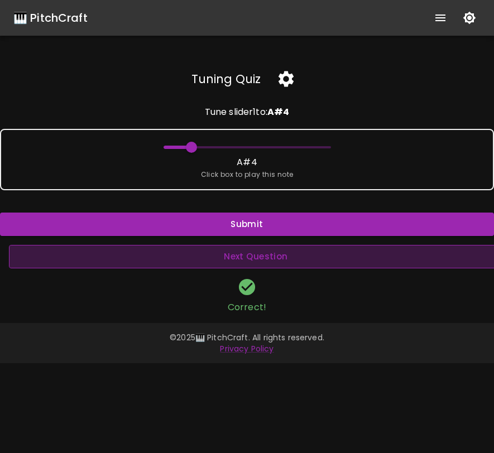
click at [256, 258] on button "Next Question" at bounding box center [256, 256] width 494 height 23
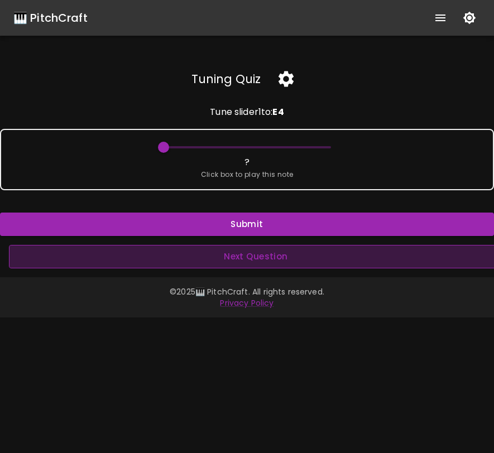
click at [288, 254] on button "Next Question" at bounding box center [256, 256] width 494 height 23
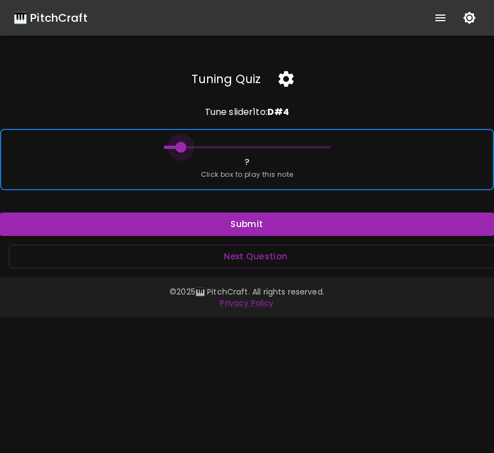
drag, startPoint x: 164, startPoint y: 147, endPoint x: 182, endPoint y: 147, distance: 17.9
click at [181, 147] on span at bounding box center [180, 147] width 11 height 11
click at [182, 147] on span at bounding box center [180, 147] width 11 height 11
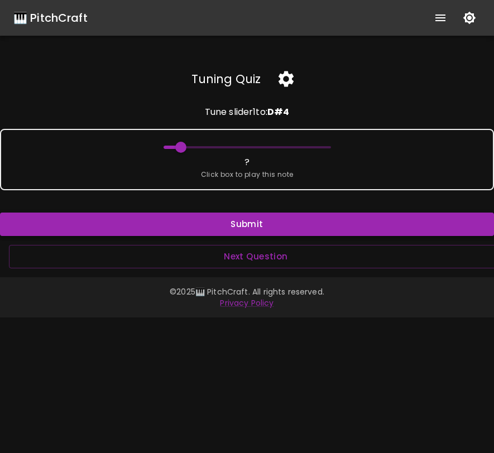
click at [223, 220] on button "Submit" at bounding box center [247, 224] width 494 height 23
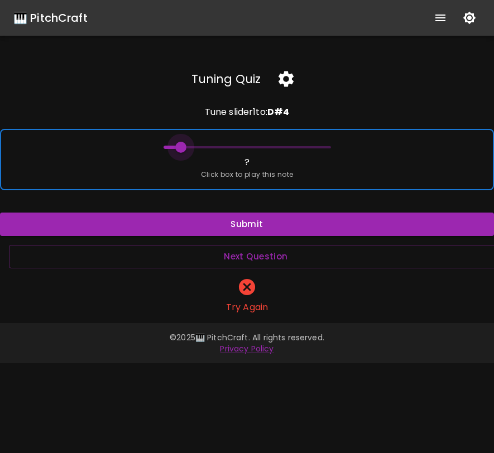
click at [181, 146] on span at bounding box center [180, 147] width 11 height 11
click at [178, 147] on span at bounding box center [176, 147] width 11 height 11
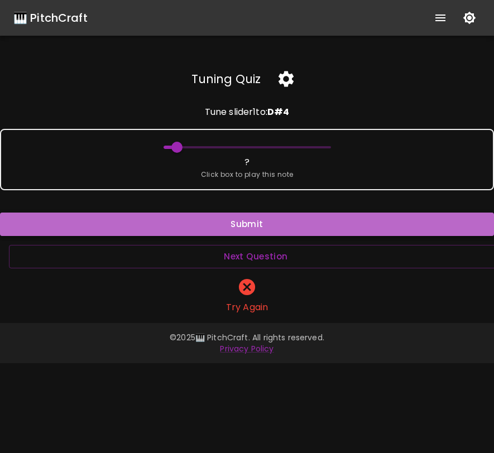
click at [206, 222] on button "Submit" at bounding box center [247, 224] width 494 height 23
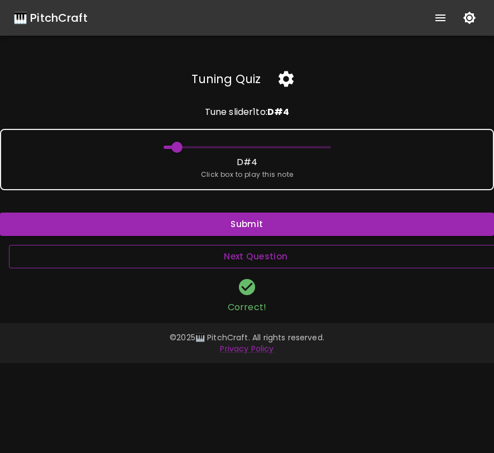
click at [227, 261] on button "Next Question" at bounding box center [256, 256] width 494 height 23
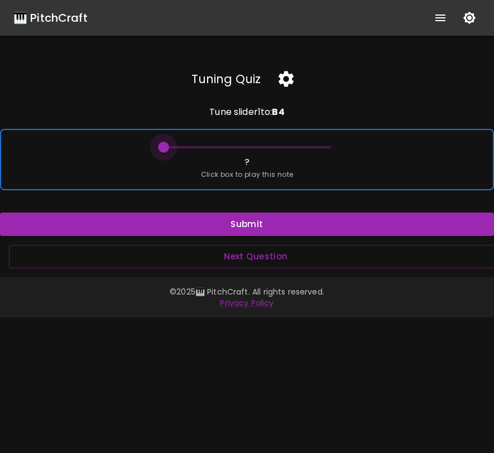
click at [165, 146] on span at bounding box center [163, 147] width 11 height 11
drag, startPoint x: 165, startPoint y: 146, endPoint x: 293, endPoint y: 145, distance: 127.8
click at [293, 145] on span at bounding box center [292, 147] width 11 height 11
click at [290, 146] on span at bounding box center [288, 147] width 11 height 11
drag, startPoint x: 290, startPoint y: 146, endPoint x: 299, endPoint y: 146, distance: 8.9
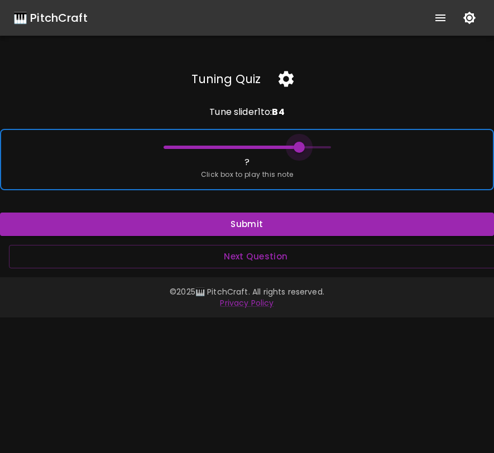
click at [299, 146] on span at bounding box center [298, 147] width 11 height 11
click at [302, 146] on span at bounding box center [302, 147] width 11 height 11
click at [301, 146] on span at bounding box center [302, 147] width 11 height 11
click at [305, 147] on span at bounding box center [306, 147] width 11 height 11
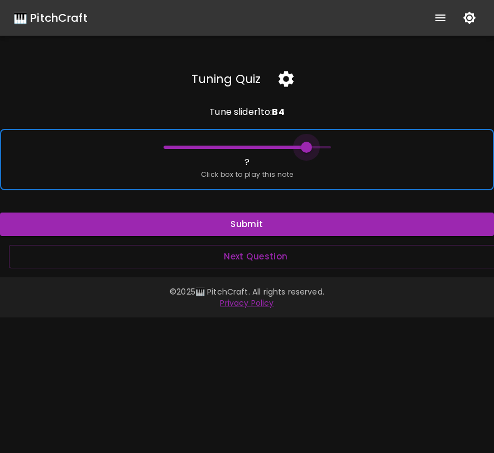
click at [305, 147] on span at bounding box center [306, 147] width 11 height 11
click at [310, 147] on span at bounding box center [309, 147] width 11 height 11
drag, startPoint x: 309, startPoint y: 147, endPoint x: 299, endPoint y: 147, distance: 10.1
click at [299, 147] on span at bounding box center [298, 147] width 11 height 11
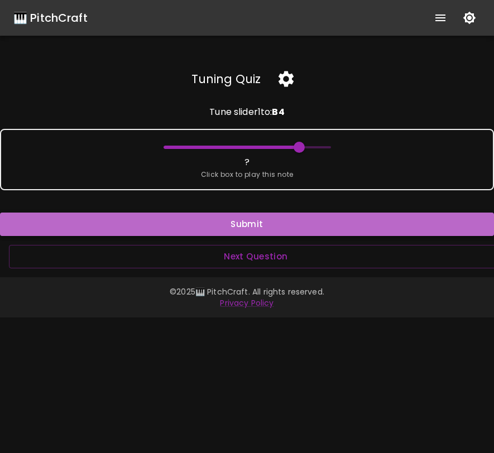
click at [275, 222] on button "Submit" at bounding box center [247, 224] width 494 height 23
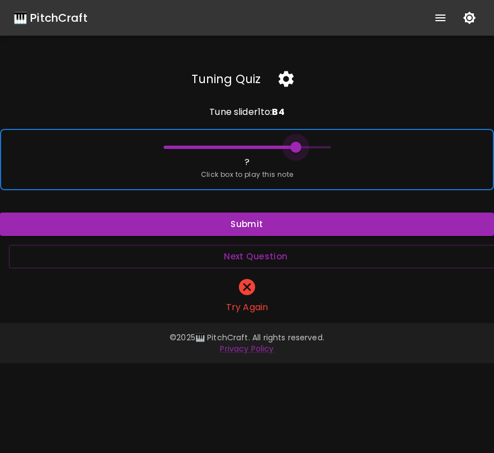
click at [297, 148] on span at bounding box center [295, 147] width 11 height 11
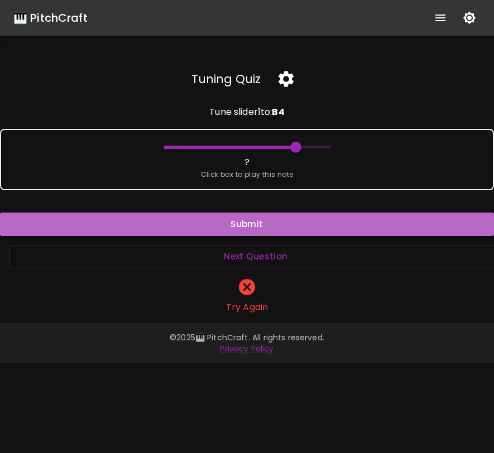
click at [273, 225] on button "Submit" at bounding box center [247, 224] width 494 height 23
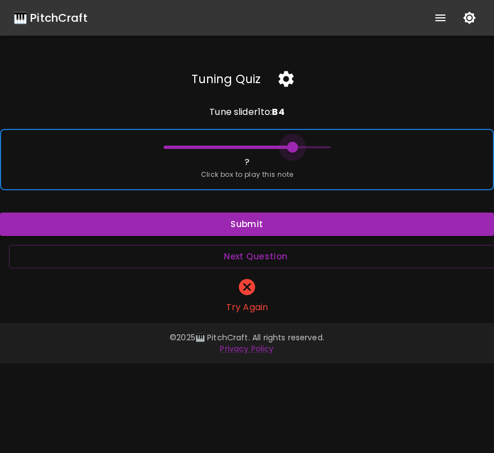
click at [292, 147] on span at bounding box center [292, 147] width 11 height 11
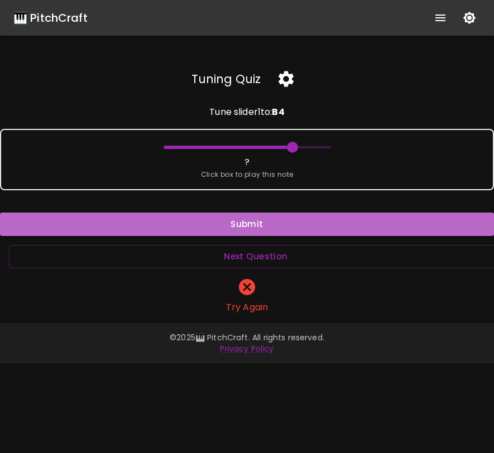
click at [300, 225] on button "Submit" at bounding box center [247, 224] width 494 height 23
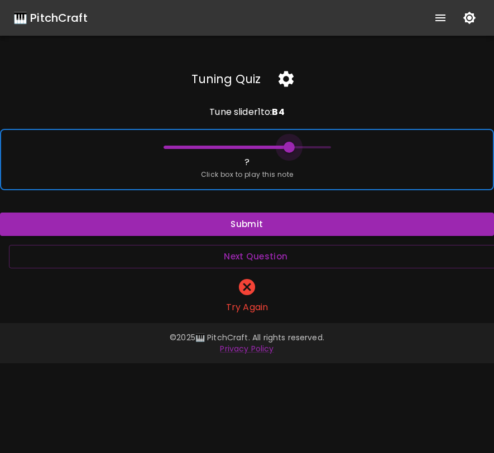
type input "69.75"
click at [287, 142] on span at bounding box center [288, 147] width 11 height 11
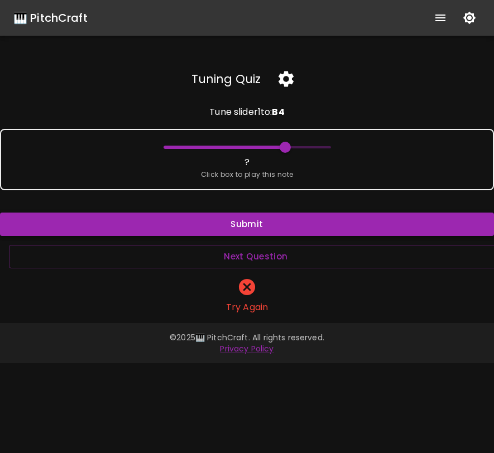
click at [292, 223] on button "Submit" at bounding box center [247, 224] width 494 height 23
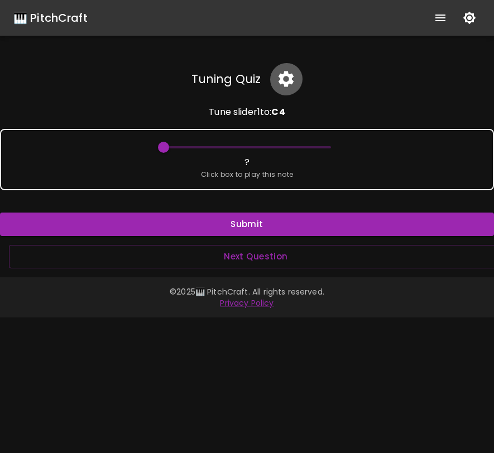
click at [283, 82] on icon "button" at bounding box center [285, 79] width 15 height 16
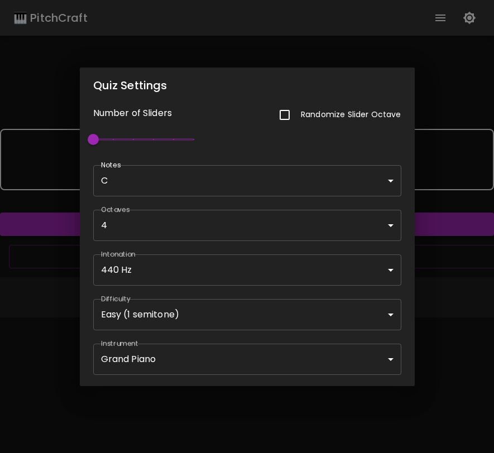
click at [202, 165] on body "🎹 PitchCraft About Badges Wizard Reading Pro Log Out Tuning Quiz Tune slider 1 …" at bounding box center [247, 226] width 494 height 453
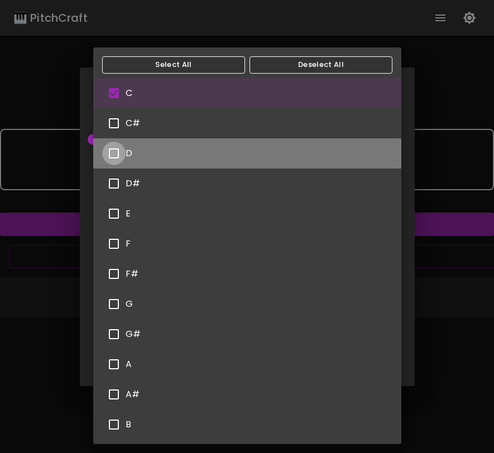
click at [118, 153] on input "checkbox" at bounding box center [113, 153] width 23 height 23
checkbox input "true"
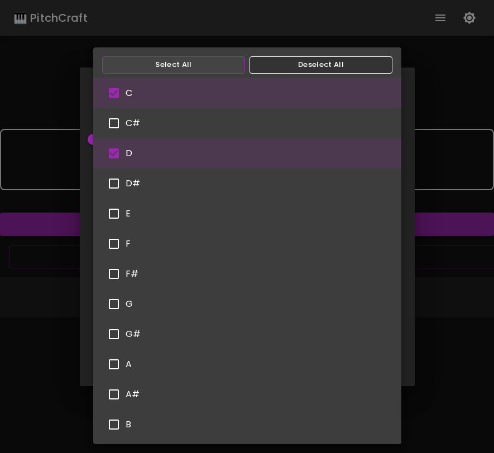
click at [228, 65] on button "Select All" at bounding box center [173, 64] width 143 height 17
type input "C,C#,D,D#,E,F,F#,G,G#,A,A#,B"
checkbox input "true"
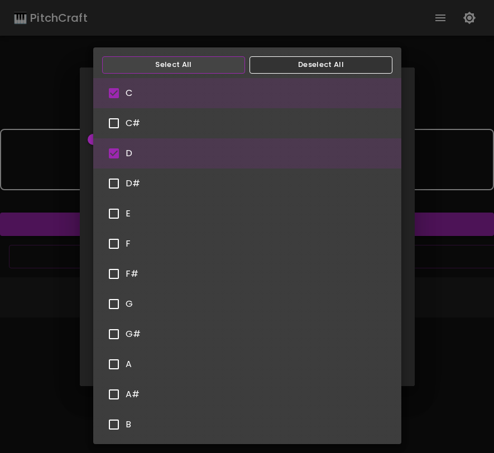
checkbox input "true"
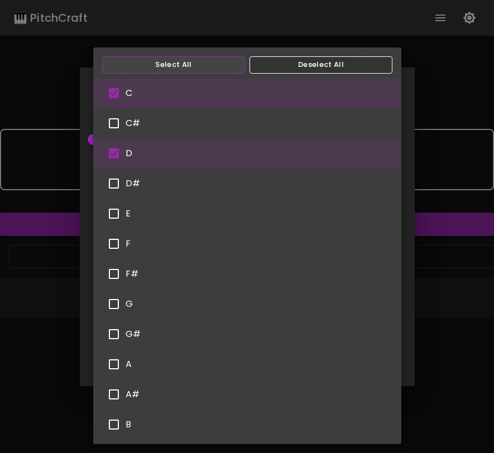
checkbox input "true"
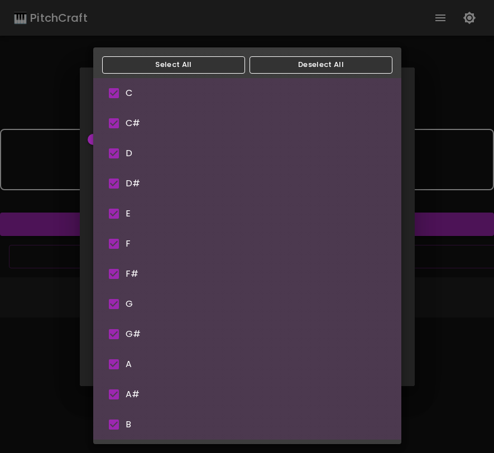
click at [431, 232] on div at bounding box center [247, 226] width 494 height 453
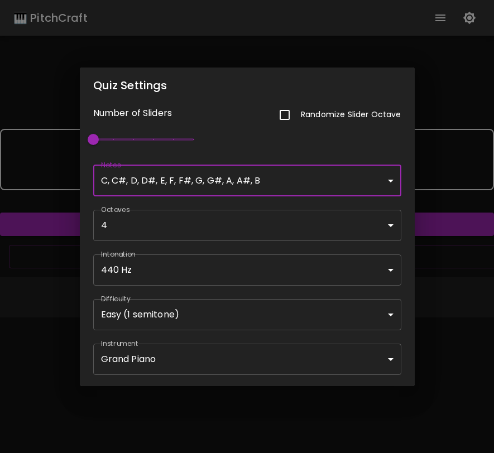
click at [283, 367] on body "🎹 PitchCraft About Badges Wizard Reading Pro Log Out Tuning Quiz Tune slider 1 …" at bounding box center [247, 226] width 494 height 453
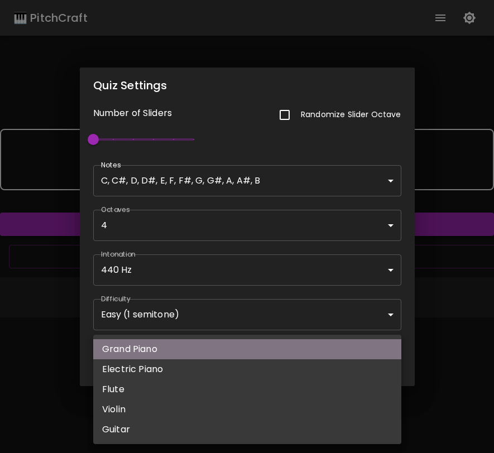
click at [296, 352] on li "Grand Piano" at bounding box center [247, 349] width 308 height 20
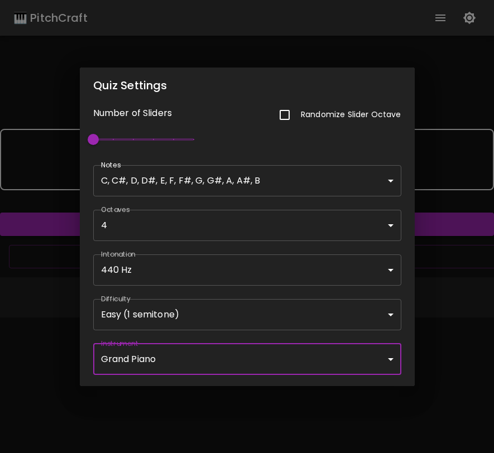
click at [286, 117] on input "checkbox" at bounding box center [284, 114] width 23 height 23
checkbox input "true"
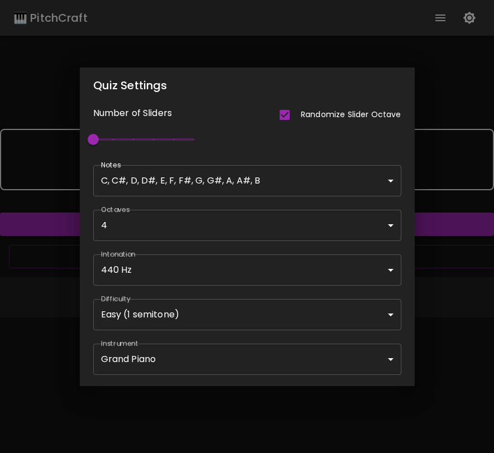
click at [445, 296] on div "Quiz Settings Number of Sliders Randomize Slider Octave 1 Notes C, C#, D, D#, E…" at bounding box center [247, 226] width 494 height 453
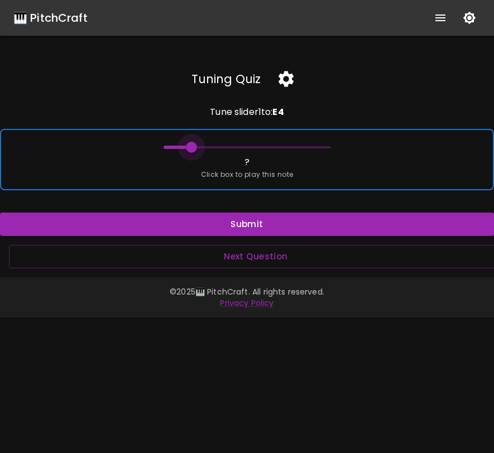
drag, startPoint x: 167, startPoint y: 146, endPoint x: 185, endPoint y: 146, distance: 17.9
click at [186, 146] on span at bounding box center [191, 147] width 11 height 11
drag, startPoint x: 185, startPoint y: 146, endPoint x: 195, endPoint y: 146, distance: 10.6
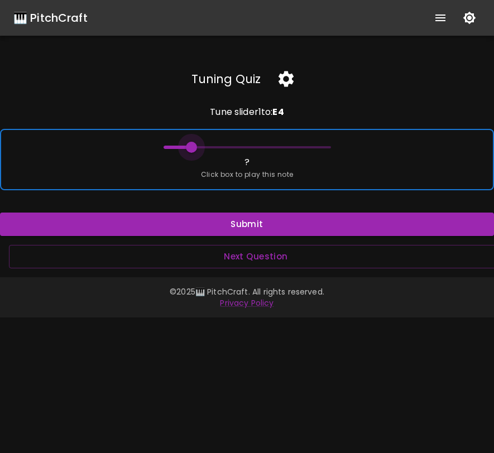
click at [195, 146] on span at bounding box center [191, 147] width 11 height 11
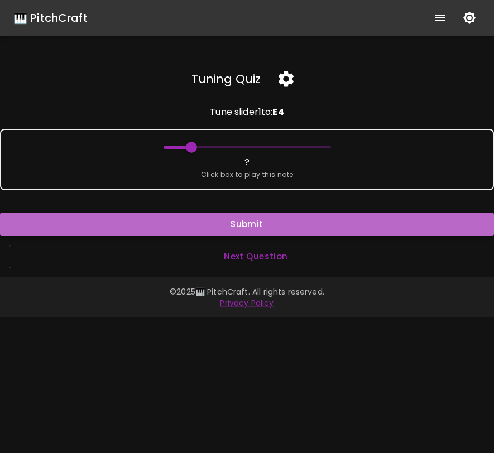
click at [252, 219] on button "Submit" at bounding box center [247, 224] width 494 height 23
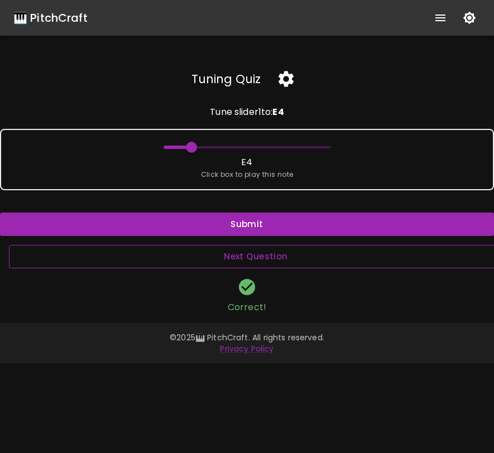
click at [273, 262] on button "Next Question" at bounding box center [256, 256] width 494 height 23
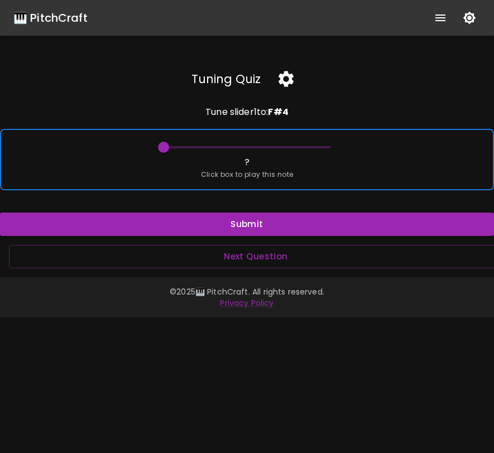
click at [197, 169] on div "? Click box to play this note" at bounding box center [247, 159] width 494 height 61
drag, startPoint x: 161, startPoint y: 146, endPoint x: 257, endPoint y: 142, distance: 96.0
click at [258, 142] on span at bounding box center [260, 147] width 11 height 11
drag, startPoint x: 257, startPoint y: 142, endPoint x: 238, endPoint y: 146, distance: 19.9
click at [238, 146] on span at bounding box center [233, 147] width 11 height 11
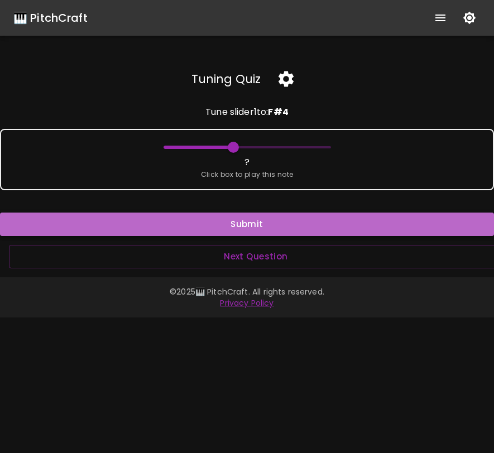
click at [256, 222] on button "Submit" at bounding box center [247, 224] width 494 height 23
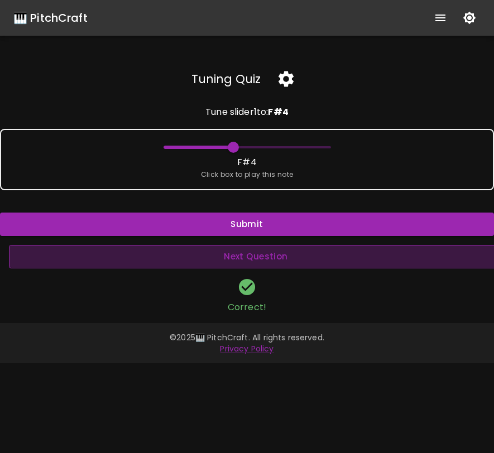
click at [264, 252] on button "Next Question" at bounding box center [256, 256] width 494 height 23
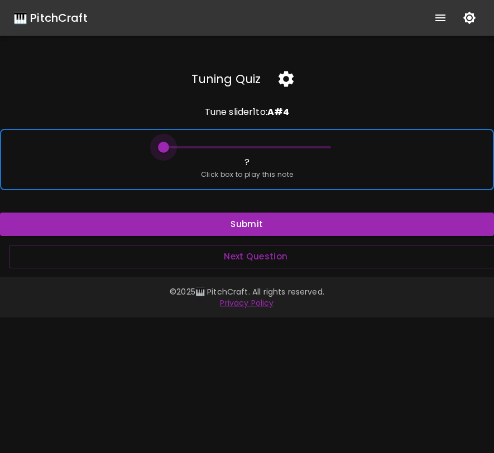
click at [165, 150] on span at bounding box center [163, 147] width 11 height 11
drag, startPoint x: 165, startPoint y: 150, endPoint x: 238, endPoint y: 147, distance: 73.1
click at [242, 147] on span at bounding box center [247, 147] width 11 height 11
drag, startPoint x: 238, startPoint y: 147, endPoint x: 252, endPoint y: 147, distance: 13.4
click at [252, 147] on span at bounding box center [247, 147] width 11 height 11
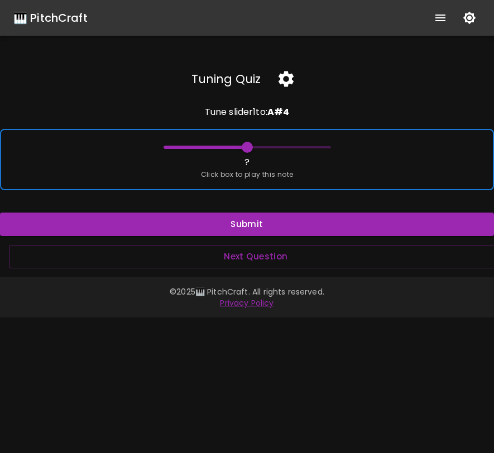
click at [252, 147] on span at bounding box center [247, 147] width 11 height 11
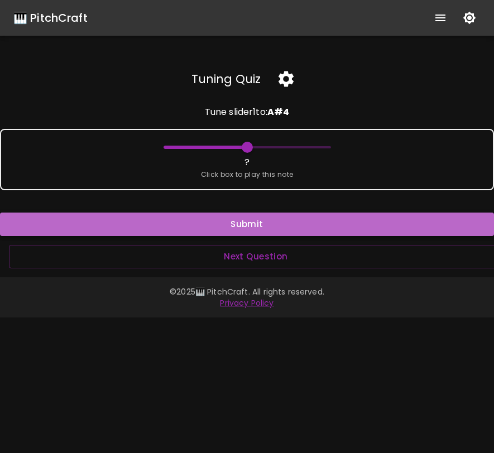
click at [257, 222] on button "Submit" at bounding box center [247, 224] width 494 height 23
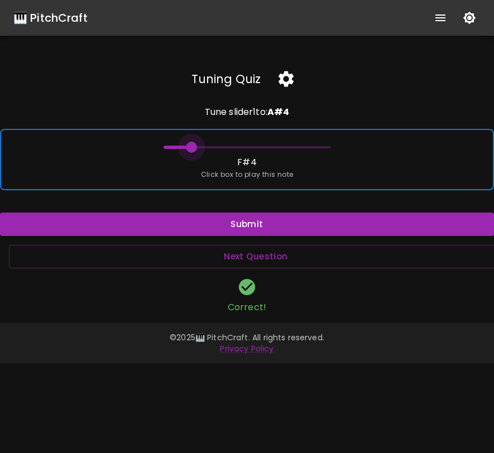
drag, startPoint x: 249, startPoint y: 147, endPoint x: 190, endPoint y: 158, distance: 60.2
click at [189, 153] on span at bounding box center [191, 147] width 11 height 11
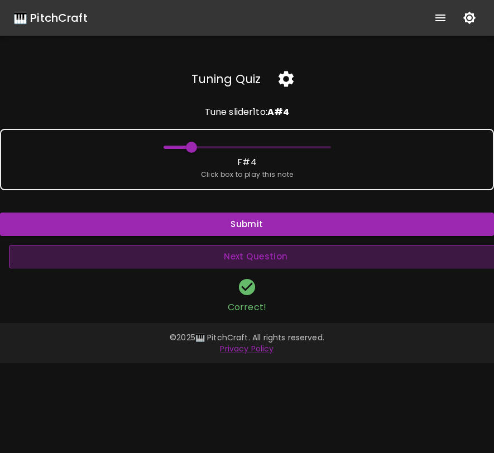
click at [234, 257] on button "Next Question" at bounding box center [256, 256] width 494 height 23
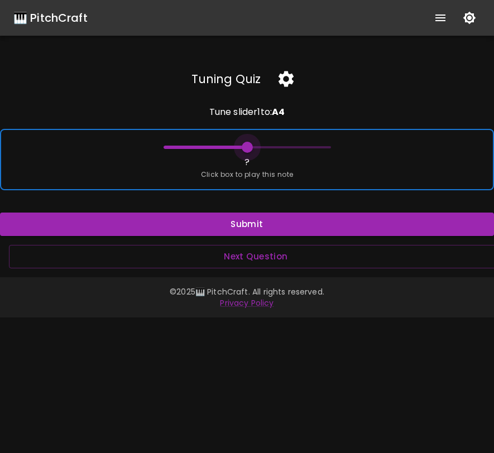
drag, startPoint x: 161, startPoint y: 145, endPoint x: 250, endPoint y: 148, distance: 89.3
click at [251, 148] on span at bounding box center [247, 147] width 11 height 11
drag, startPoint x: 248, startPoint y: 150, endPoint x: 234, endPoint y: 145, distance: 15.4
click at [234, 145] on span at bounding box center [233, 147] width 11 height 11
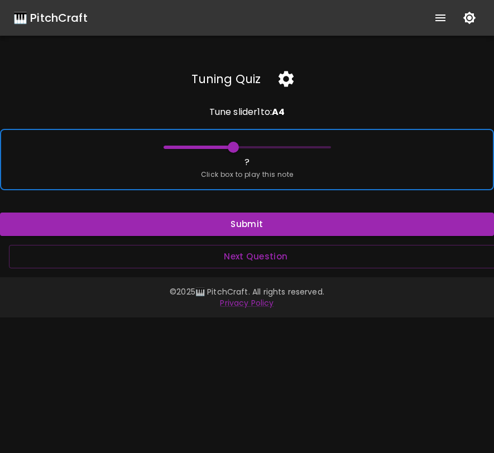
click at [234, 145] on span at bounding box center [233, 147] width 11 height 11
drag, startPoint x: 234, startPoint y: 145, endPoint x: 227, endPoint y: 146, distance: 7.3
click at [224, 146] on span at bounding box center [218, 147] width 11 height 11
click at [218, 147] on span at bounding box center [246, 147] width 167 height 17
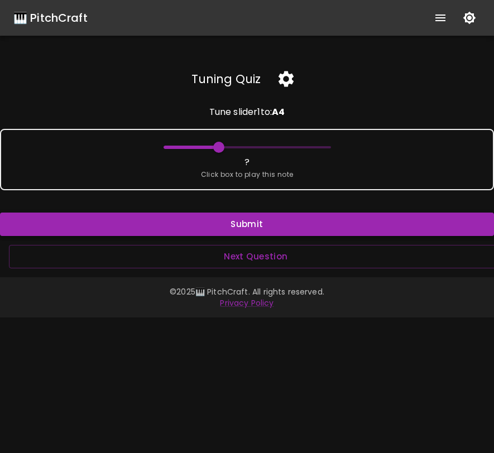
click at [242, 216] on button "Submit" at bounding box center [247, 224] width 494 height 23
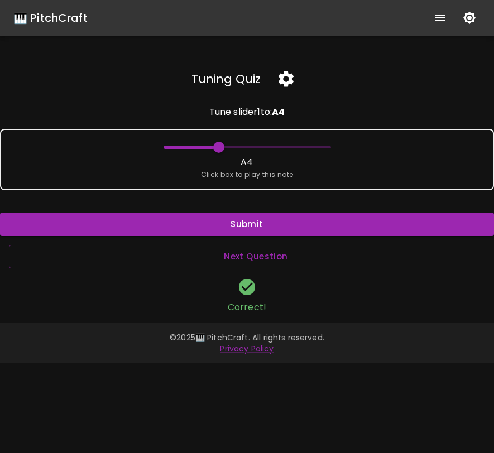
click at [286, 77] on icon "button" at bounding box center [286, 79] width 20 height 20
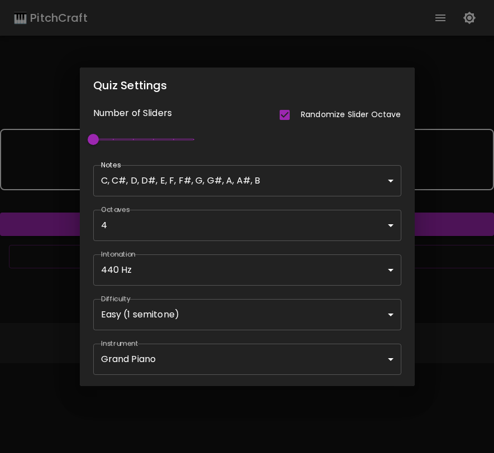
click at [262, 321] on body "🎹 PitchCraft About Badges Wizard Reading Pro Log Out Tuning Quiz Tune slider 1 …" at bounding box center [247, 226] width 494 height 453
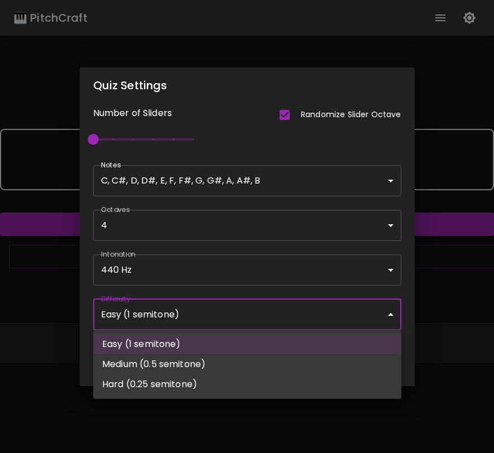
click at [230, 344] on li "Easy (1 semitone)" at bounding box center [247, 344] width 308 height 20
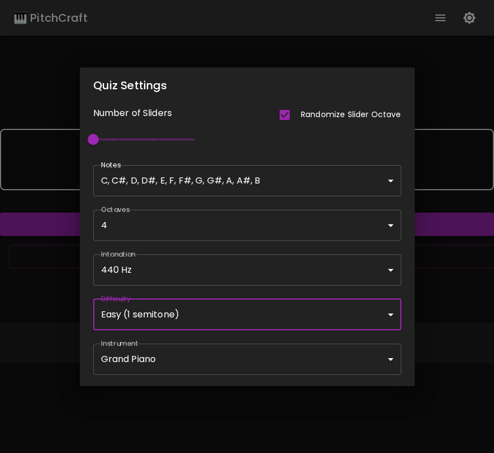
click at [464, 346] on div "Quiz Settings Number of Sliders Randomize Slider Octave 1 Notes C, C#, D, D#, E…" at bounding box center [247, 226] width 494 height 453
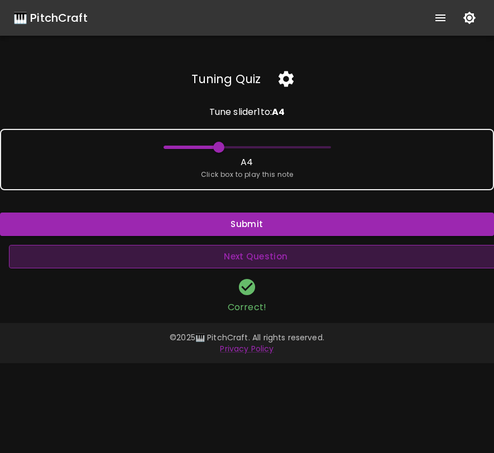
click at [230, 252] on button "Next Question" at bounding box center [256, 256] width 494 height 23
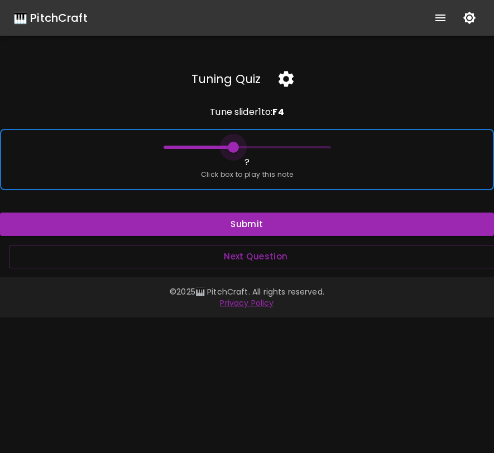
drag, startPoint x: 162, startPoint y: 151, endPoint x: 235, endPoint y: 148, distance: 73.1
click at [235, 148] on span at bounding box center [233, 147] width 11 height 11
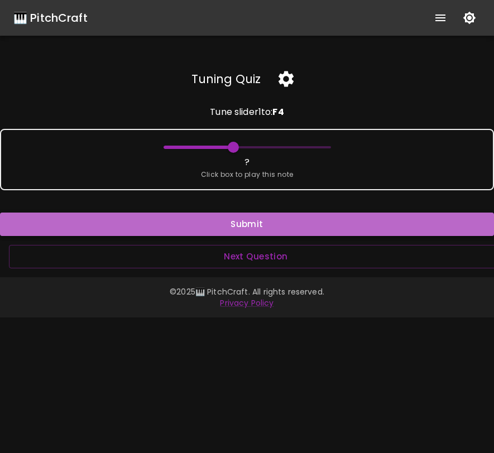
click at [243, 224] on button "Submit" at bounding box center [247, 224] width 494 height 23
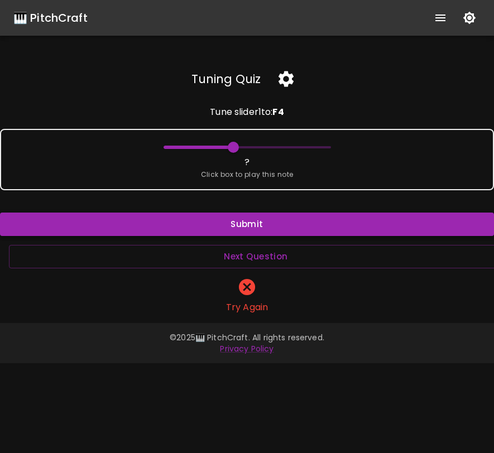
click at [243, 224] on button "Submit" at bounding box center [247, 224] width 494 height 23
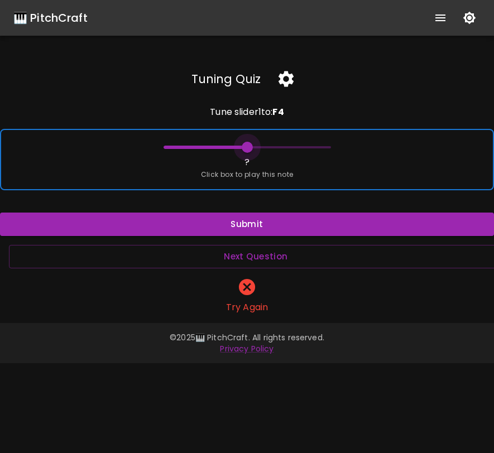
drag, startPoint x: 233, startPoint y: 148, endPoint x: 242, endPoint y: 148, distance: 9.5
click at [242, 148] on span at bounding box center [247, 147] width 11 height 11
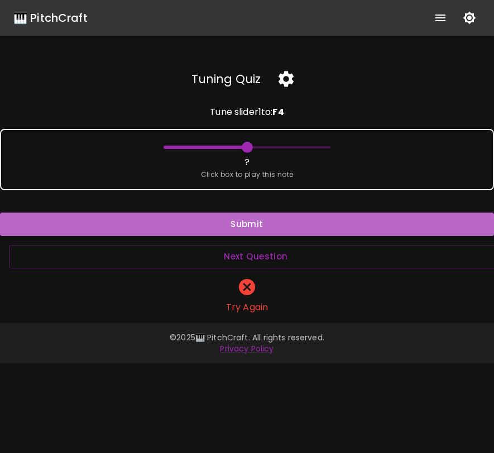
click at [244, 229] on button "Submit" at bounding box center [247, 224] width 494 height 23
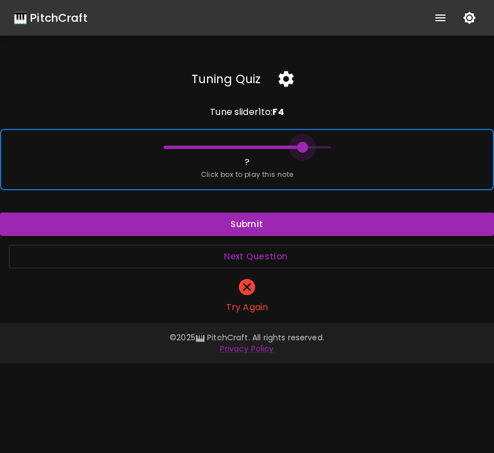
drag, startPoint x: 244, startPoint y: 151, endPoint x: 297, endPoint y: 147, distance: 53.2
click at [297, 147] on span at bounding box center [302, 147] width 11 height 11
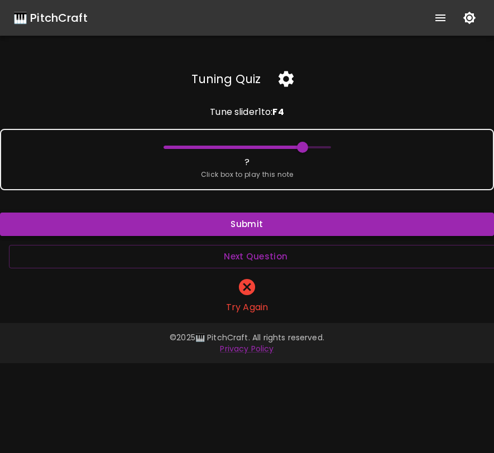
click at [258, 218] on button "Submit" at bounding box center [247, 224] width 494 height 23
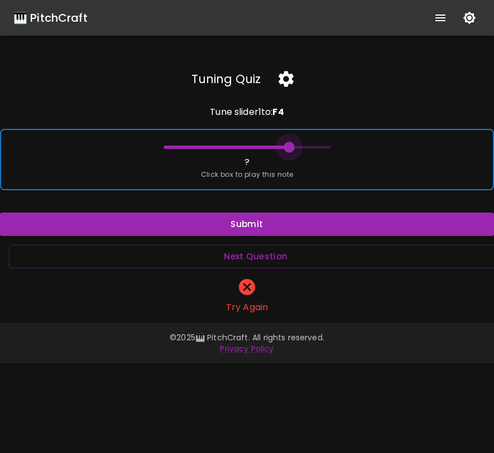
drag, startPoint x: 301, startPoint y: 151, endPoint x: 292, endPoint y: 151, distance: 8.9
click at [292, 151] on span at bounding box center [288, 147] width 11 height 11
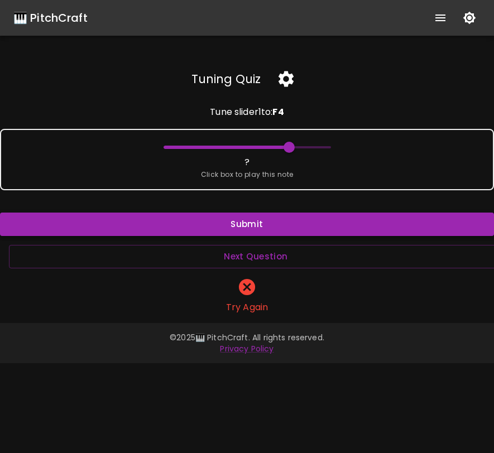
click at [256, 224] on button "Submit" at bounding box center [247, 224] width 494 height 23
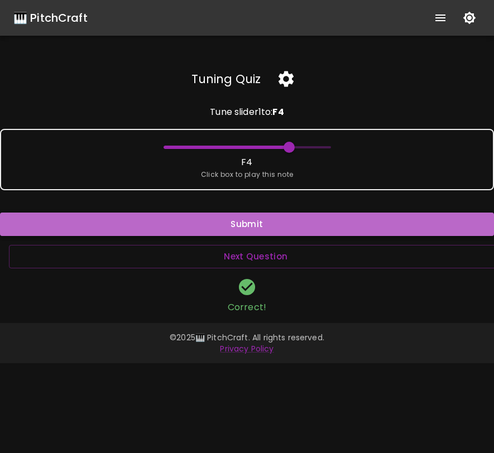
click at [253, 227] on button "Submit" at bounding box center [247, 224] width 494 height 23
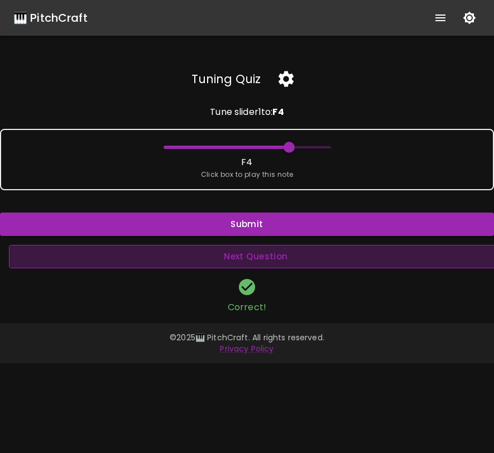
click at [249, 258] on button "Next Question" at bounding box center [256, 256] width 494 height 23
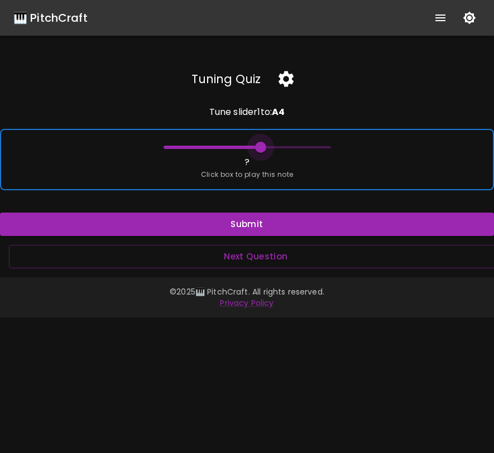
drag, startPoint x: 166, startPoint y: 147, endPoint x: 255, endPoint y: 146, distance: 89.3
click at [255, 146] on span at bounding box center [260, 147] width 11 height 11
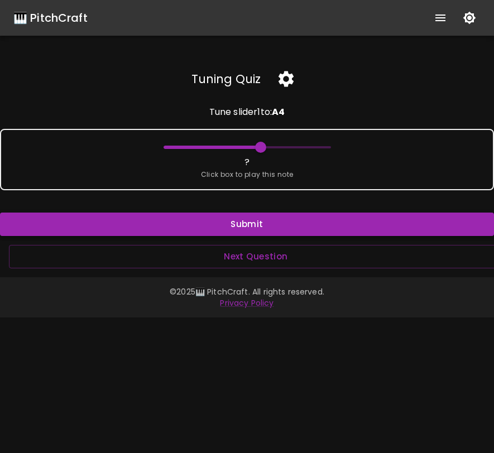
click at [240, 222] on button "Submit" at bounding box center [247, 224] width 494 height 23
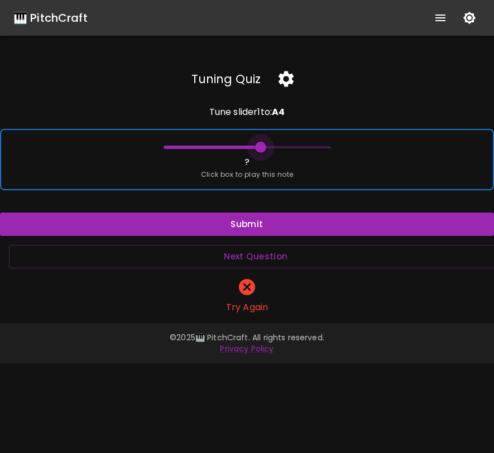
click at [260, 147] on span at bounding box center [260, 147] width 11 height 11
drag, startPoint x: 260, startPoint y: 147, endPoint x: 268, endPoint y: 147, distance: 8.4
click at [269, 147] on span at bounding box center [274, 147] width 11 height 11
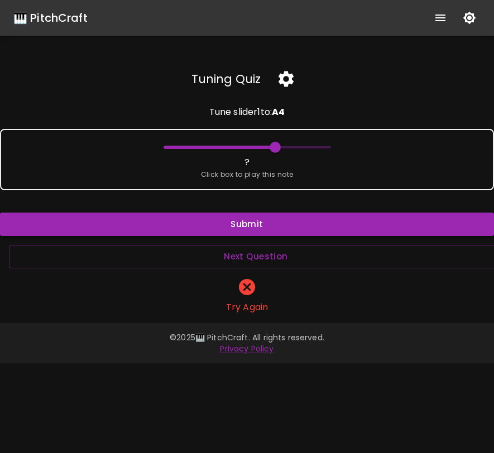
click at [234, 225] on button "Submit" at bounding box center [247, 224] width 494 height 23
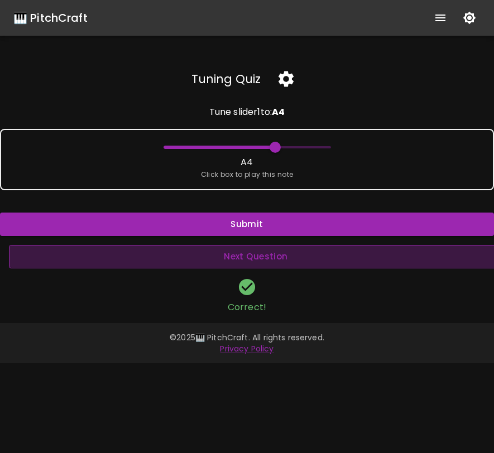
click at [238, 258] on button "Next Question" at bounding box center [256, 256] width 494 height 23
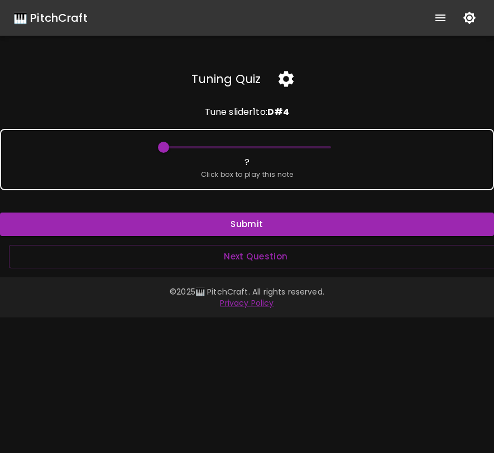
click at [289, 76] on icon "button" at bounding box center [285, 79] width 15 height 16
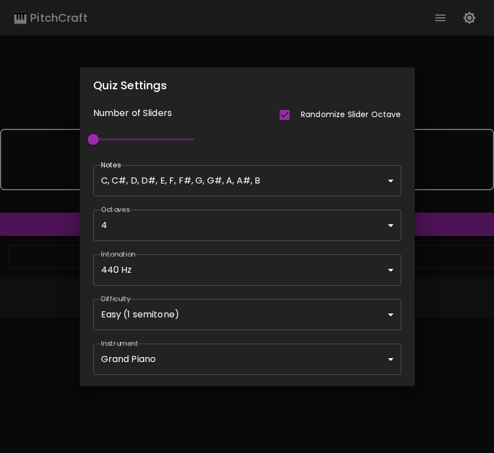
click at [258, 180] on body "🎹 PitchCraft About Badges Wizard Reading Pro Log Out Tuning Quiz Tune slider 1 …" at bounding box center [247, 226] width 494 height 453
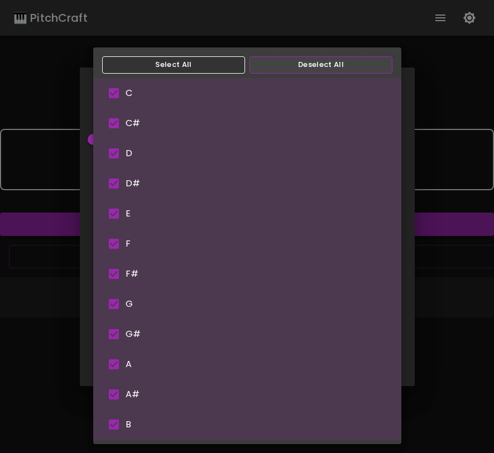
click at [293, 68] on button "Deselect All" at bounding box center [320, 64] width 143 height 17
type input "56"
checkbox input "false"
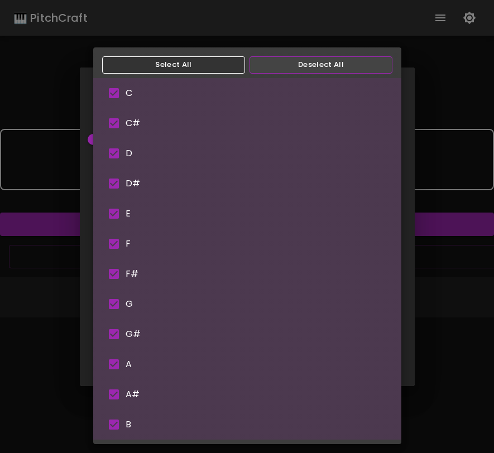
checkbox input "false"
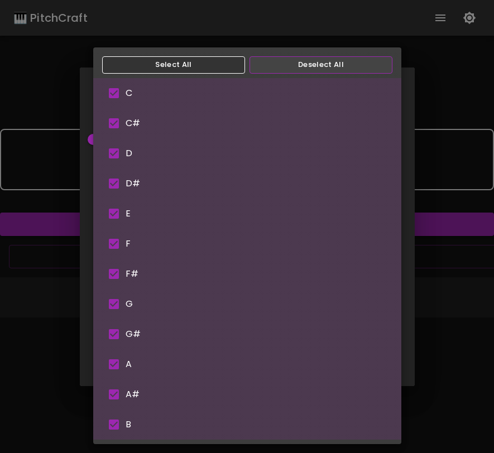
checkbox input "false"
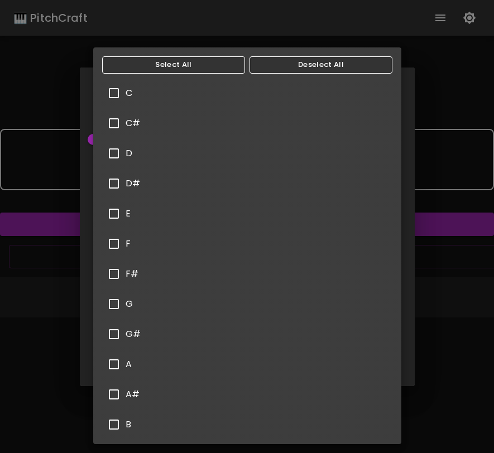
click at [121, 83] on input "checkbox" at bounding box center [113, 92] width 23 height 23
checkbox input "true"
type input "54"
type input "C"
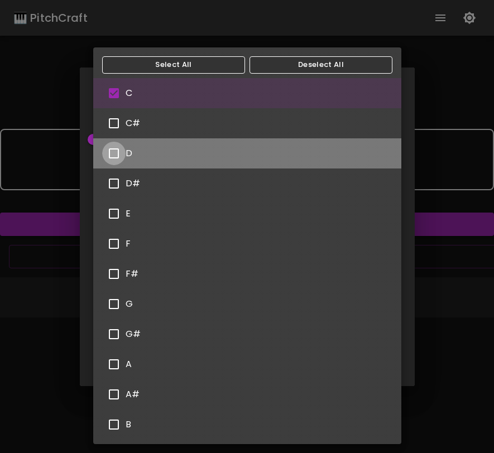
click at [114, 157] on input "checkbox" at bounding box center [113, 153] width 23 height 23
checkbox input "true"
type input "C,D"
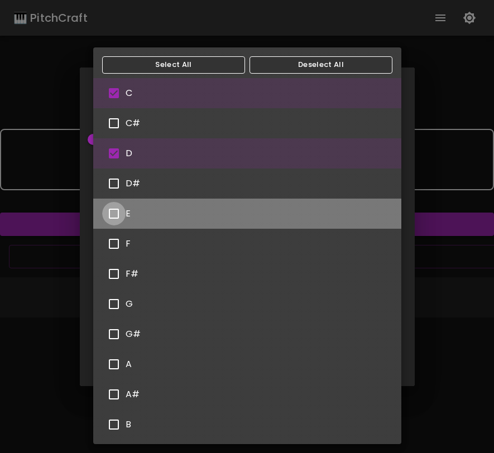
click at [112, 211] on input "checkbox" at bounding box center [113, 213] width 23 height 23
checkbox input "true"
type input "C,D,E"
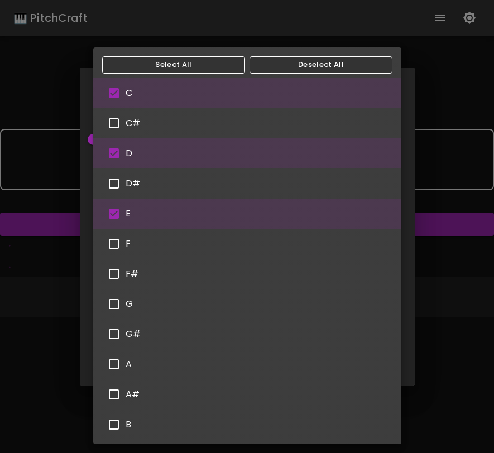
click at [112, 240] on input "checkbox" at bounding box center [113, 243] width 23 height 23
checkbox input "true"
type input "55"
type input "C,D,E,F"
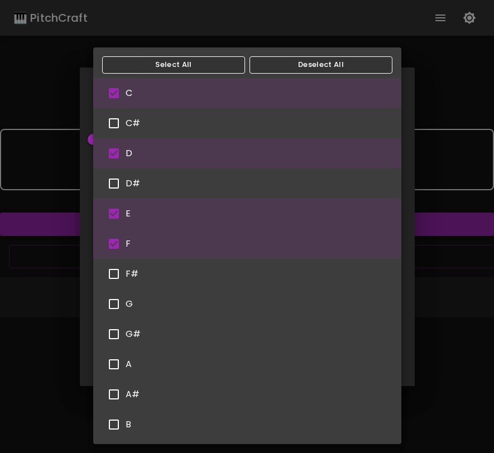
click at [114, 305] on input "checkbox" at bounding box center [113, 303] width 23 height 23
checkbox input "true"
type input "54"
type input "C,D,E,F,G"
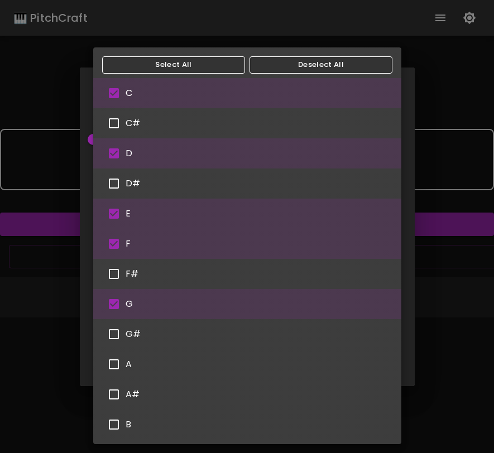
click at [456, 282] on div at bounding box center [247, 226] width 494 height 453
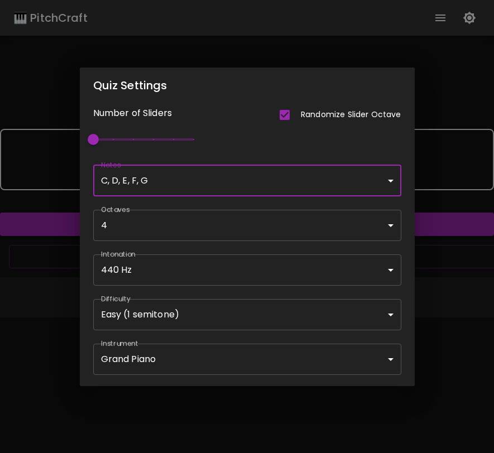
click at [461, 316] on div "Quiz Settings Number of Sliders Randomize Slider Octave 1 Notes C, D, E, F, G C…" at bounding box center [247, 226] width 494 height 453
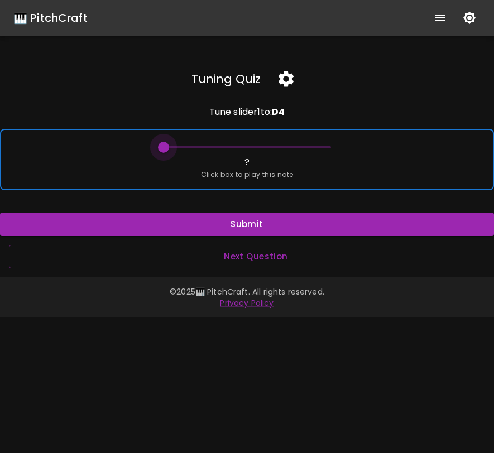
drag, startPoint x: 167, startPoint y: 149, endPoint x: 142, endPoint y: 155, distance: 26.4
click at [142, 155] on div "? Click box to play this note" at bounding box center [247, 159] width 494 height 61
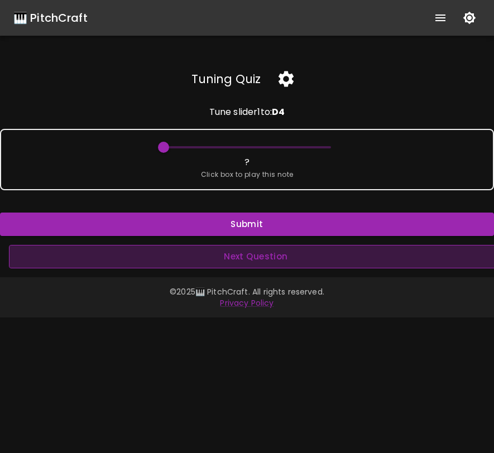
click at [231, 253] on button "Next Question" at bounding box center [256, 256] width 494 height 23
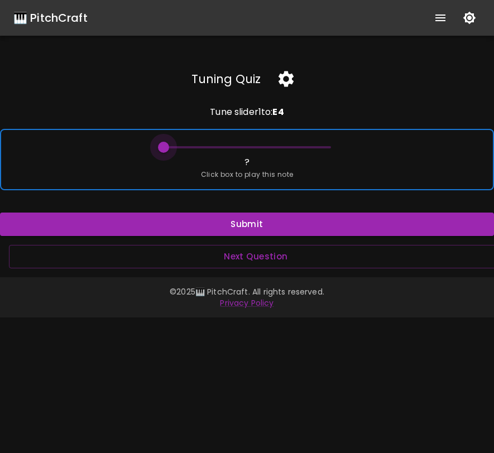
click at [163, 147] on span at bounding box center [163, 147] width 11 height 11
type input "66"
drag, startPoint x: 163, startPoint y: 147, endPoint x: 296, endPoint y: 158, distance: 133.3
click at [296, 158] on div "? Click box to play this note" at bounding box center [247, 159] width 494 height 61
